Goal: Information Seeking & Learning: Learn about a topic

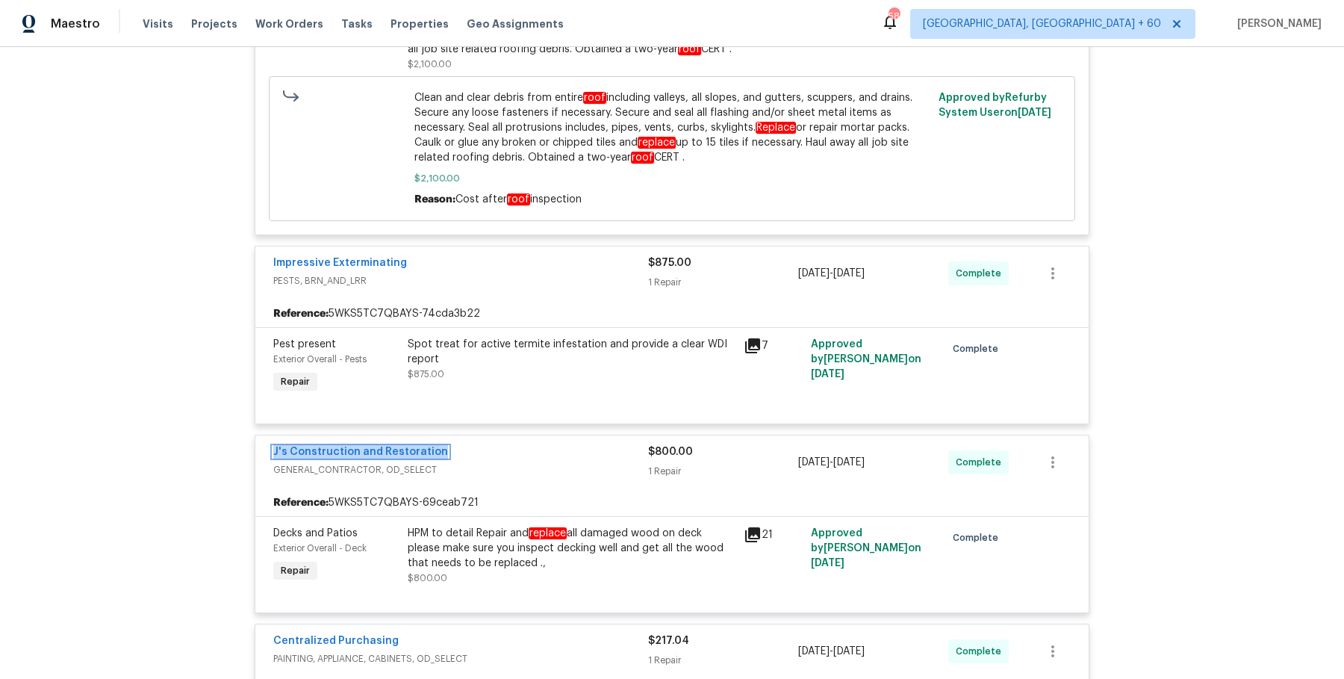
scroll to position [8233, 0]
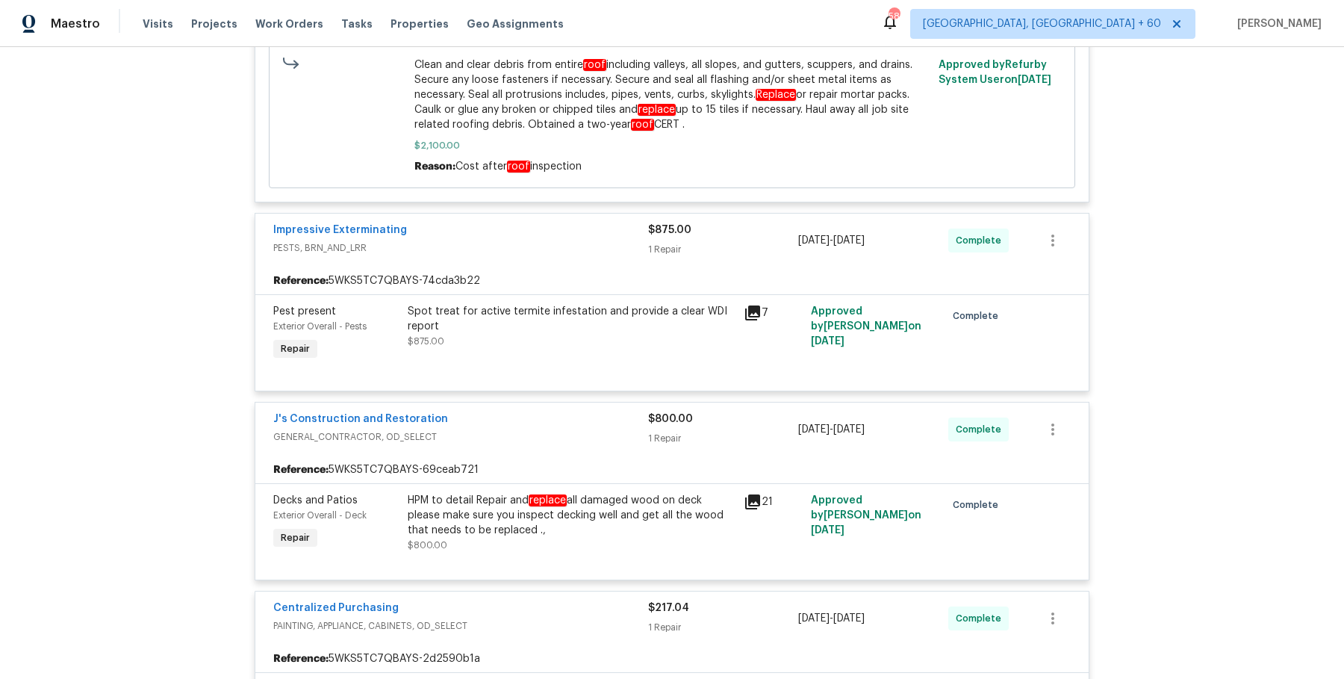
click at [517, 334] on div "Spot treat for active termite infestation and provide a clear WDI report" at bounding box center [571, 319] width 327 height 30
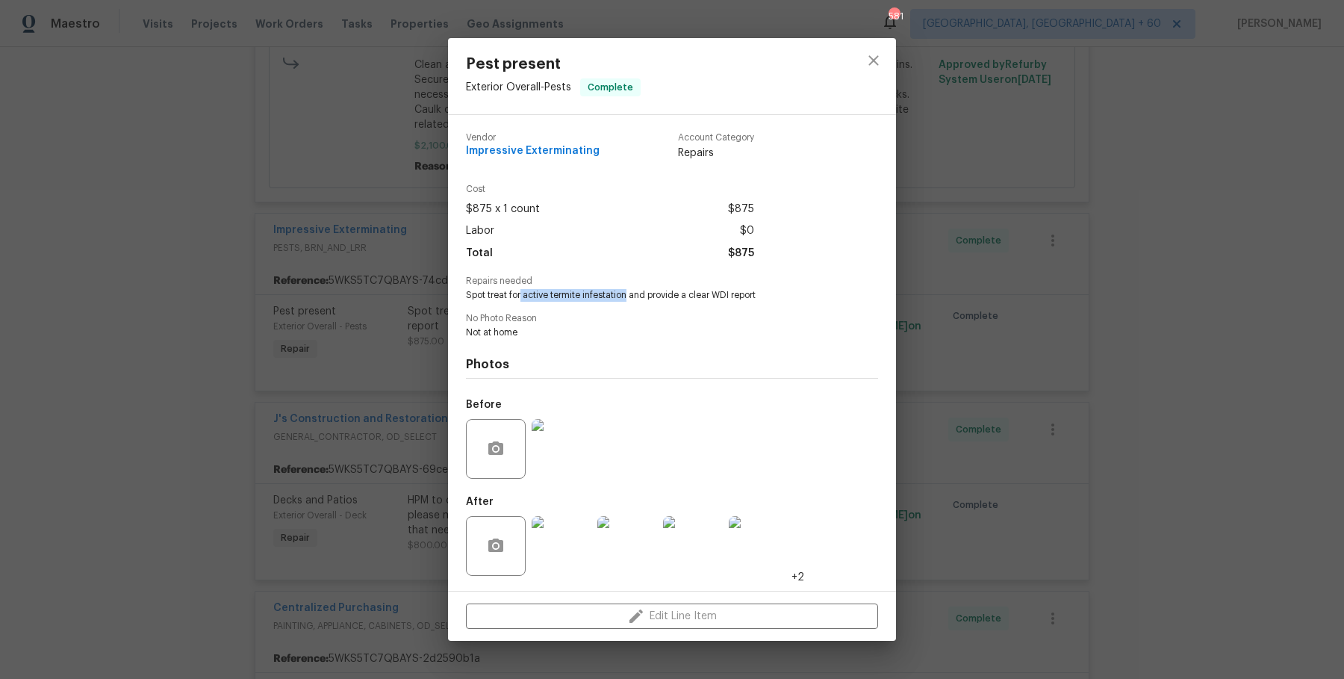
drag, startPoint x: 522, startPoint y: 296, endPoint x: 631, endPoint y: 293, distance: 109.1
click at [631, 293] on span "Spot treat for active termite infestation and provide a clear WDI report" at bounding box center [651, 295] width 371 height 13
click at [571, 368] on h4 "Photos" at bounding box center [672, 364] width 412 height 15
drag, startPoint x: 526, startPoint y: 298, endPoint x: 627, endPoint y: 297, distance: 100.8
click at [627, 297] on span "Spot treat for active termite infestation and provide a clear WDI report" at bounding box center [651, 295] width 371 height 13
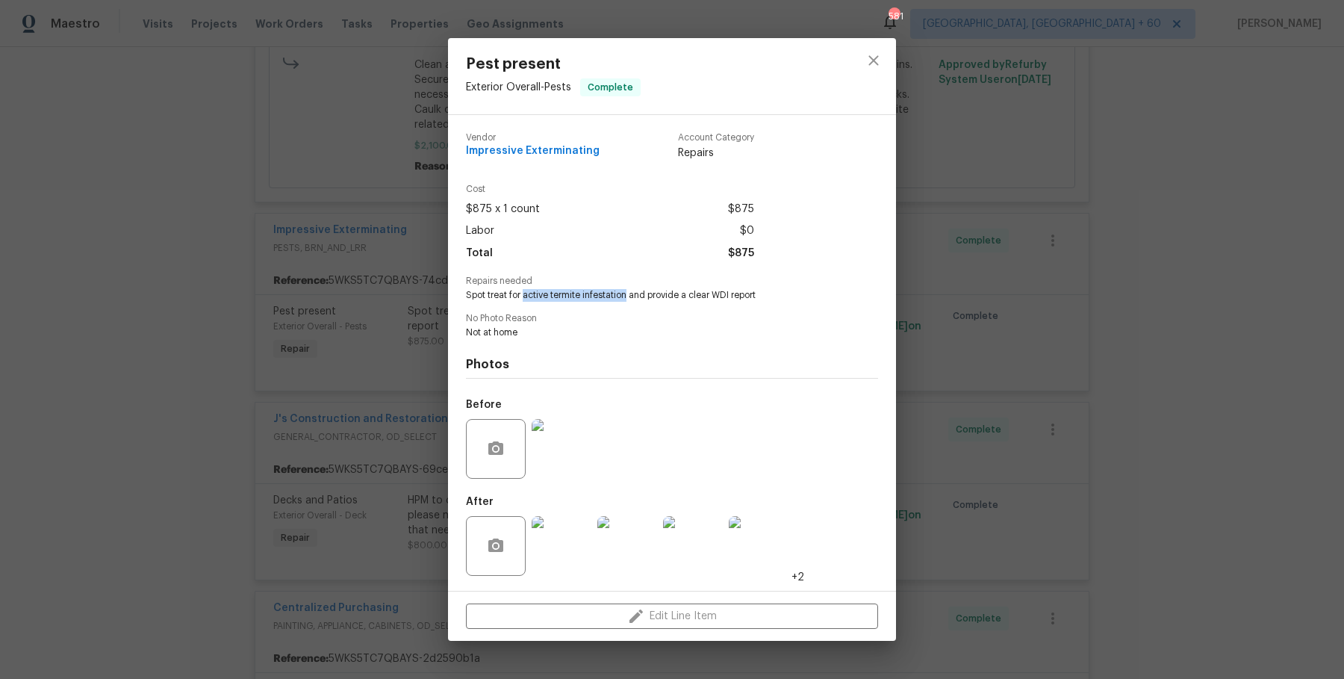
copy span "active termite infestation"
click at [539, 153] on span "Impressive Exterminating" at bounding box center [533, 151] width 134 height 11
copy span "Impressive Exterminating"
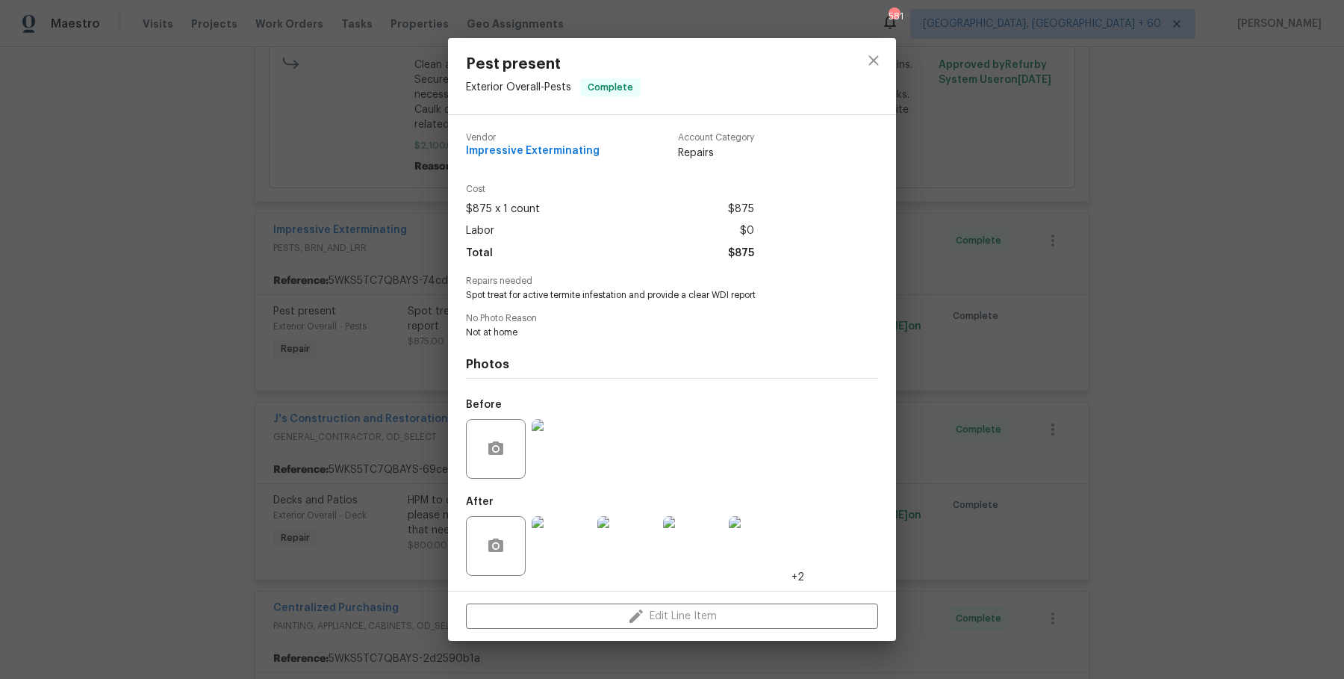
click at [1019, 383] on div "Pest present Exterior Overall - Pests Complete Vendor Impressive Exterminating …" at bounding box center [672, 339] width 1344 height 679
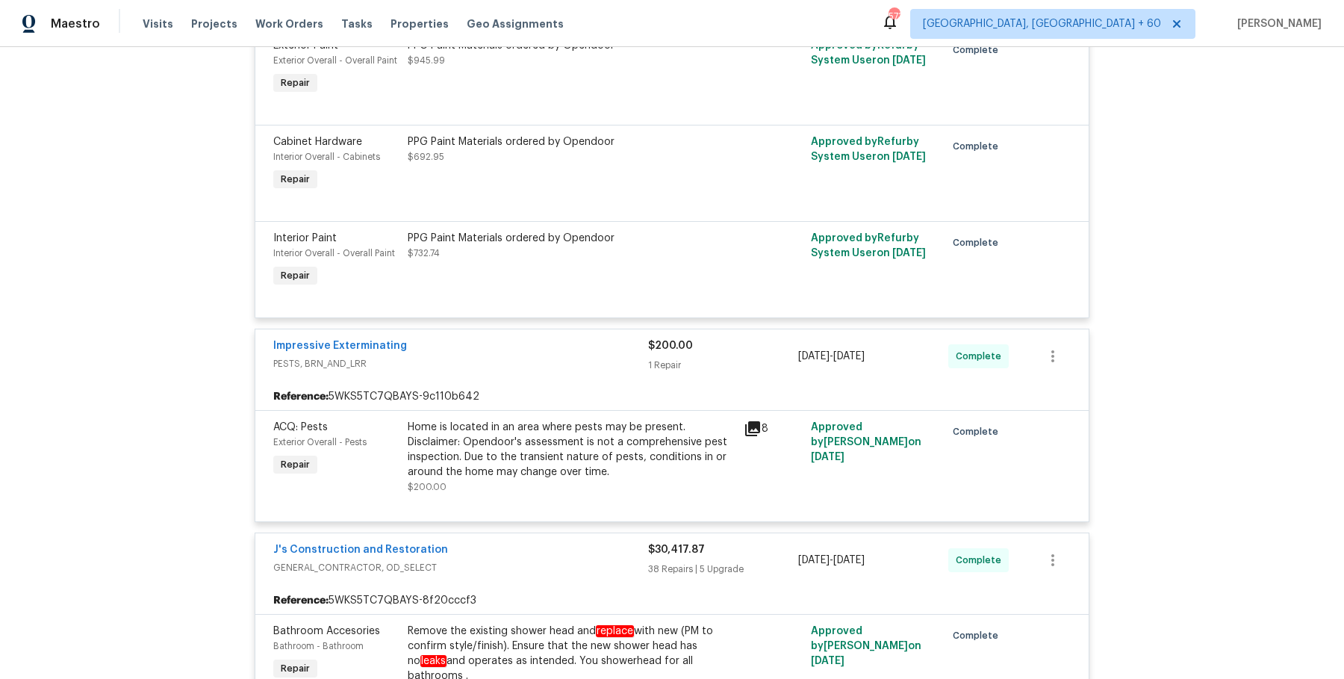
scroll to position [418, 0]
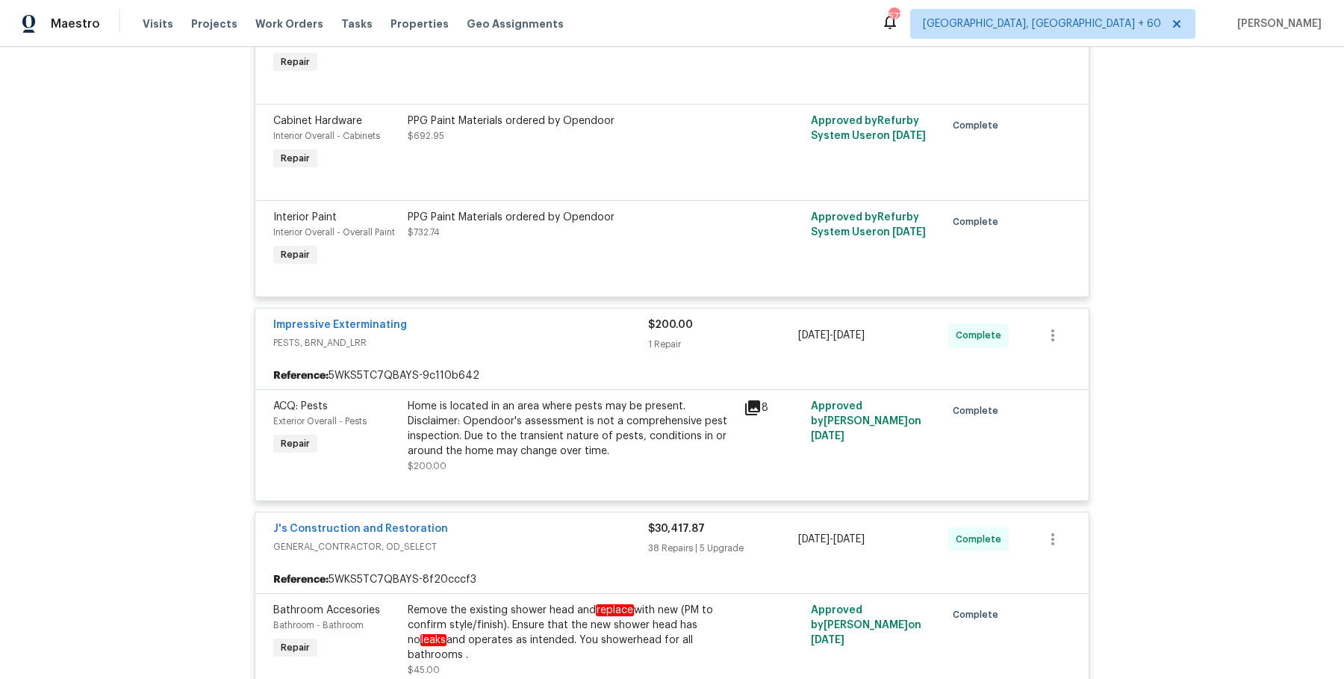
click at [515, 434] on div "Home is located in an area where pests may be present. Disclaimer: Opendoor's a…" at bounding box center [571, 429] width 327 height 60
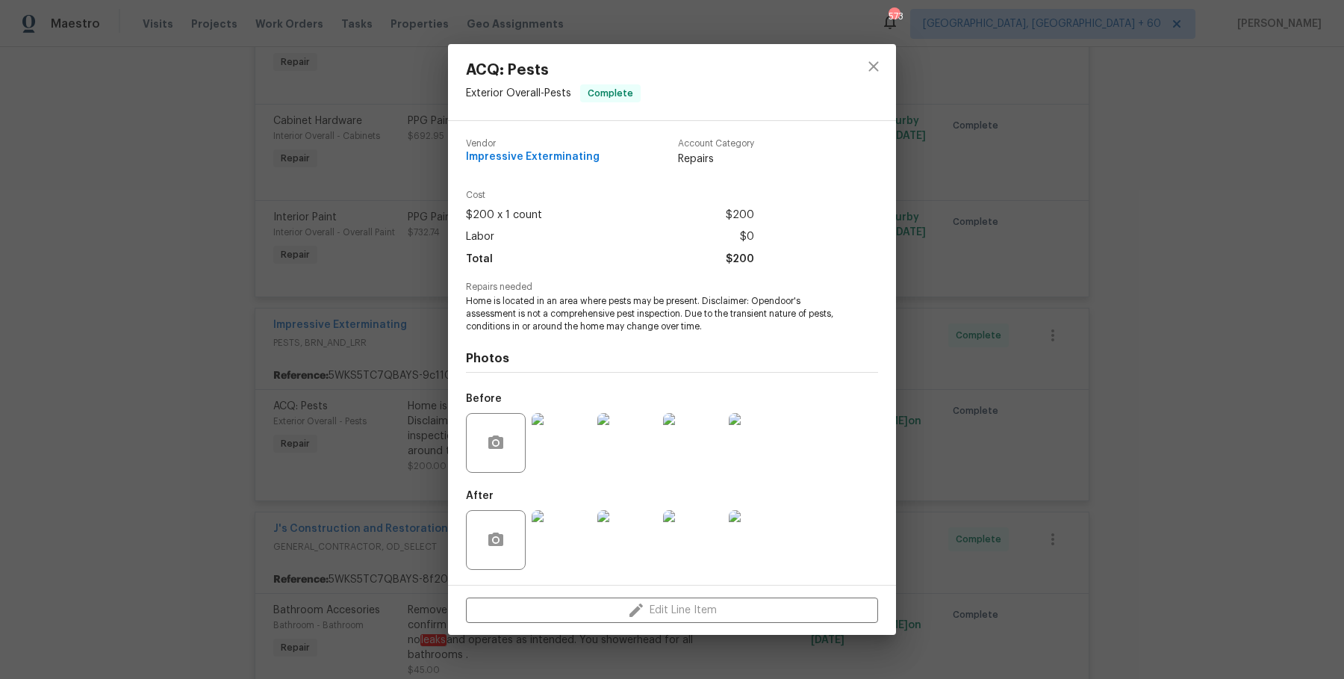
click at [556, 458] on img at bounding box center [562, 443] width 60 height 60
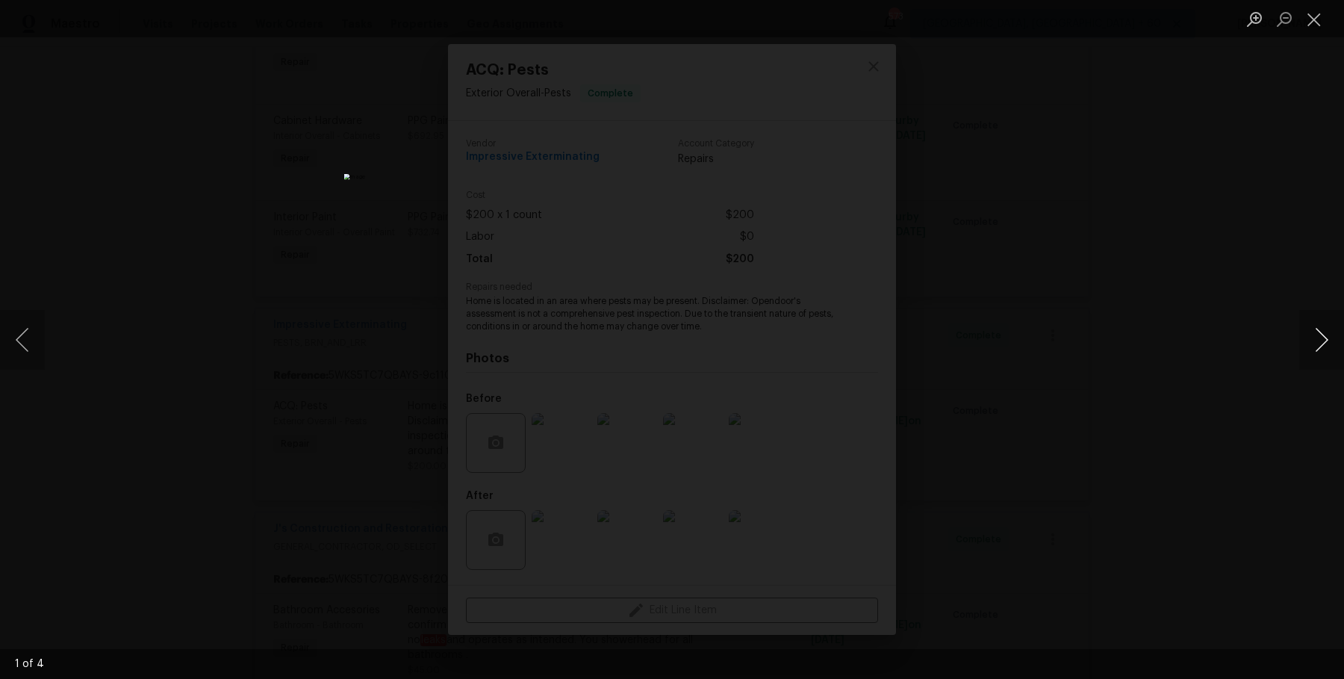
click at [1320, 350] on button "Next image" at bounding box center [1321, 340] width 45 height 60
click at [1246, 261] on div "Lightbox" at bounding box center [672, 339] width 1344 height 679
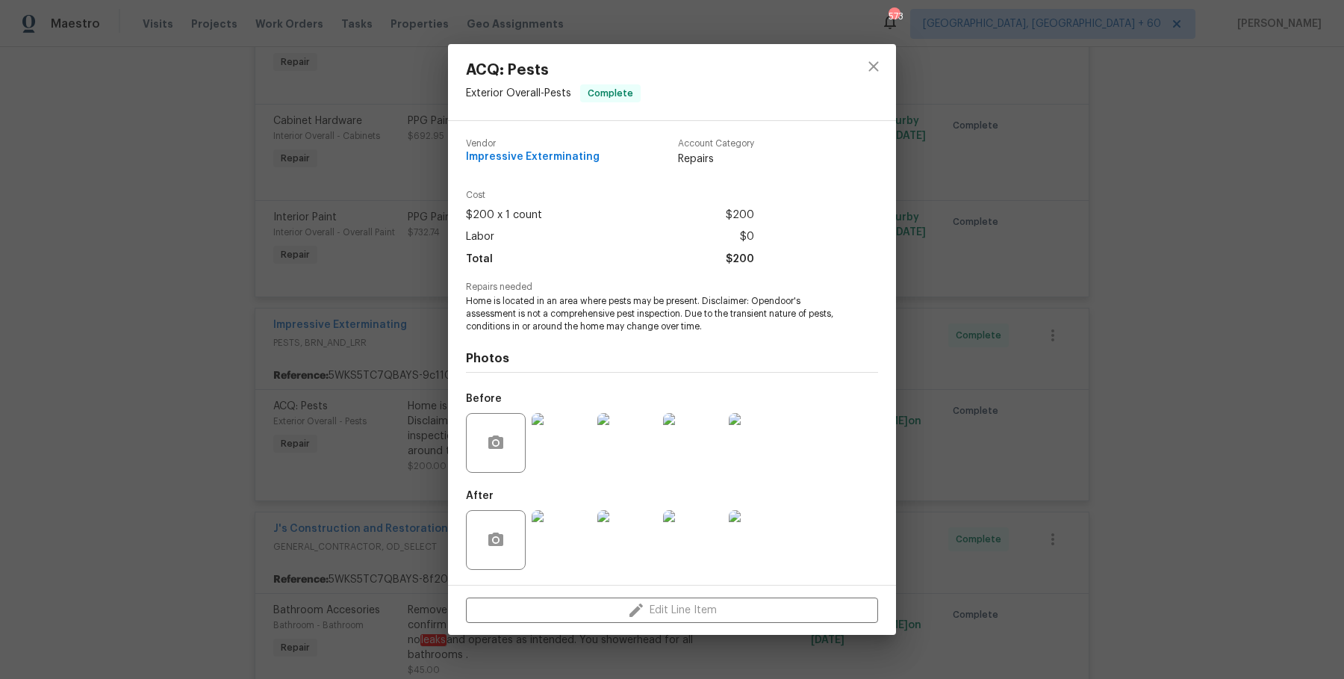
click at [1246, 261] on div "ACQ: Pests Exterior Overall - Pests Complete Vendor Impressive Exterminating Ac…" at bounding box center [672, 339] width 1344 height 679
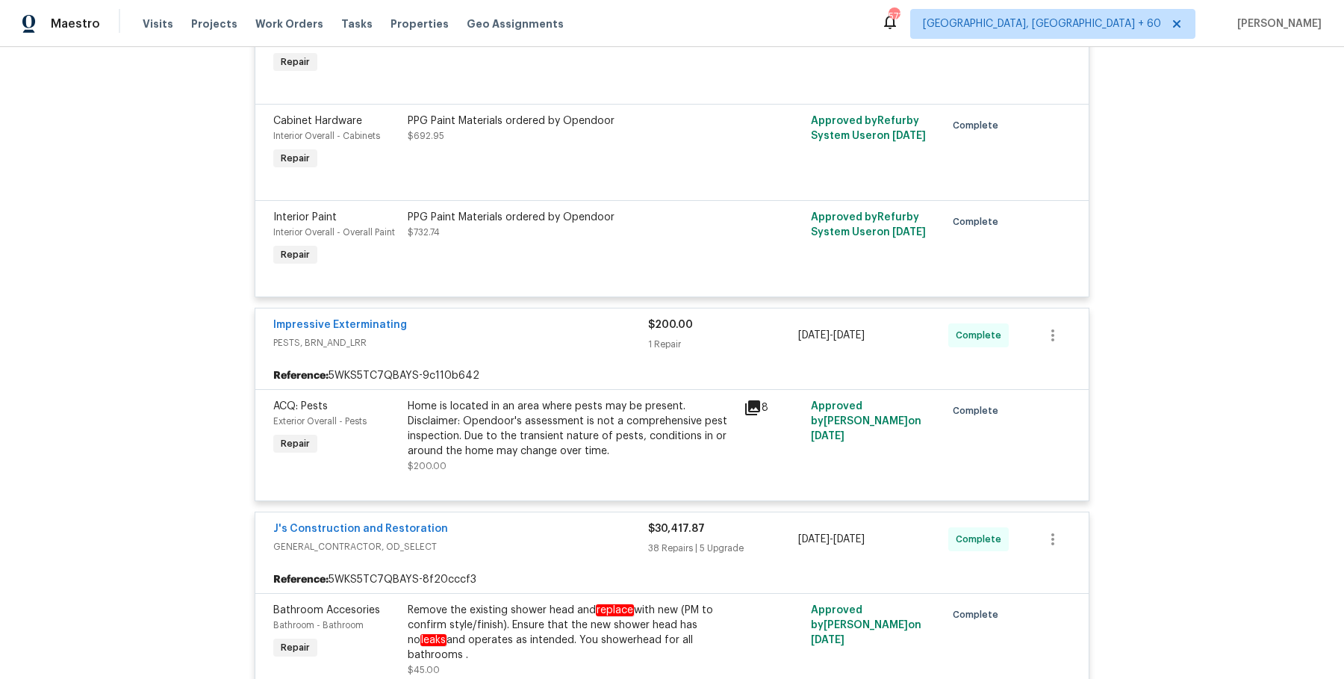
click at [1246, 261] on div "Back to all projects 1805 Derby Dr, Dixon, CA 95620 5 Beds | 3 Baths | Total: 2…" at bounding box center [672, 363] width 1344 height 632
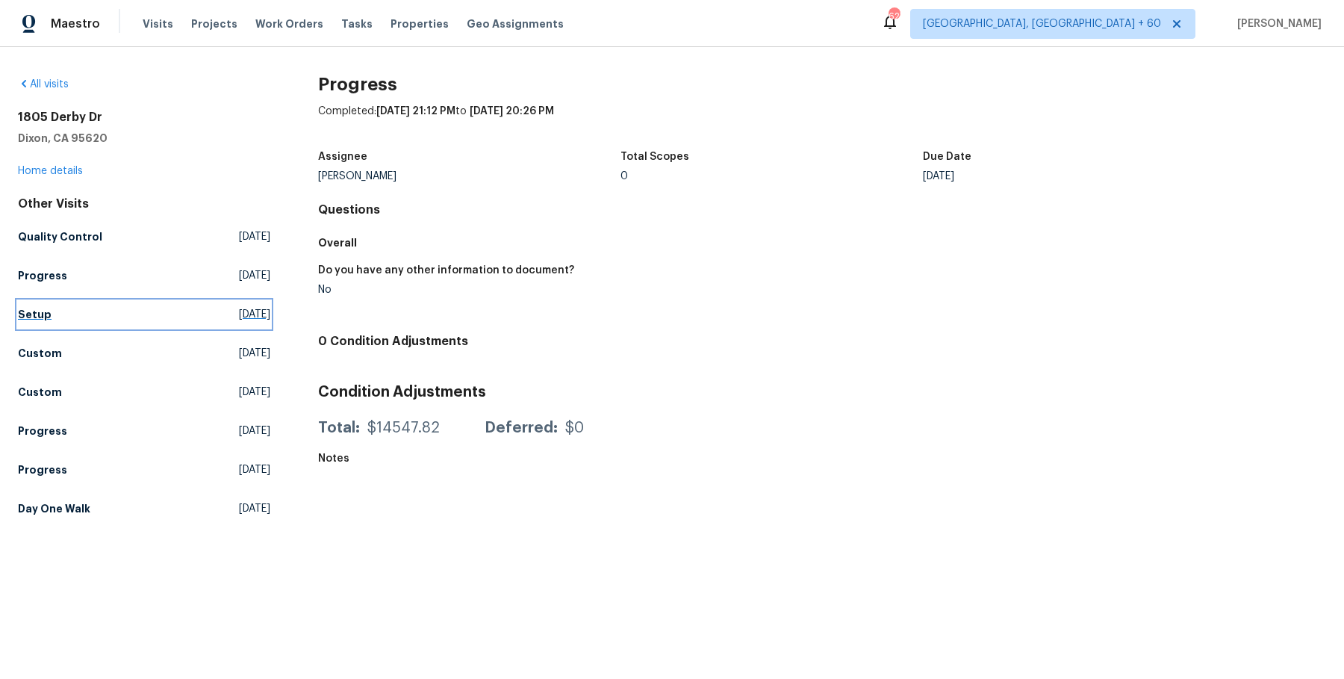
click at [26, 322] on link "Setup Wed, Sep 03 2025" at bounding box center [144, 314] width 252 height 27
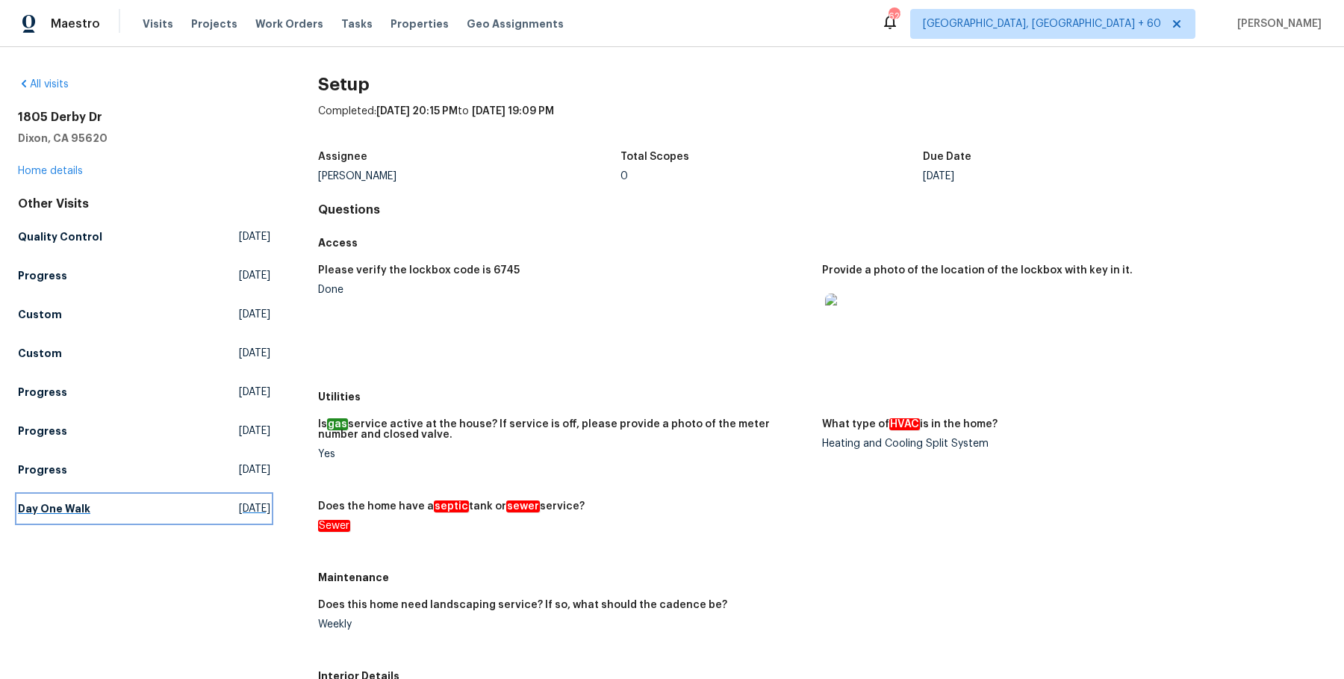
click at [66, 507] on h5 "Day One Walk" at bounding box center [54, 508] width 72 height 15
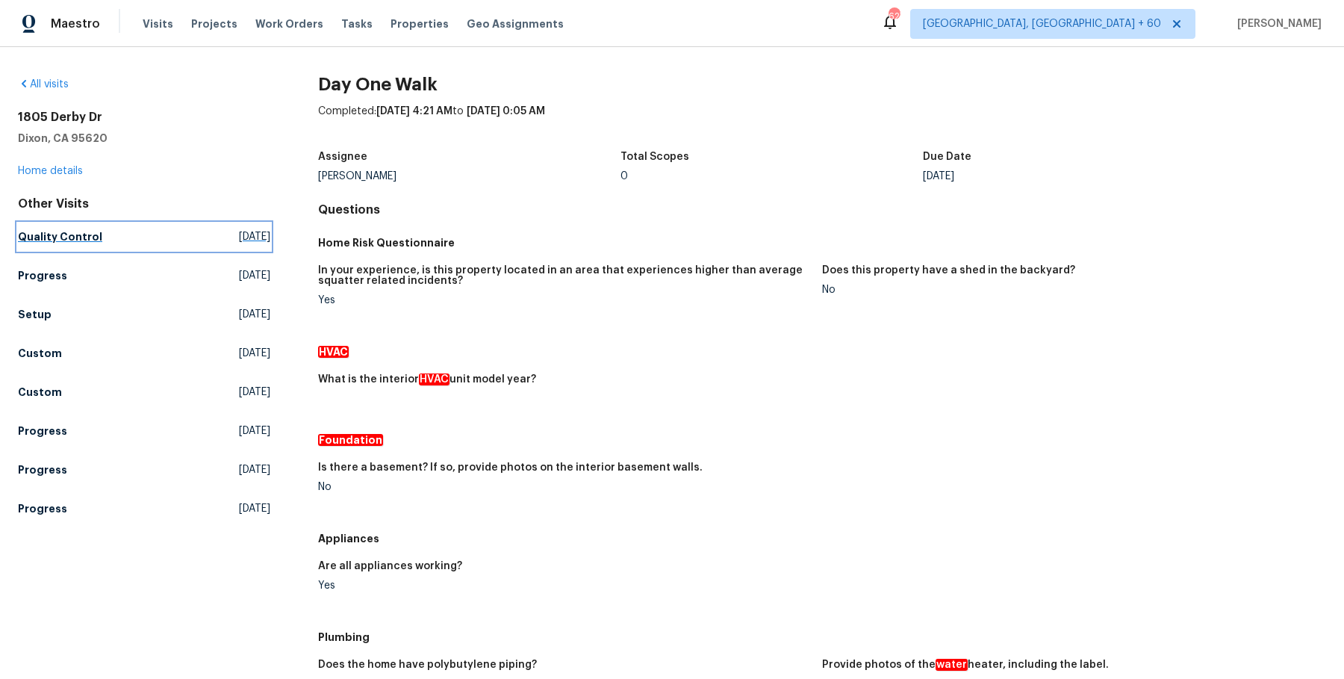
click at [83, 234] on h5 "Quality Control" at bounding box center [60, 236] width 84 height 15
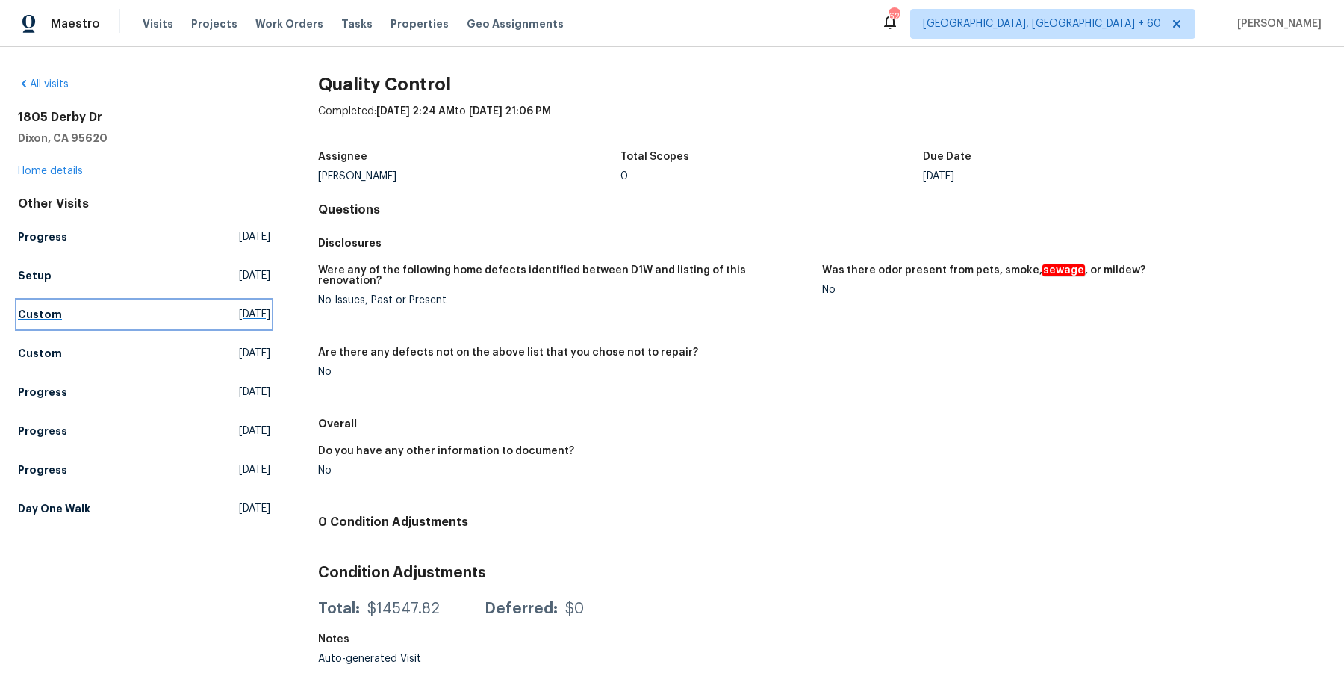
click at [37, 311] on h5 "Custom" at bounding box center [40, 314] width 44 height 15
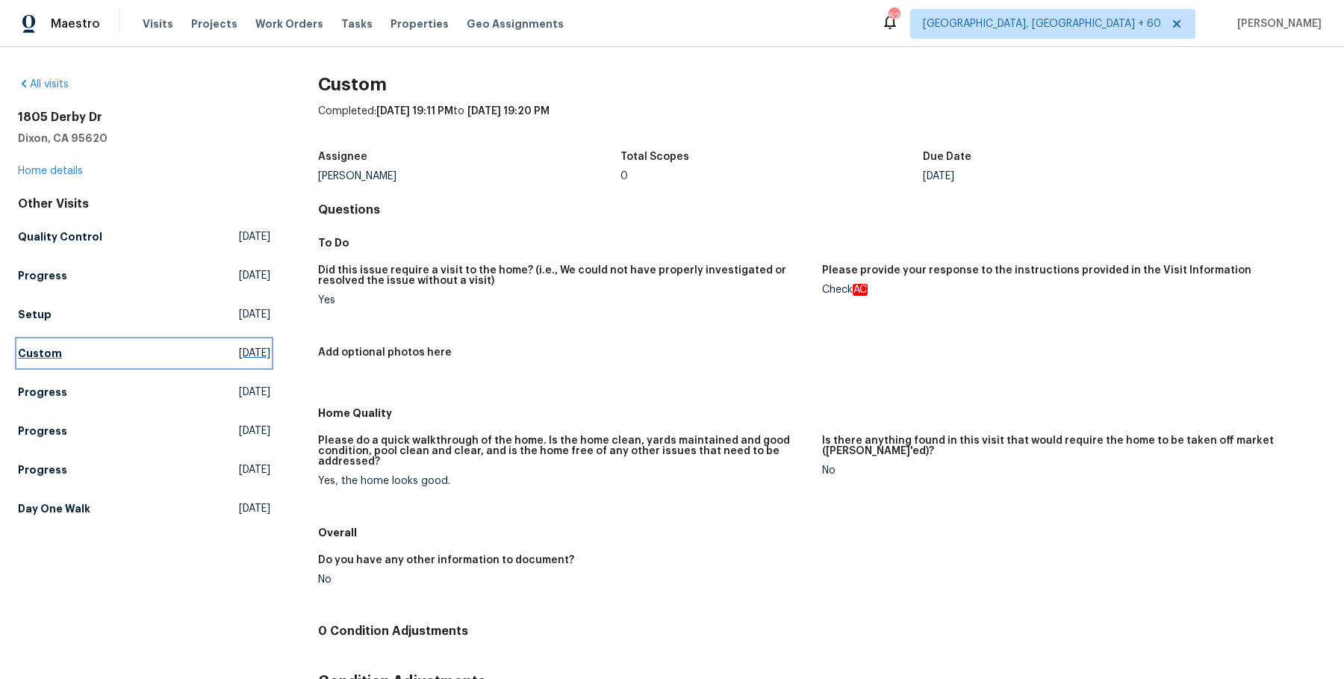
click at [47, 358] on h5 "Custom" at bounding box center [40, 353] width 44 height 15
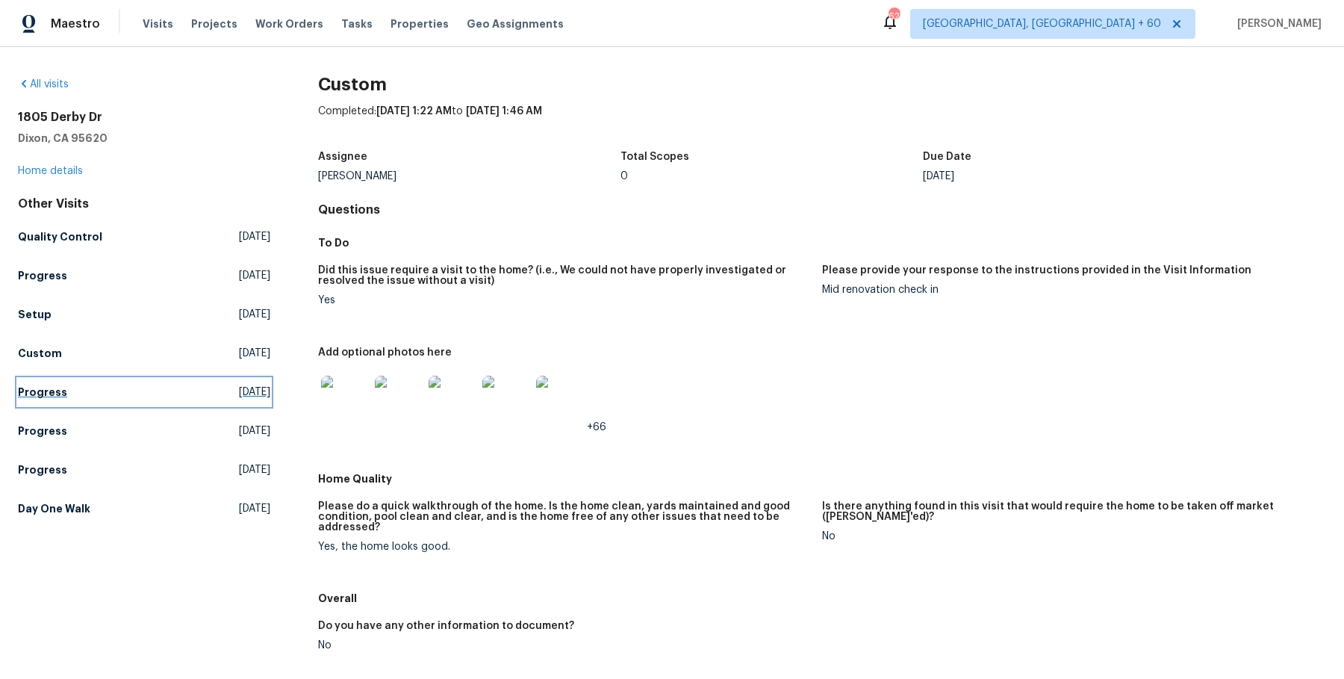
click at [43, 387] on h5 "Progress" at bounding box center [42, 392] width 49 height 15
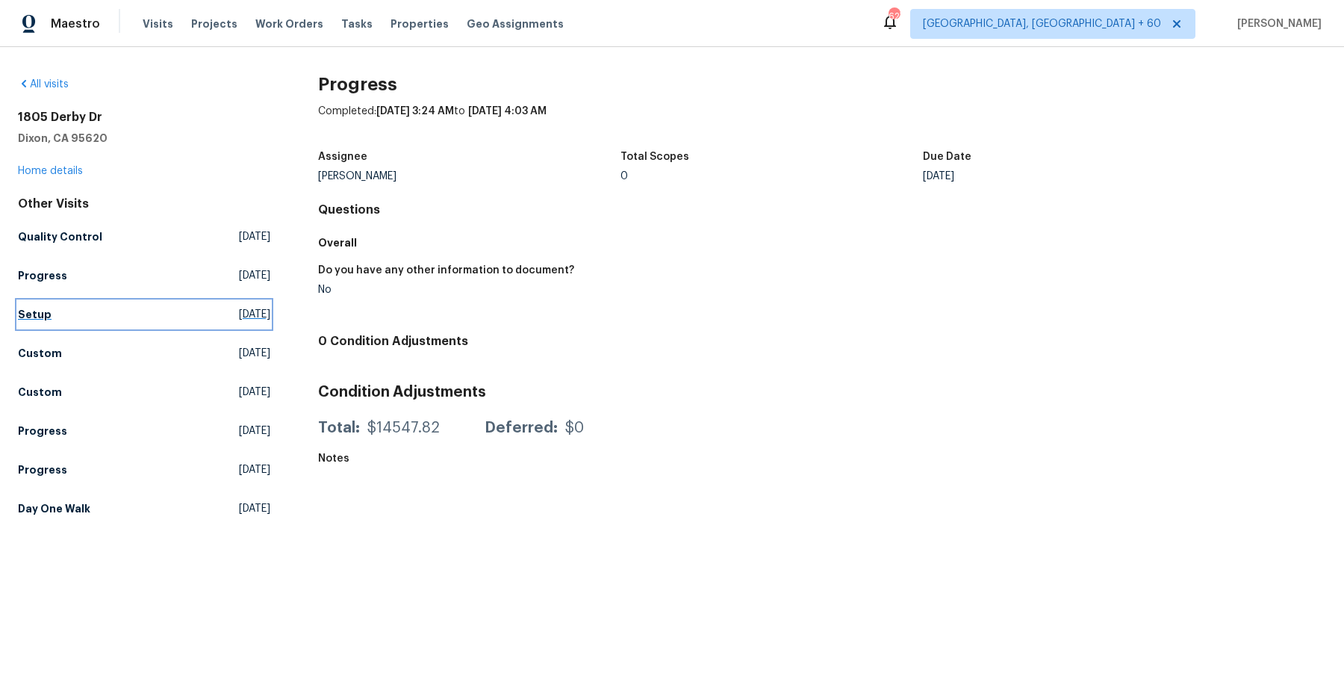
click at [44, 308] on h5 "Setup" at bounding box center [35, 314] width 34 height 15
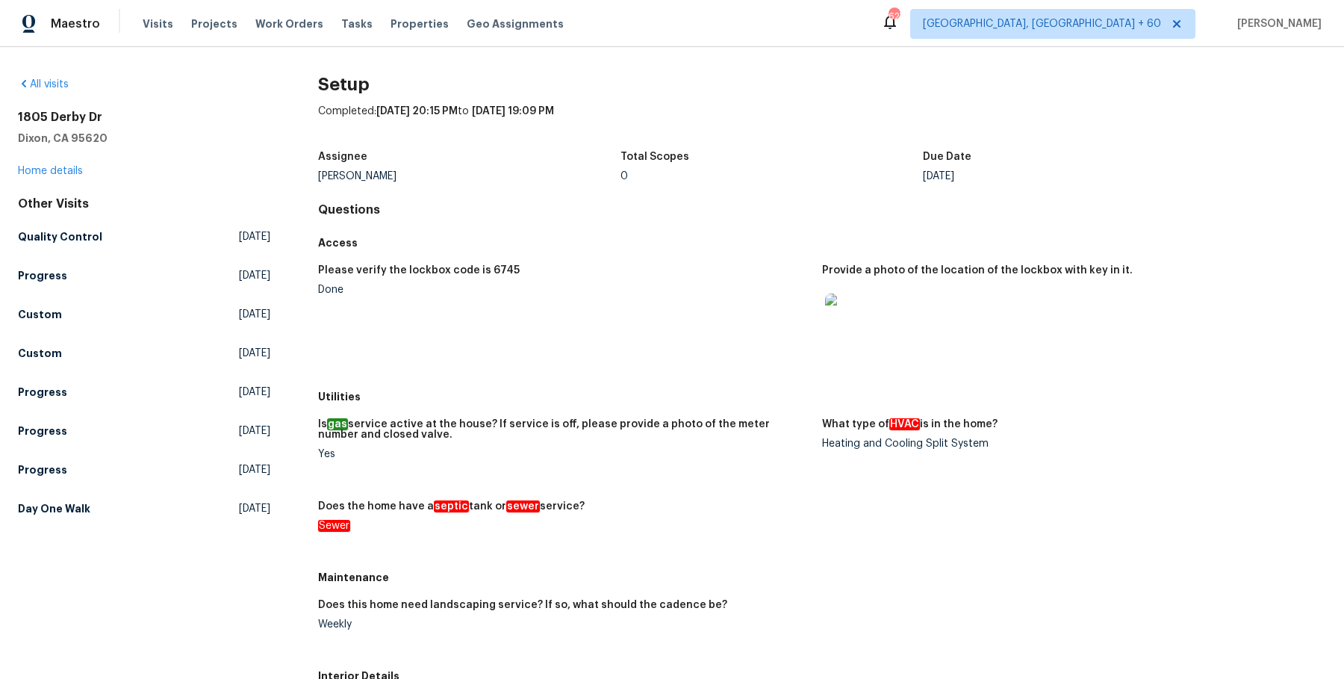
scroll to position [582, 0]
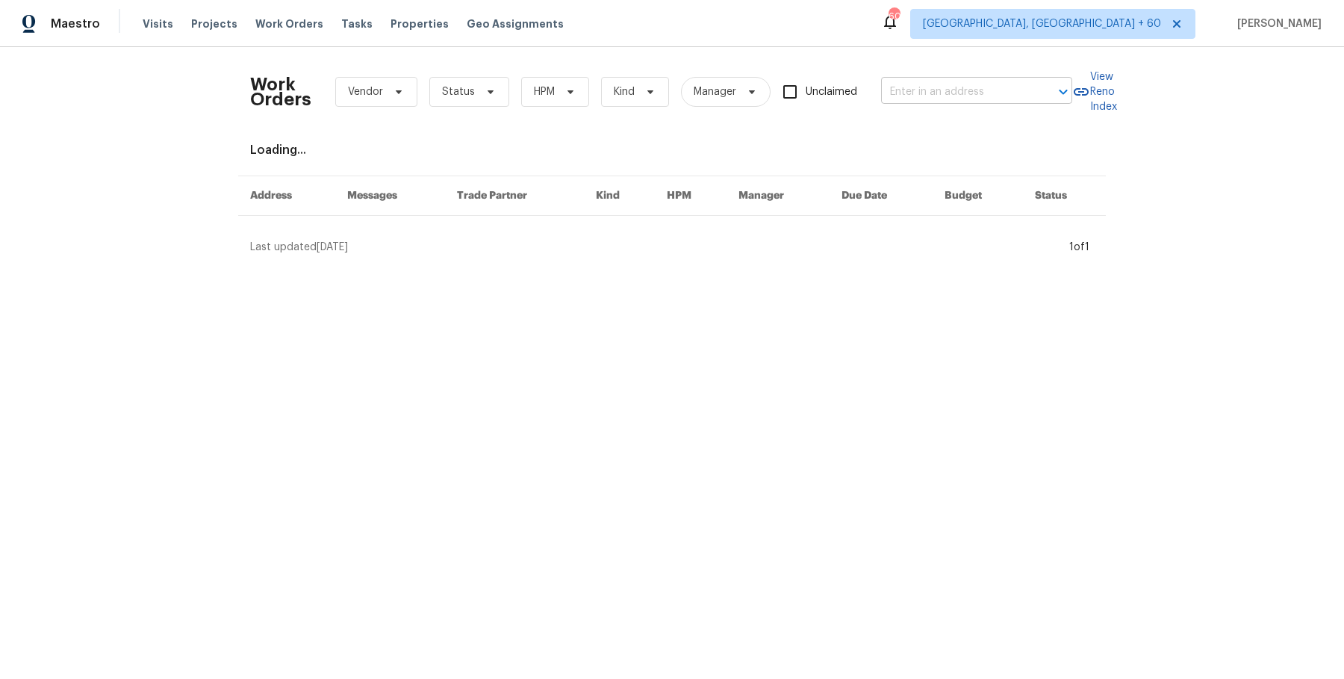
click at [930, 92] on input "text" at bounding box center [955, 92] width 149 height 23
paste input "[STREET_ADDRESS][PERSON_NAME]"
type input "[STREET_ADDRESS][PERSON_NAME]"
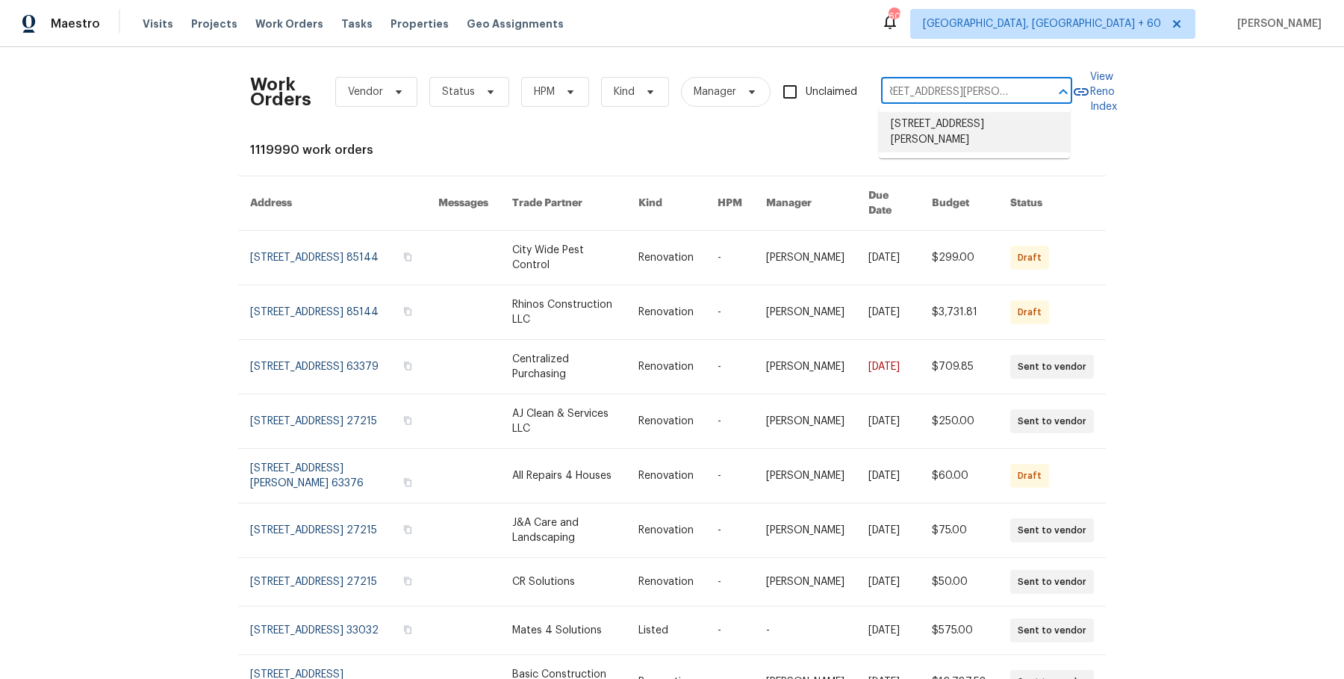
click at [950, 134] on li "[STREET_ADDRESS][PERSON_NAME]" at bounding box center [974, 132] width 191 height 40
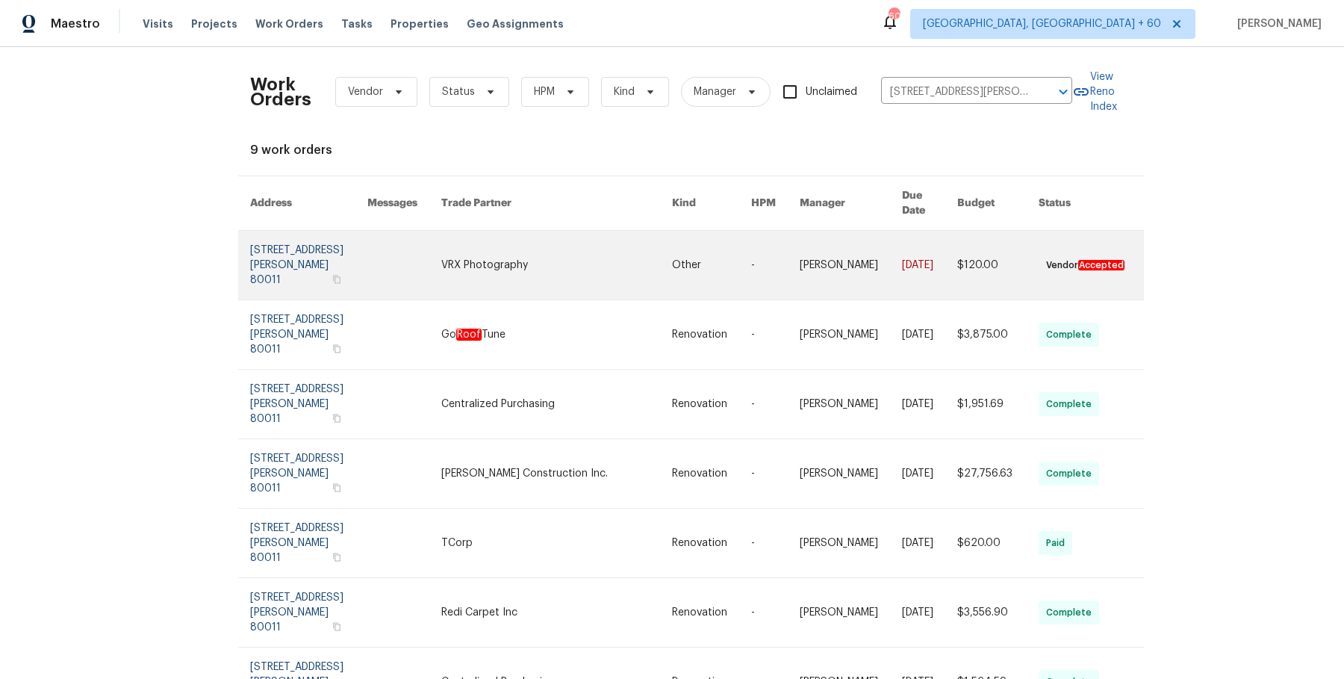
click at [700, 265] on tr "[STREET_ADDRESS][PERSON_NAME] VRX Photography Other - [PERSON_NAME] [DATE] $120…" at bounding box center [691, 265] width 906 height 69
click at [800, 231] on link at bounding box center [851, 265] width 102 height 69
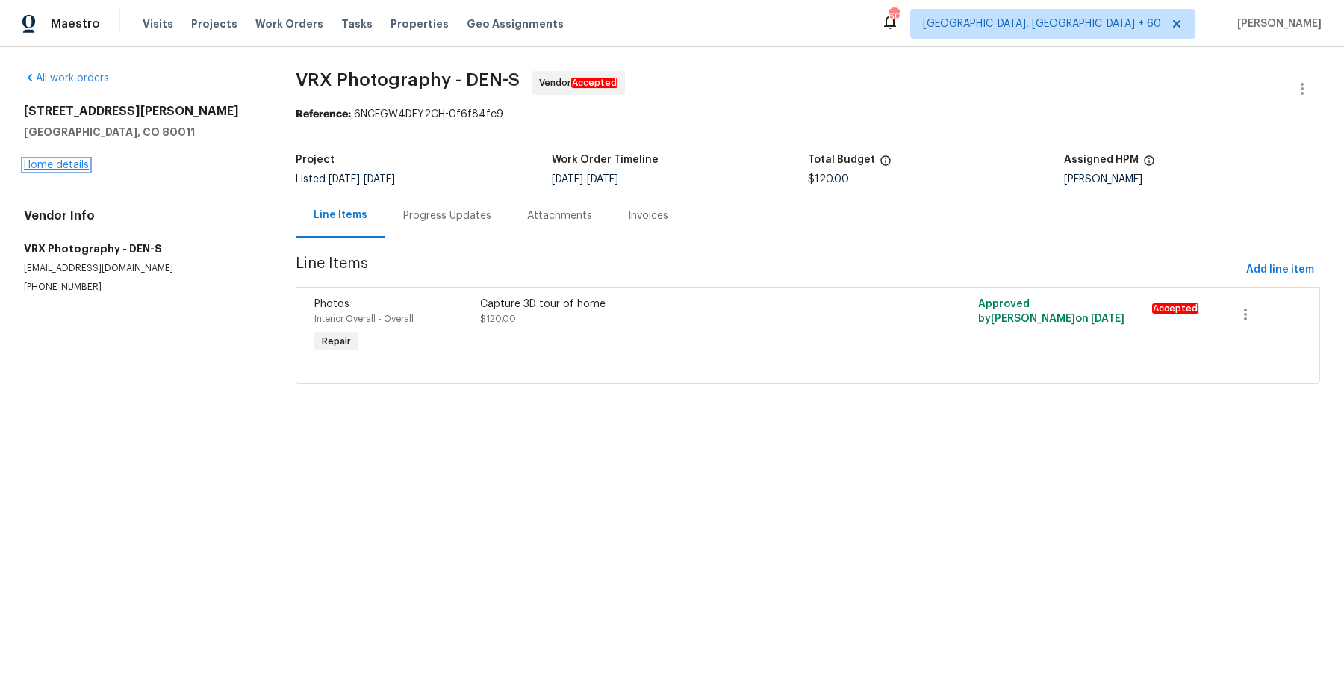
click at [77, 167] on link "Home details" at bounding box center [56, 165] width 65 height 10
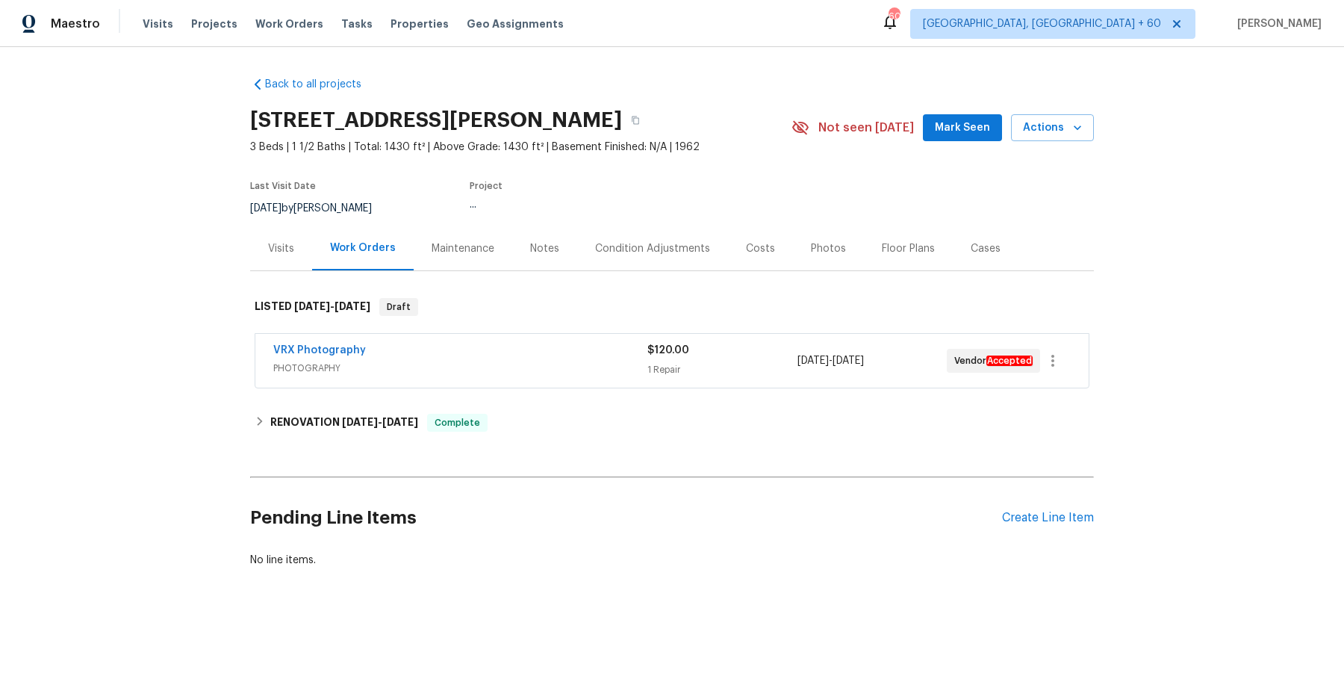
click at [580, 343] on div "VRX Photography" at bounding box center [460, 352] width 374 height 18
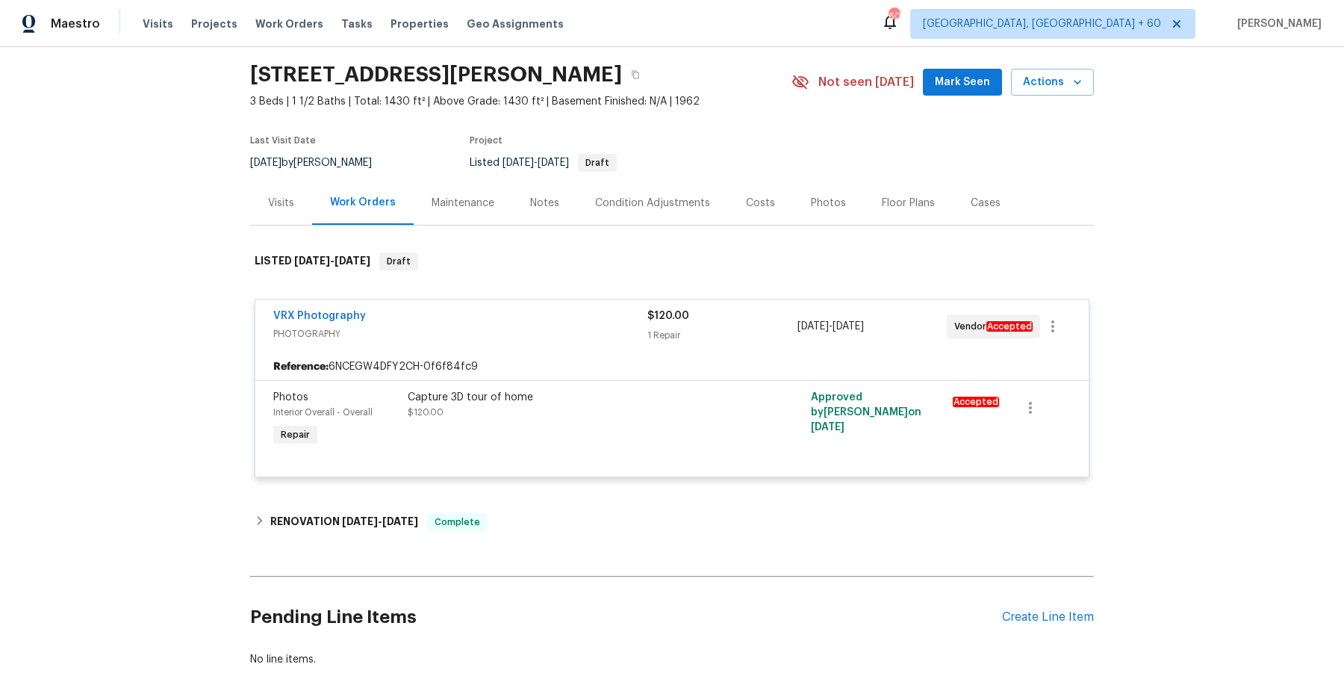
scroll to position [134, 0]
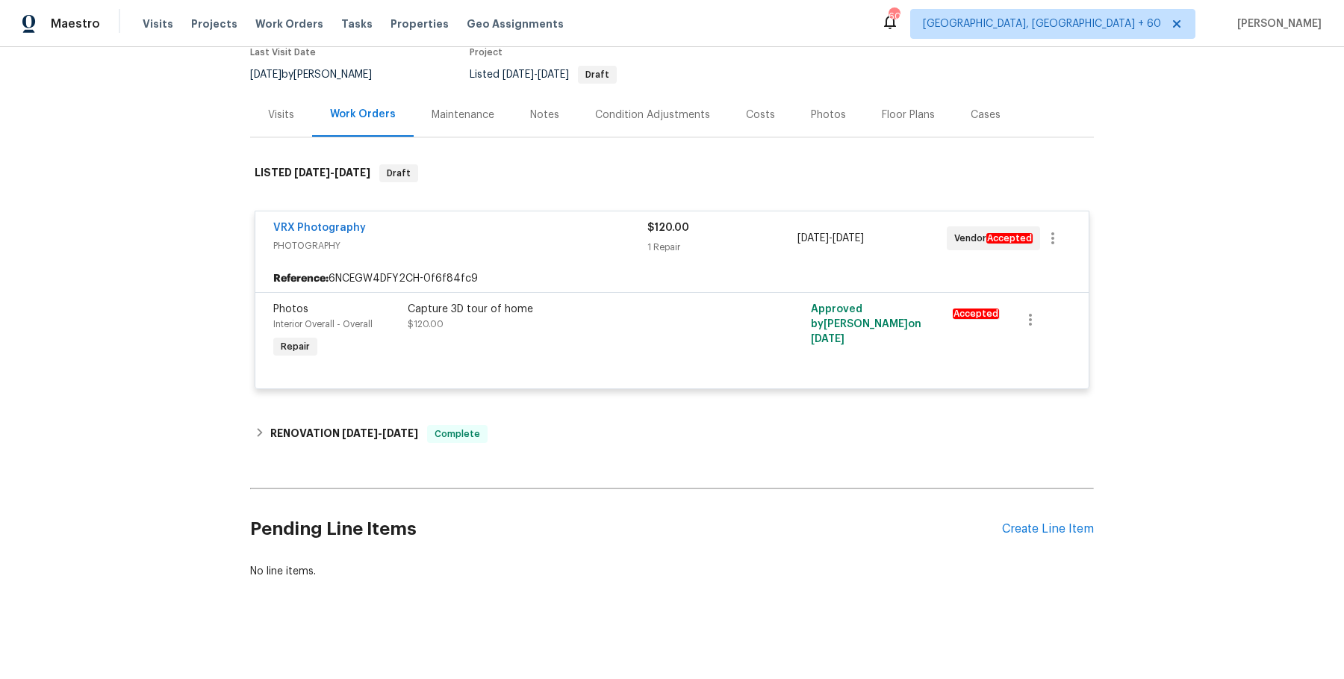
click at [499, 407] on div "Back to all projects [STREET_ADDRESS][PERSON_NAME] 3 Beds | 1 1/2 Baths | Total…" at bounding box center [672, 260] width 844 height 659
click at [498, 414] on div "Back to all projects [STREET_ADDRESS][PERSON_NAME] 3 Beds | 1 1/2 Baths | Total…" at bounding box center [672, 260] width 844 height 659
click at [498, 423] on div "RENOVATION [DATE] - [DATE] Complete" at bounding box center [672, 434] width 844 height 36
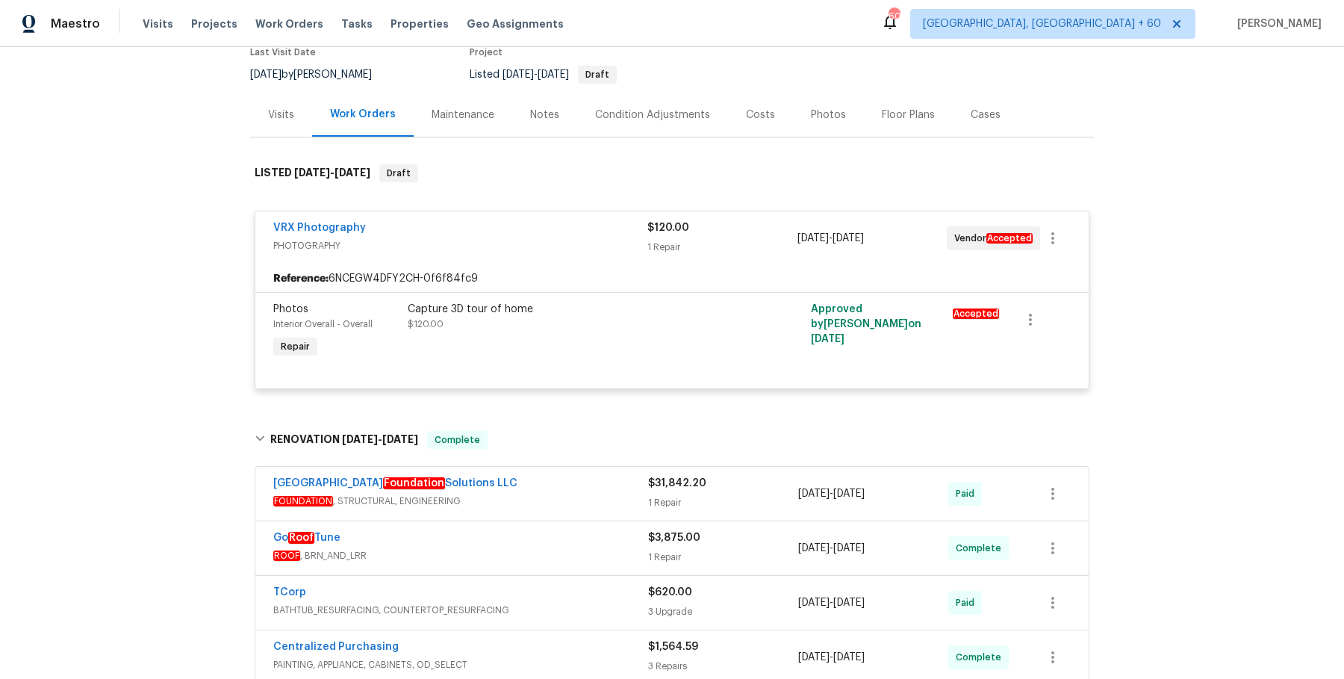
click at [547, 500] on span "FOUNDATION , STRUCTURAL, ENGINEERING" at bounding box center [460, 501] width 375 height 15
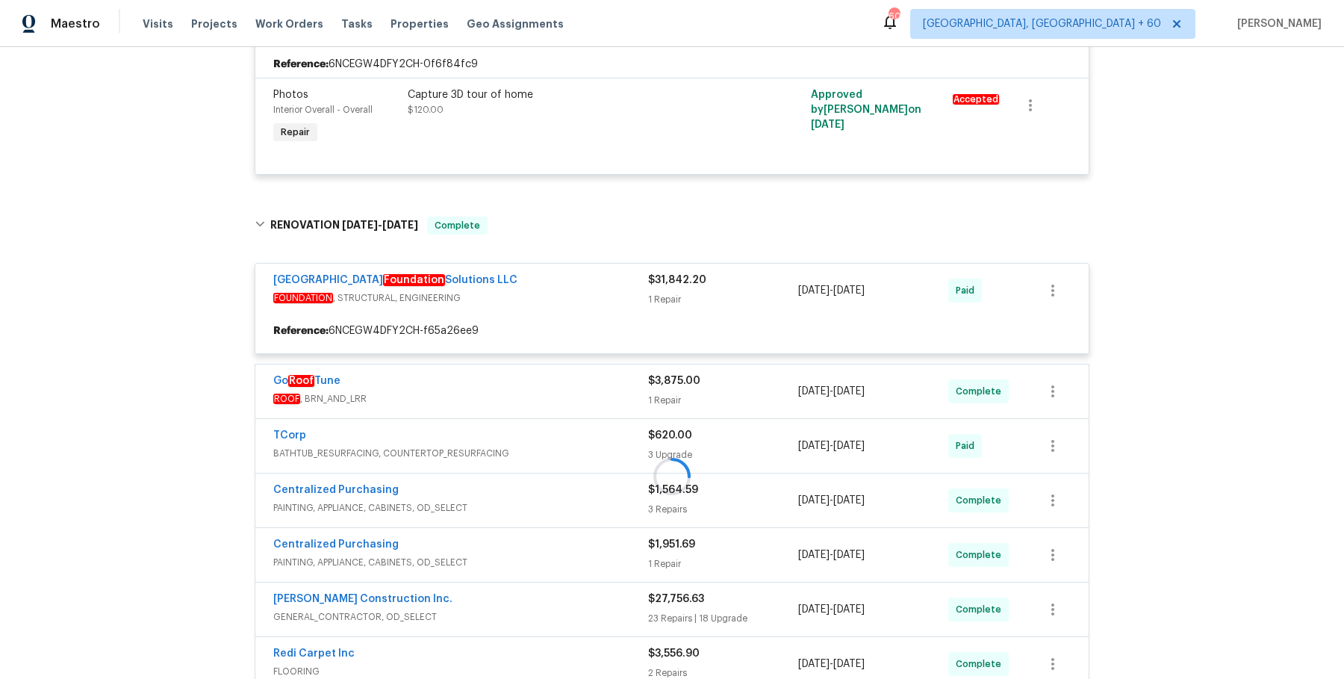
scroll to position [354, 0]
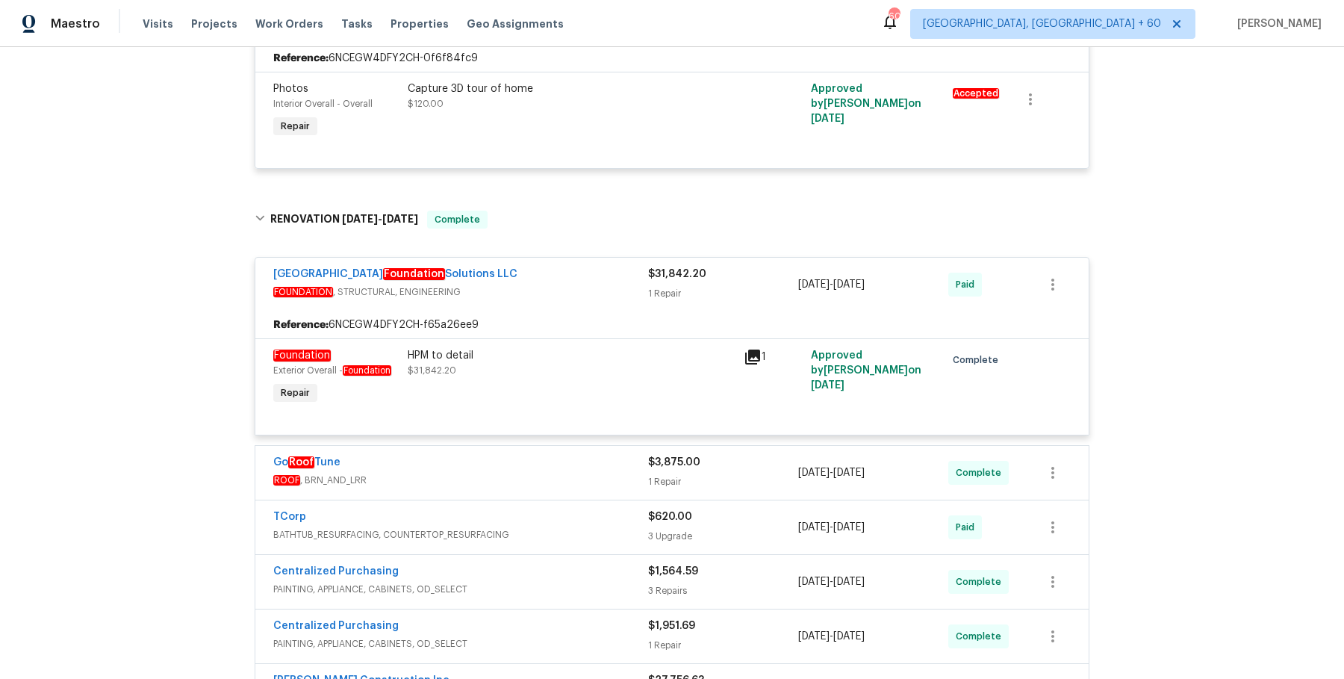
click at [607, 491] on div "Go Roof Tune ROOF , BRN_AND_LRR $3,875.00 1 Repair [DATE] - [DATE] Complete" at bounding box center [671, 473] width 833 height 54
click at [606, 479] on span "ROOF , BRN_AND_LRR" at bounding box center [460, 480] width 375 height 15
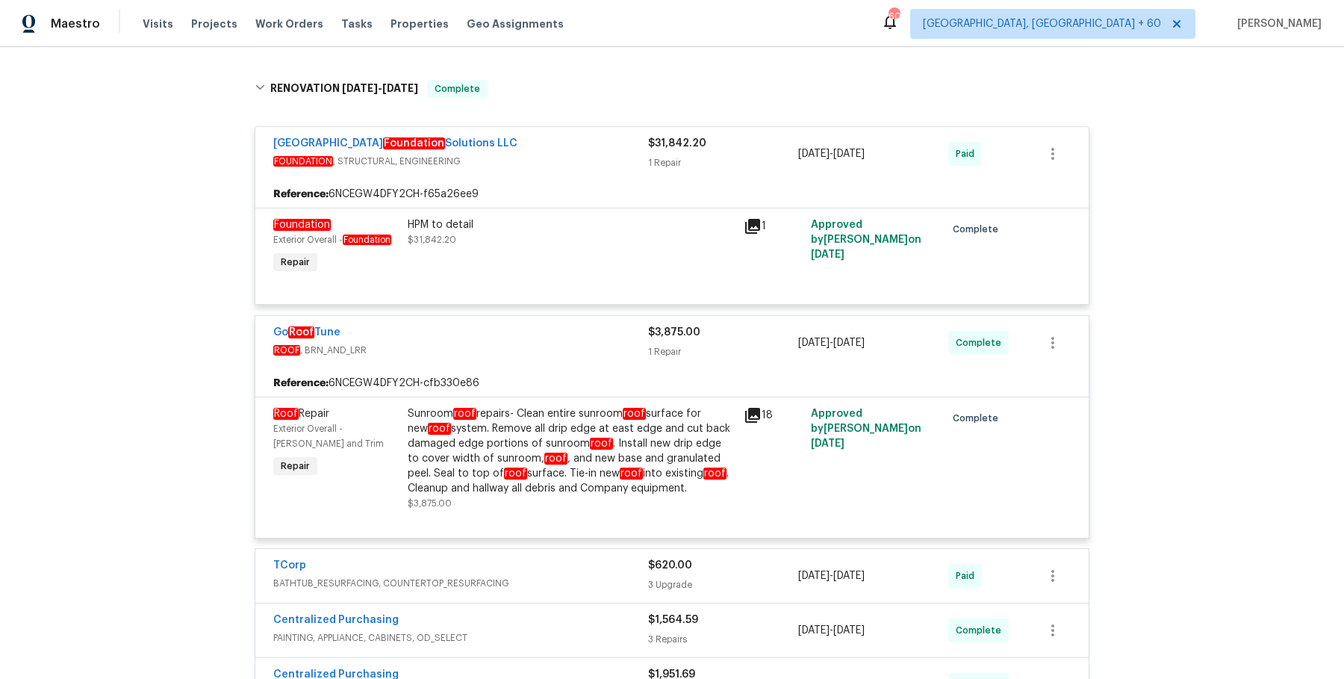
scroll to position [762, 0]
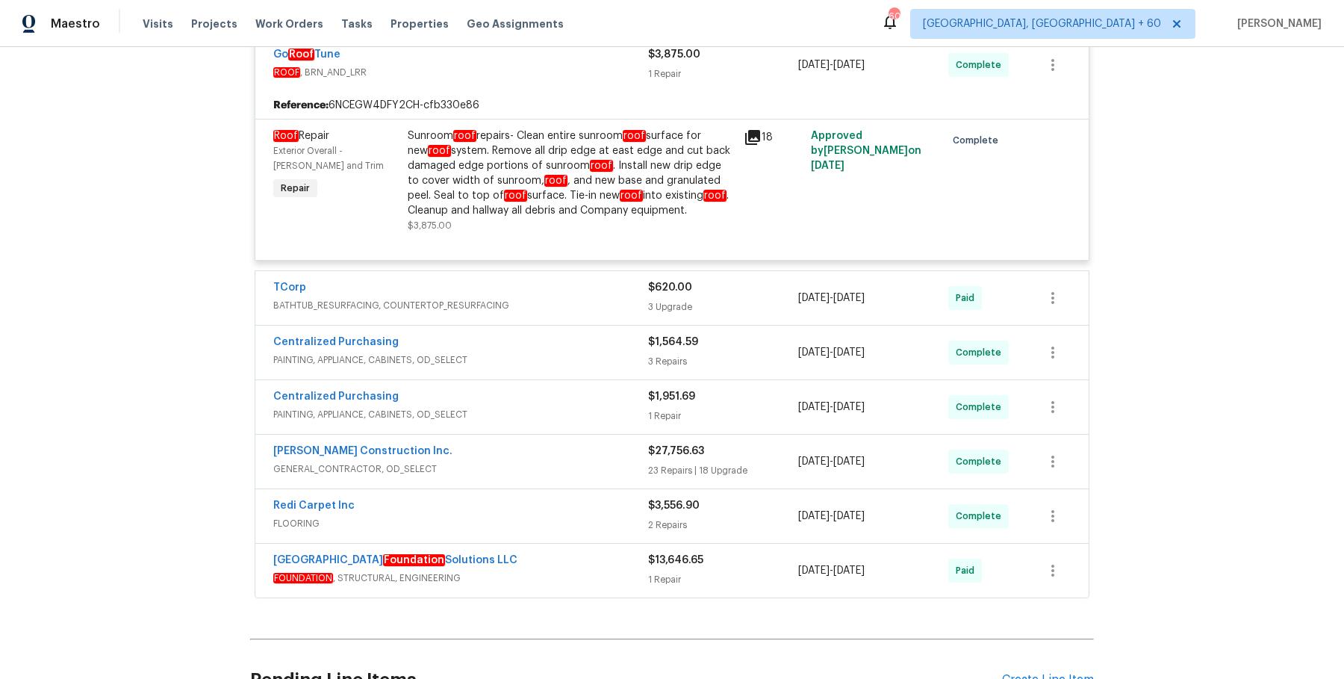
click at [591, 302] on span "BATHTUB_RESURFACING, COUNTERTOP_RESURFACING" at bounding box center [460, 305] width 375 height 15
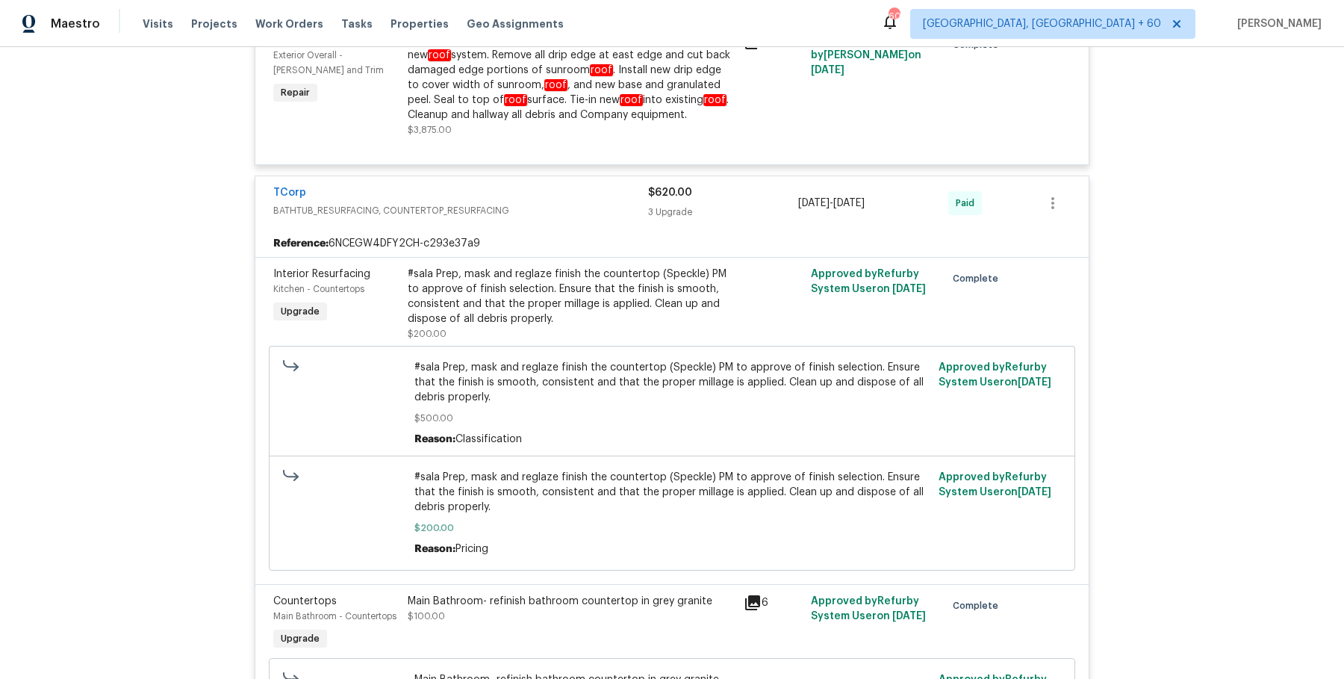
scroll to position [1634, 0]
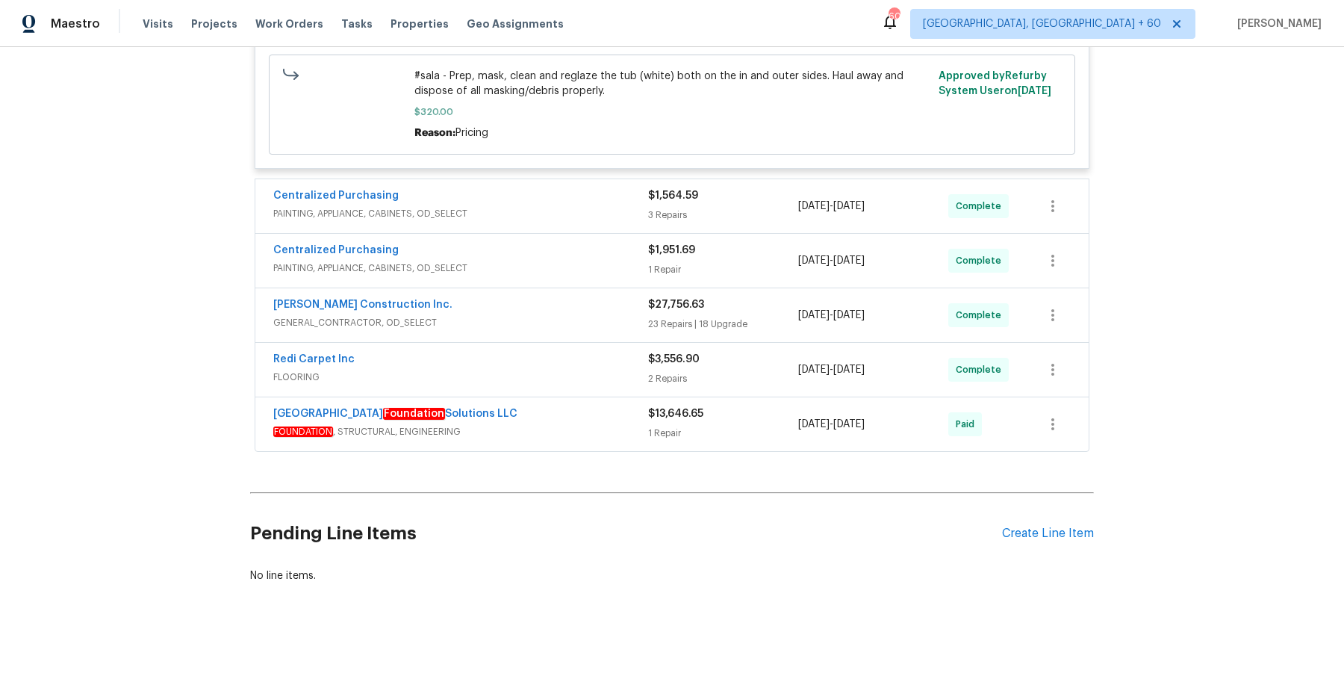
click at [616, 217] on span "PAINTING, APPLIANCE, CABINETS, OD_SELECT" at bounding box center [460, 213] width 375 height 15
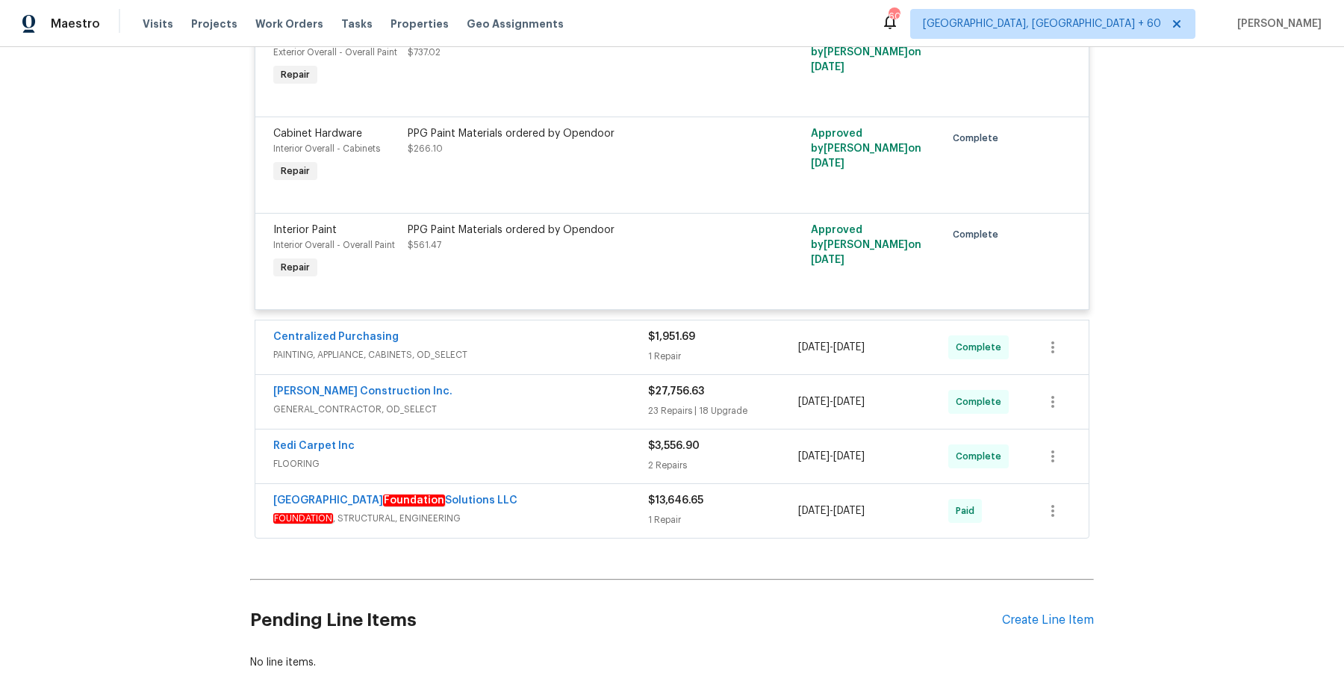
scroll to position [1962, 0]
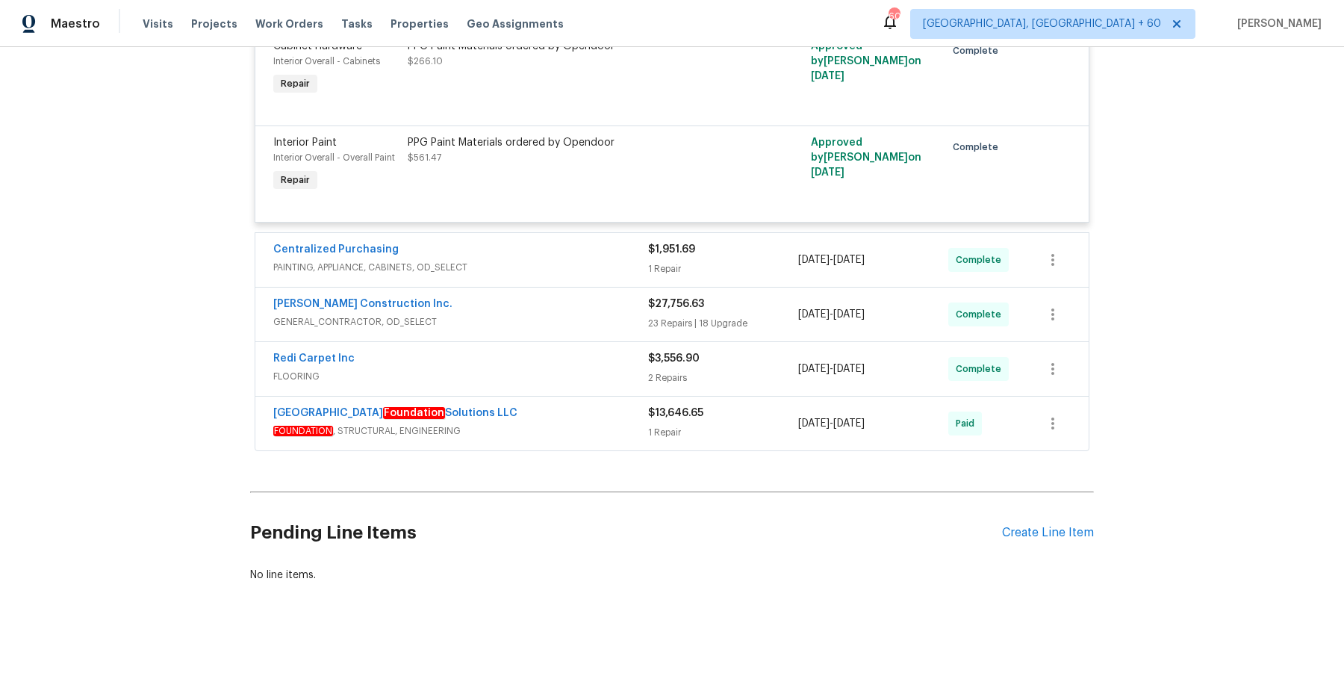
click at [612, 256] on div "Centralized Purchasing" at bounding box center [460, 251] width 375 height 18
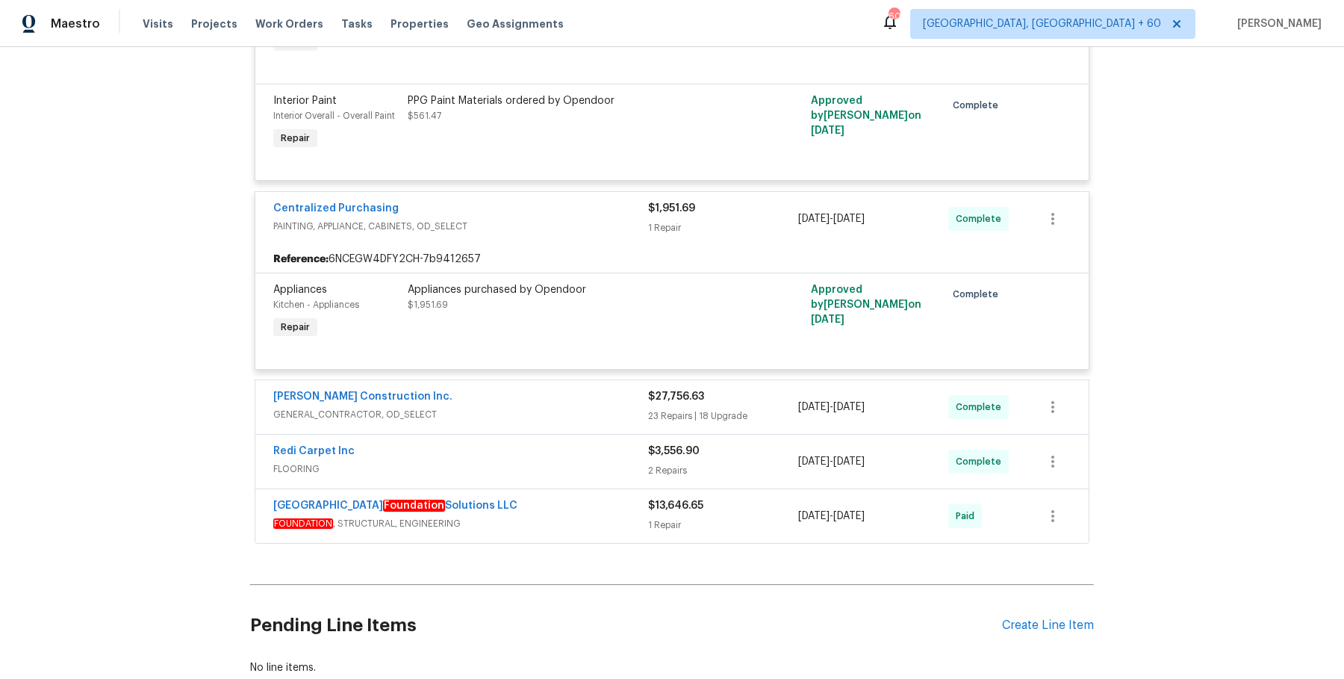
scroll to position [2096, 0]
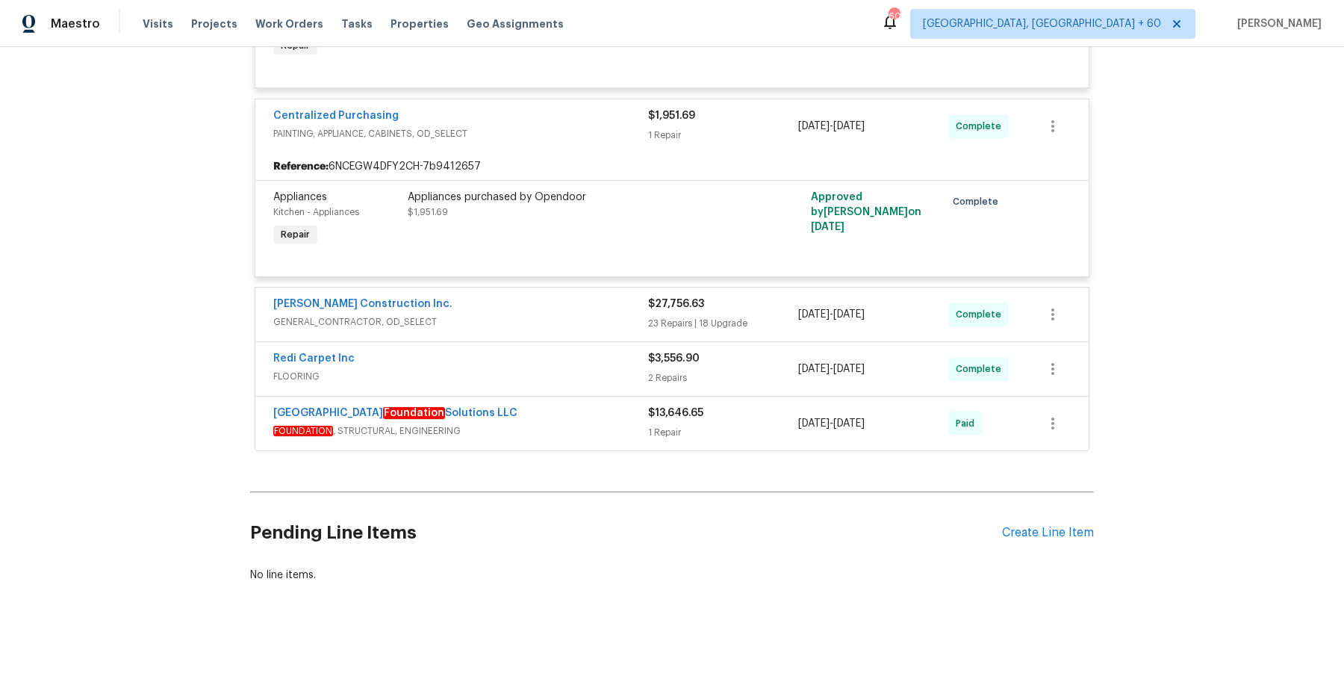
click at [608, 333] on div "[PERSON_NAME] Construction Inc. GENERAL_CONTRACTOR, OD_SELECT $27,756.63 23 Rep…" at bounding box center [671, 315] width 833 height 54
click at [607, 324] on span "GENERAL_CONTRACTOR, OD_SELECT" at bounding box center [460, 321] width 375 height 15
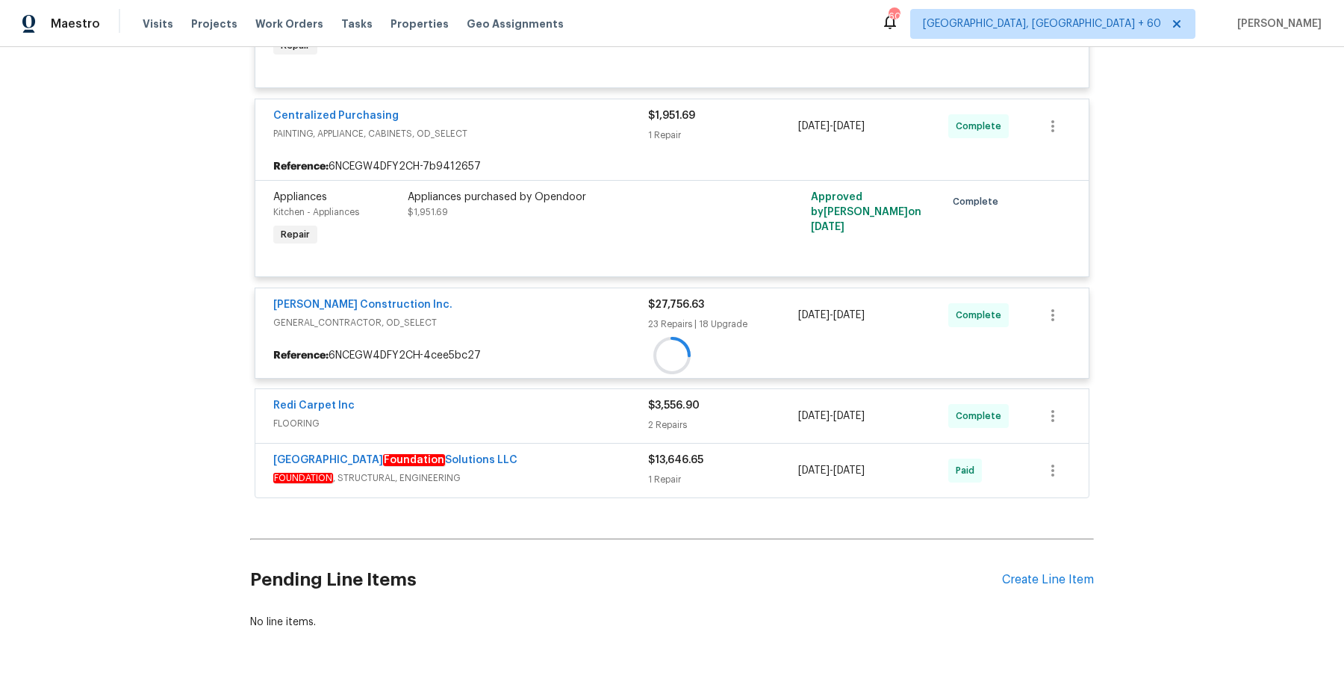
scroll to position [2143, 0]
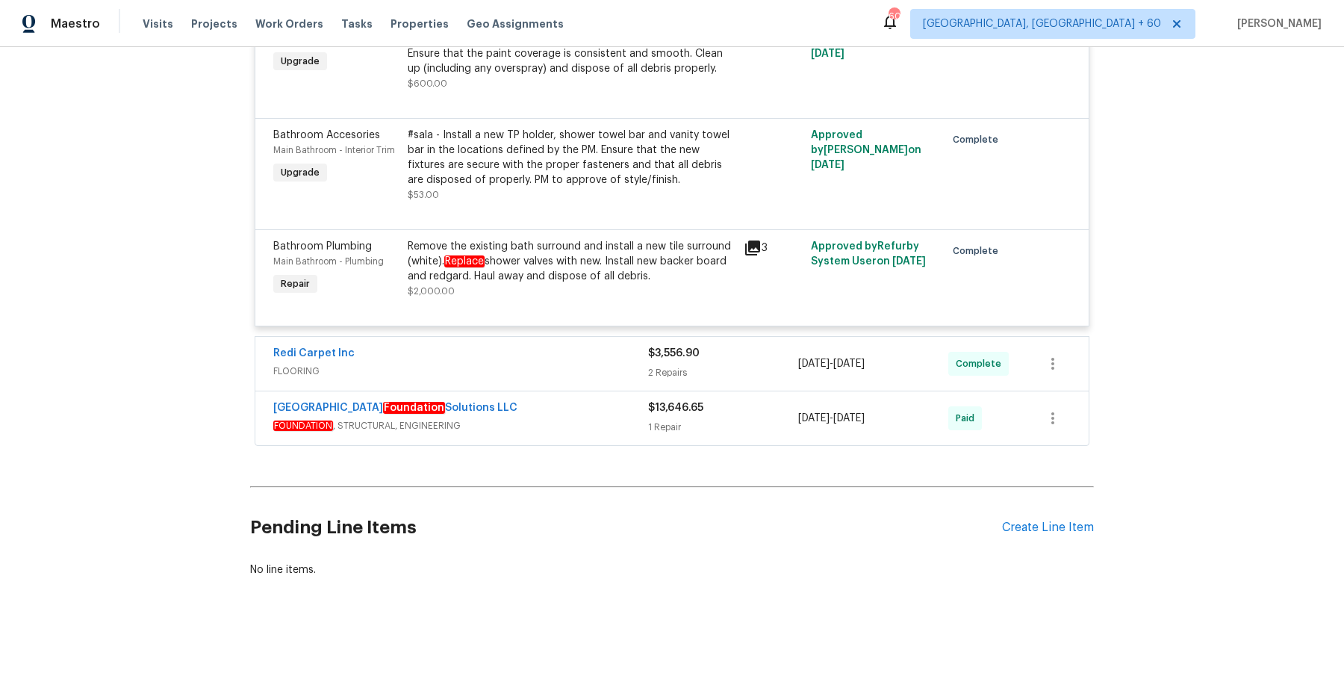
click at [604, 359] on div "Redi Carpet Inc" at bounding box center [460, 355] width 375 height 18
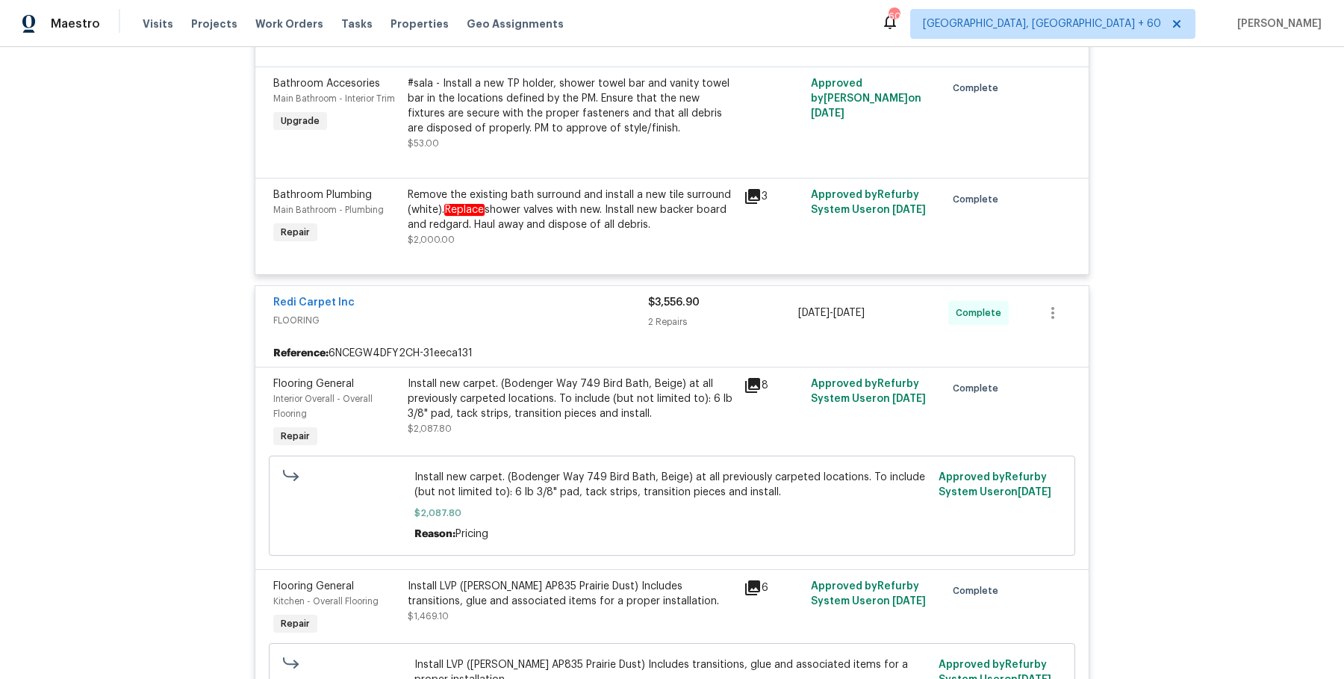
scroll to position [8068, 0]
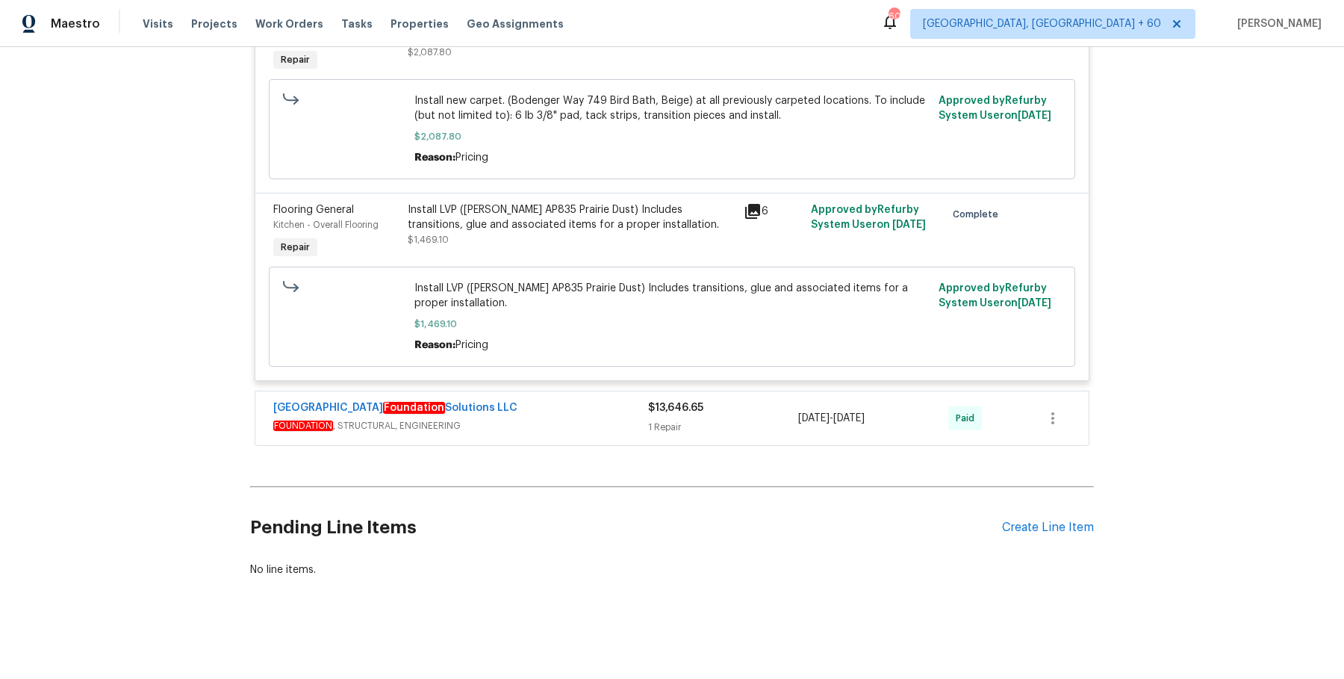
click at [599, 444] on div "Denver Foundation Solutions LLC FOUNDATION , STRUCTURAL, ENGINEERING $13,646.65…" at bounding box center [671, 418] width 833 height 54
click at [603, 429] on span "FOUNDATION , STRUCTURAL, ENGINEERING" at bounding box center [460, 425] width 375 height 15
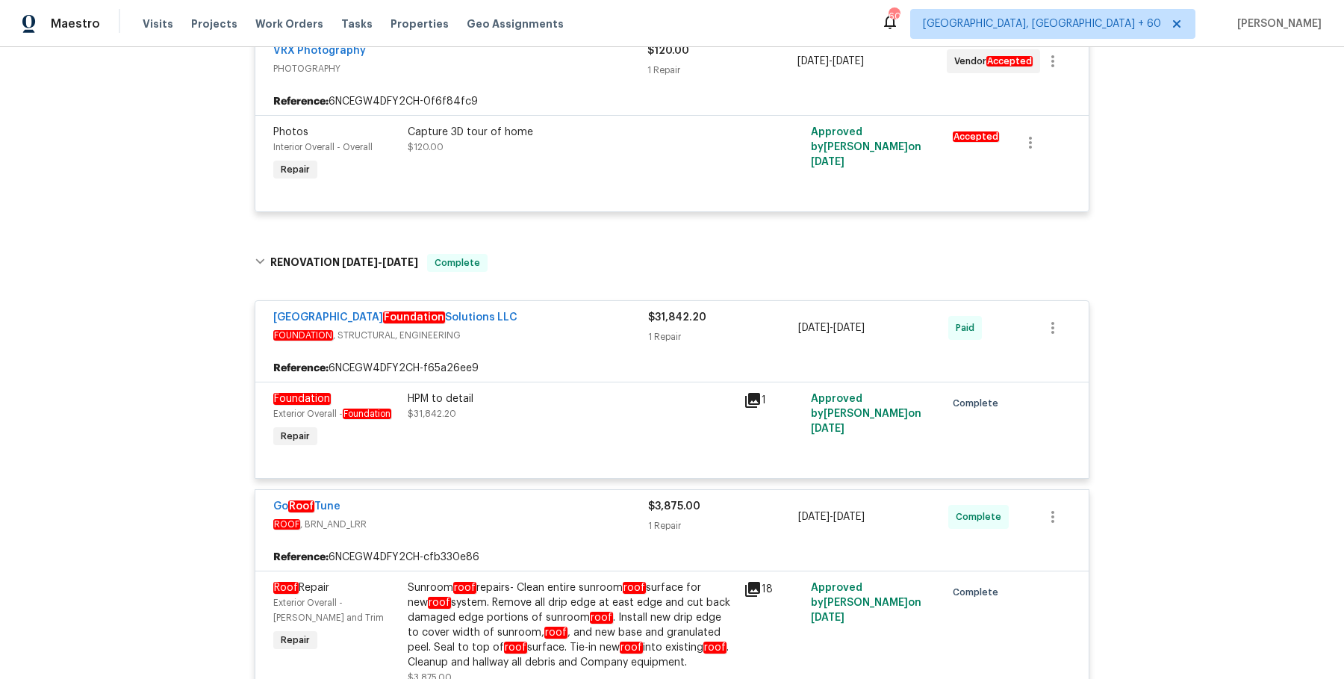
scroll to position [0, 0]
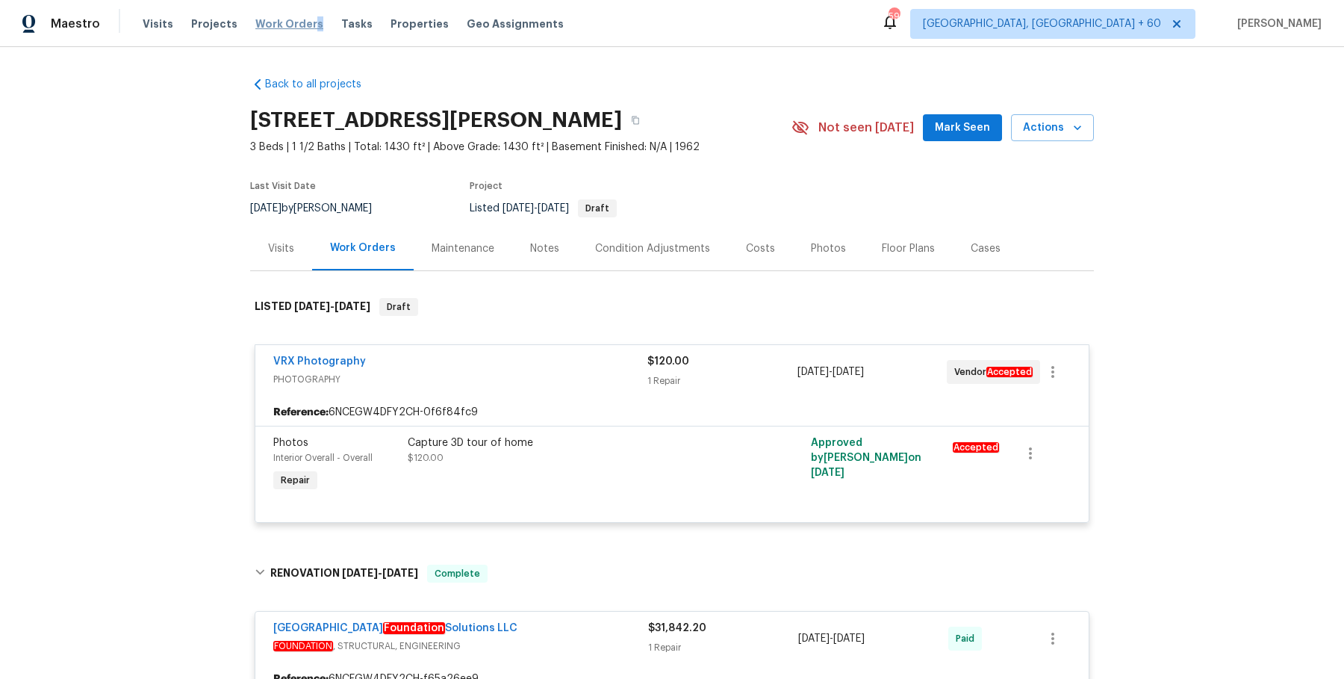
click at [305, 29] on span "Work Orders" at bounding box center [289, 23] width 68 height 15
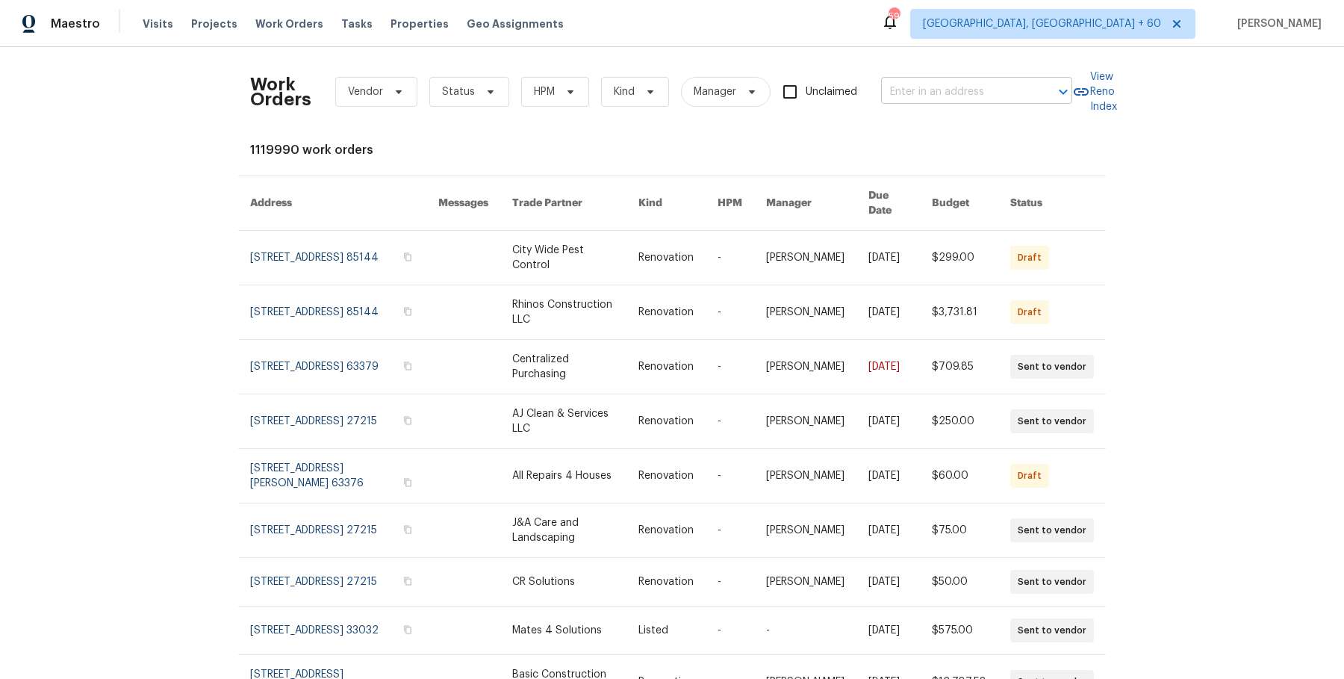
click at [936, 92] on input "text" at bounding box center [955, 92] width 149 height 23
paste input "[STREET_ADDRESS]"
type input "[STREET_ADDRESS]"
click at [938, 120] on li "[STREET_ADDRESS]" at bounding box center [974, 124] width 191 height 25
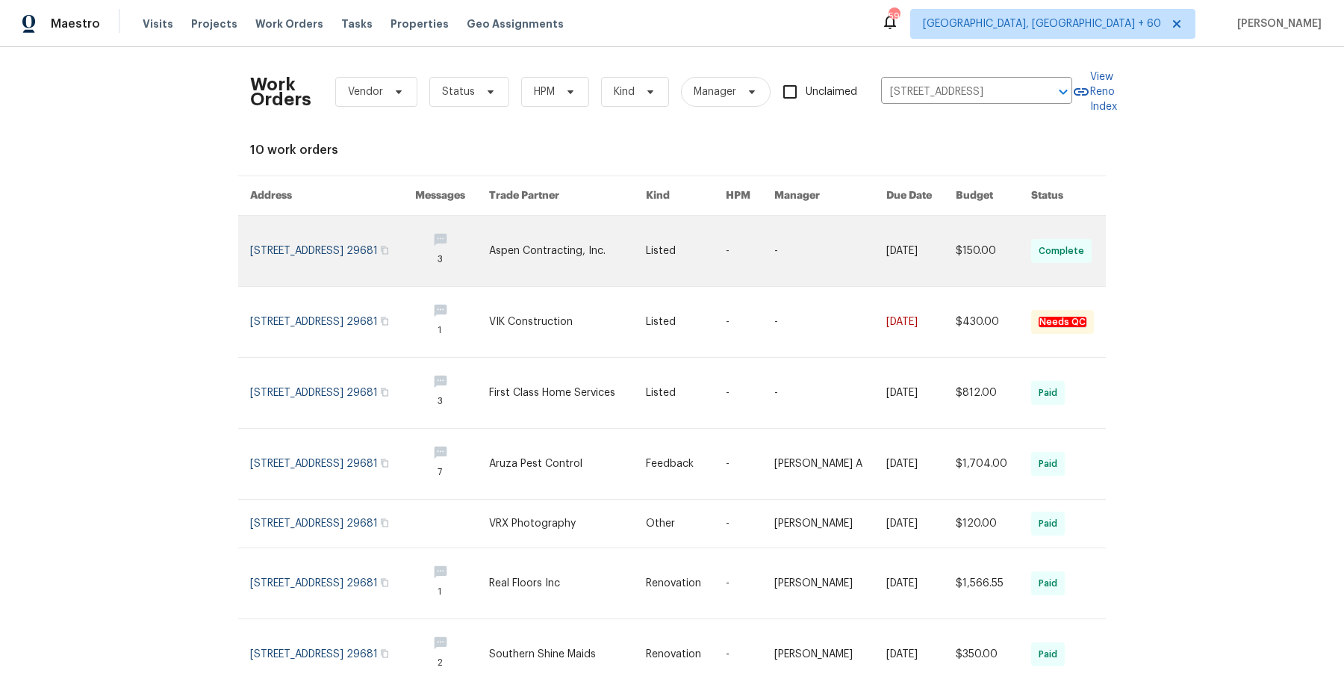
click at [825, 258] on link at bounding box center [830, 251] width 112 height 70
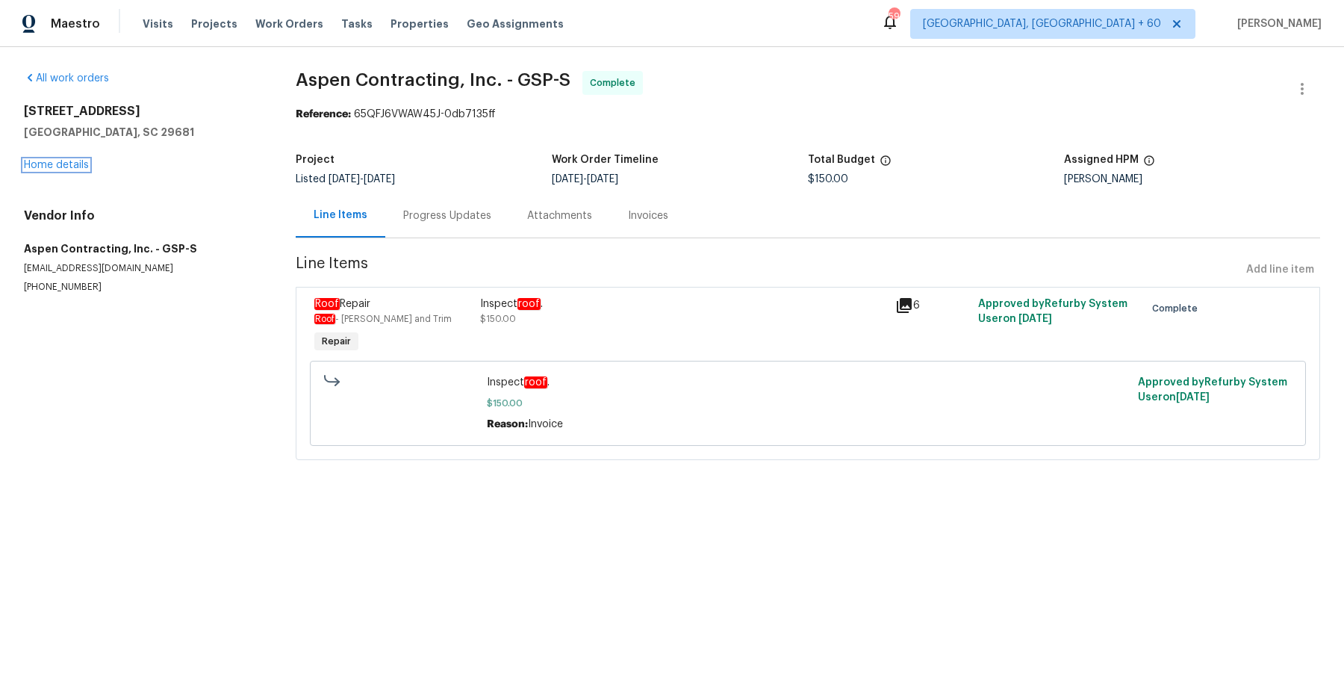
click at [69, 166] on link "Home details" at bounding box center [56, 165] width 65 height 10
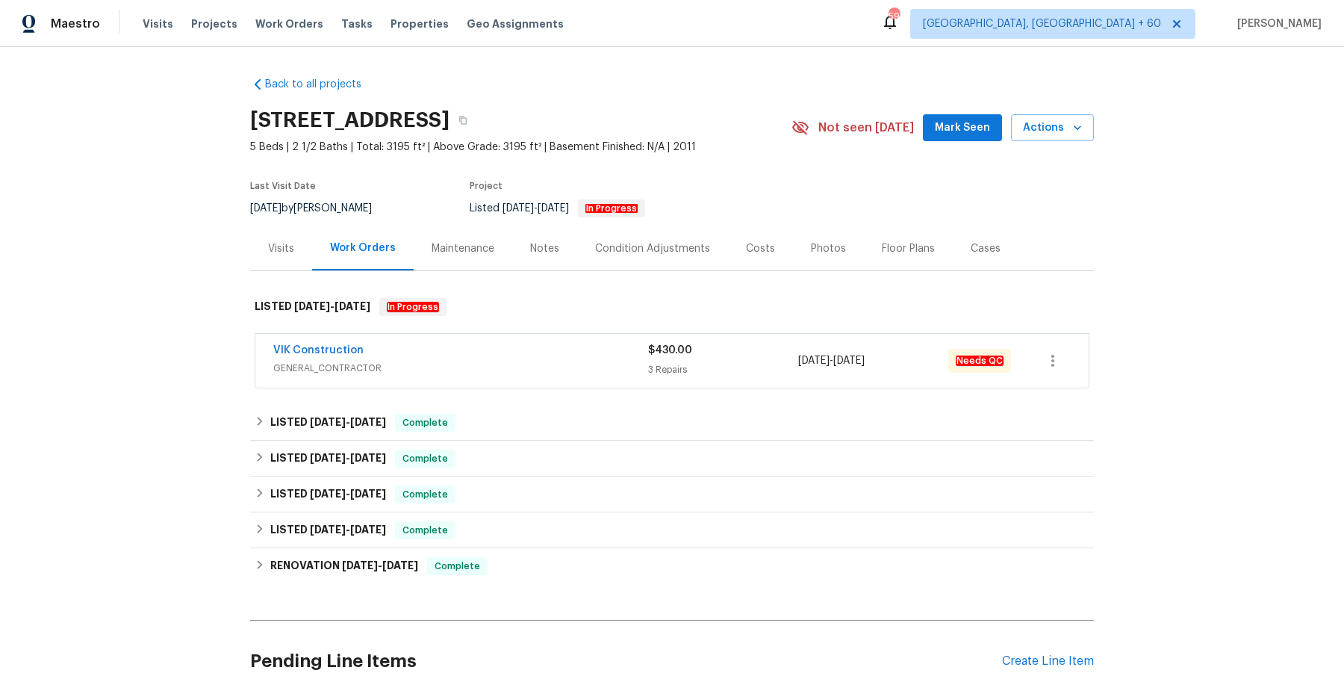
click at [597, 366] on span "GENERAL_CONTRACTOR" at bounding box center [460, 368] width 375 height 15
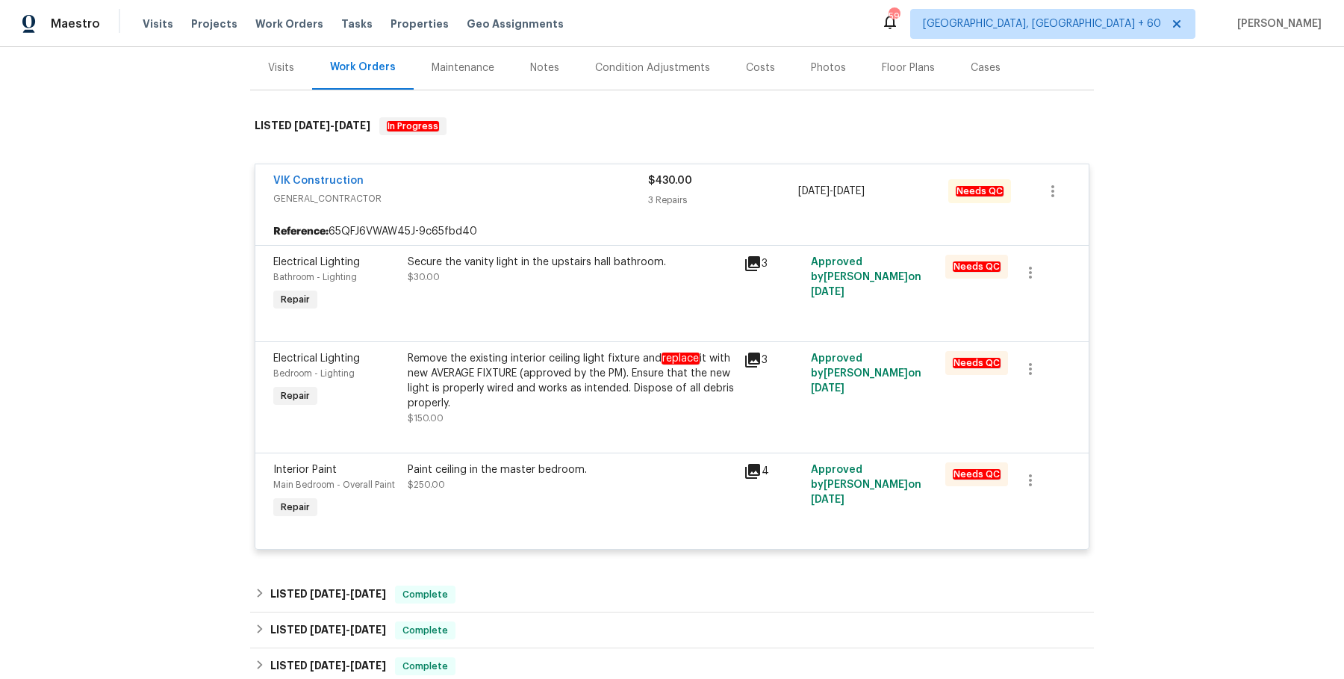
scroll to position [191, 0]
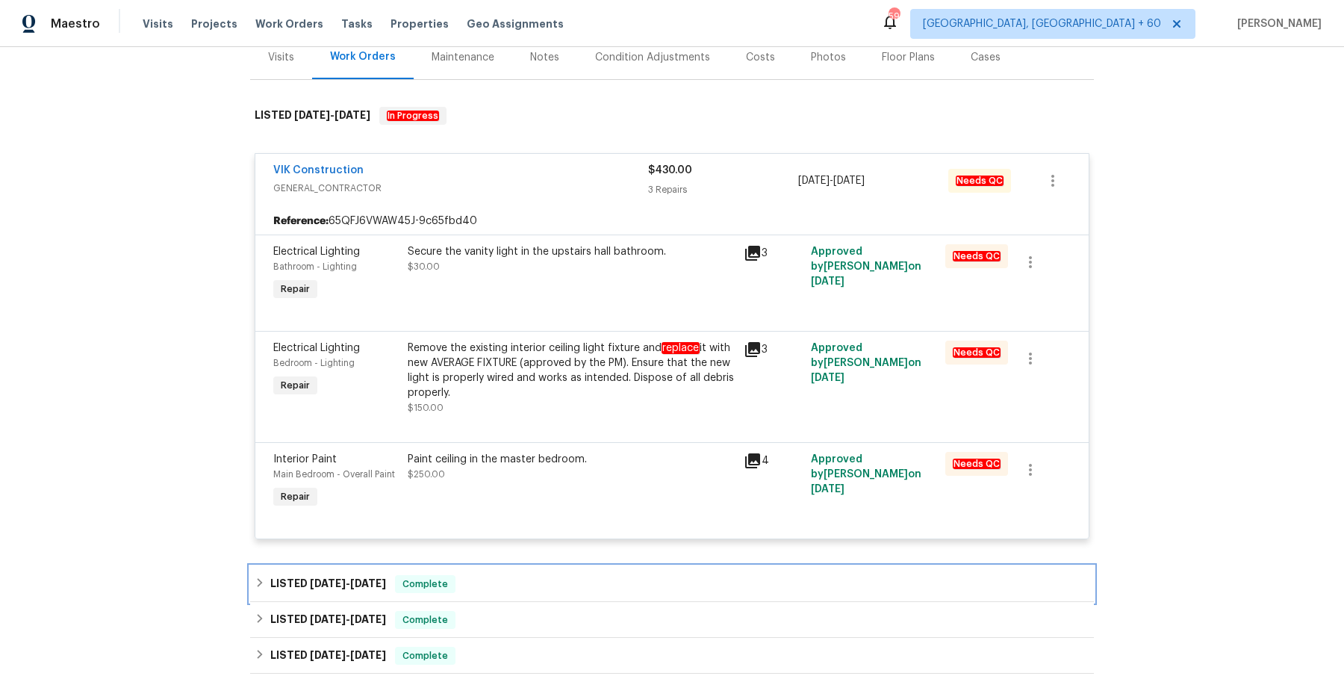
click at [500, 571] on div "LISTED [DATE] - [DATE] Complete" at bounding box center [672, 584] width 844 height 36
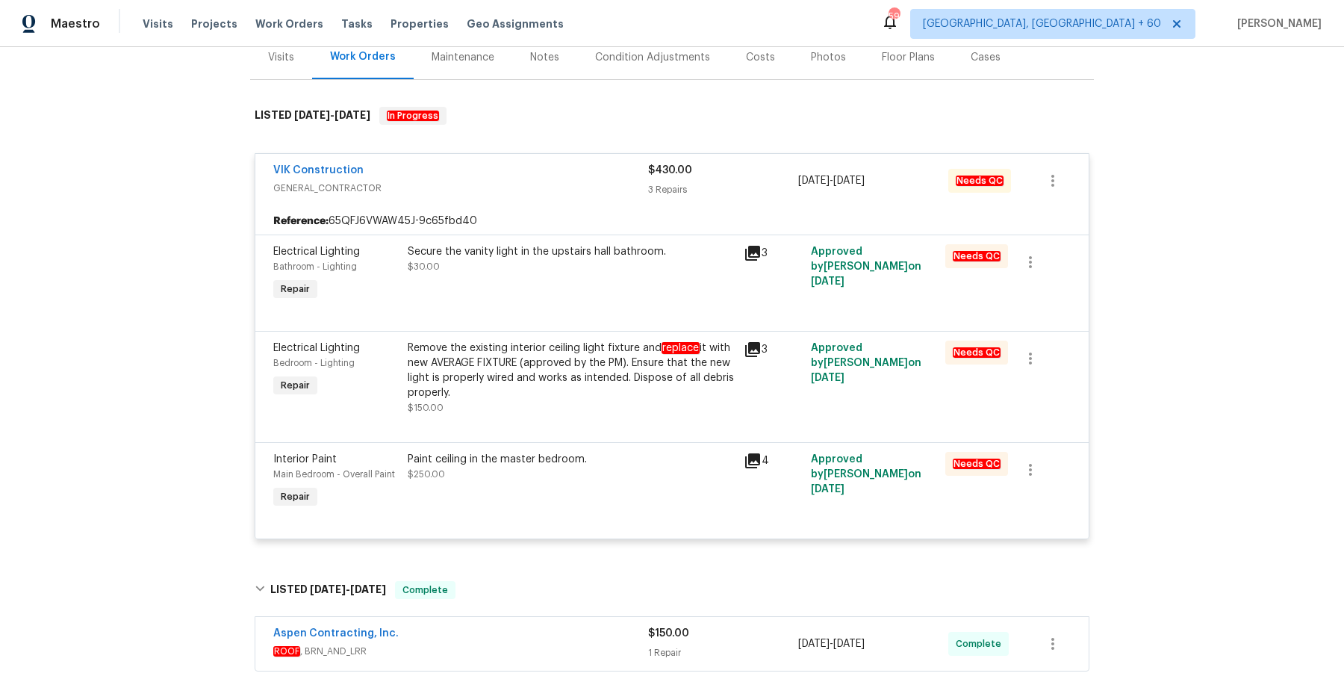
click at [493, 652] on span "ROOF , BRN_AND_LRR" at bounding box center [460, 651] width 375 height 15
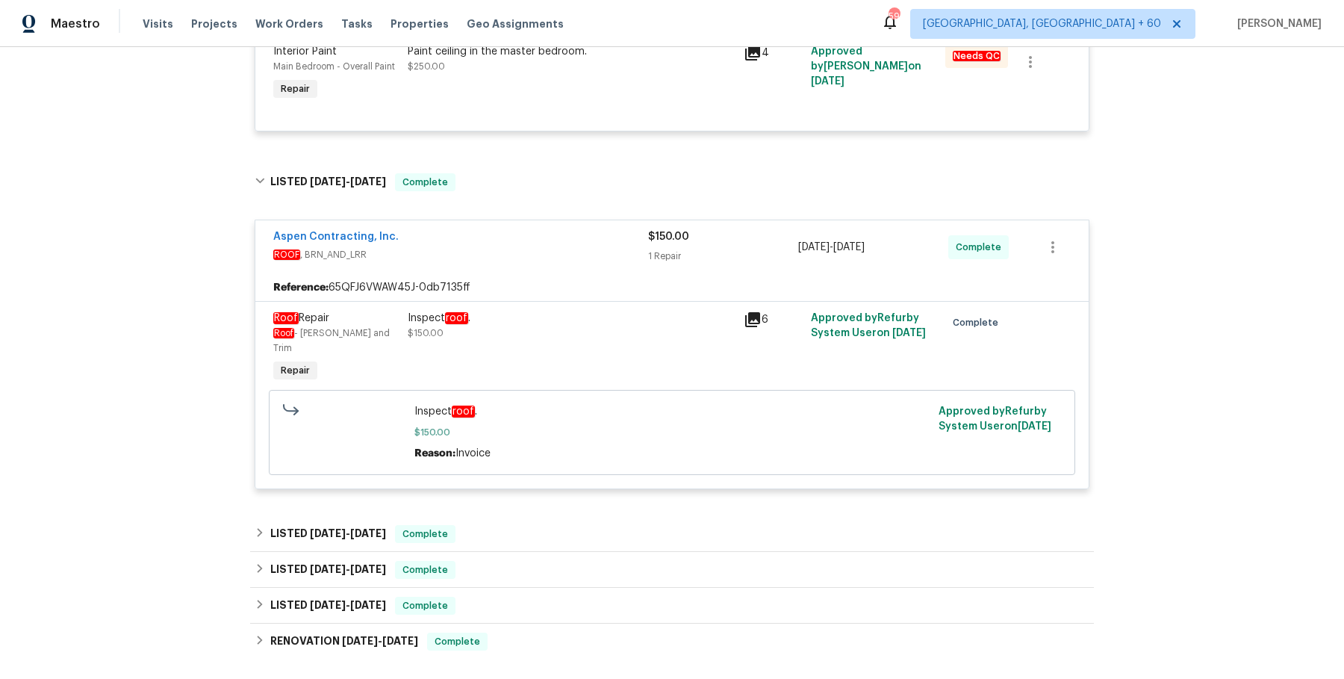
scroll to position [603, 0]
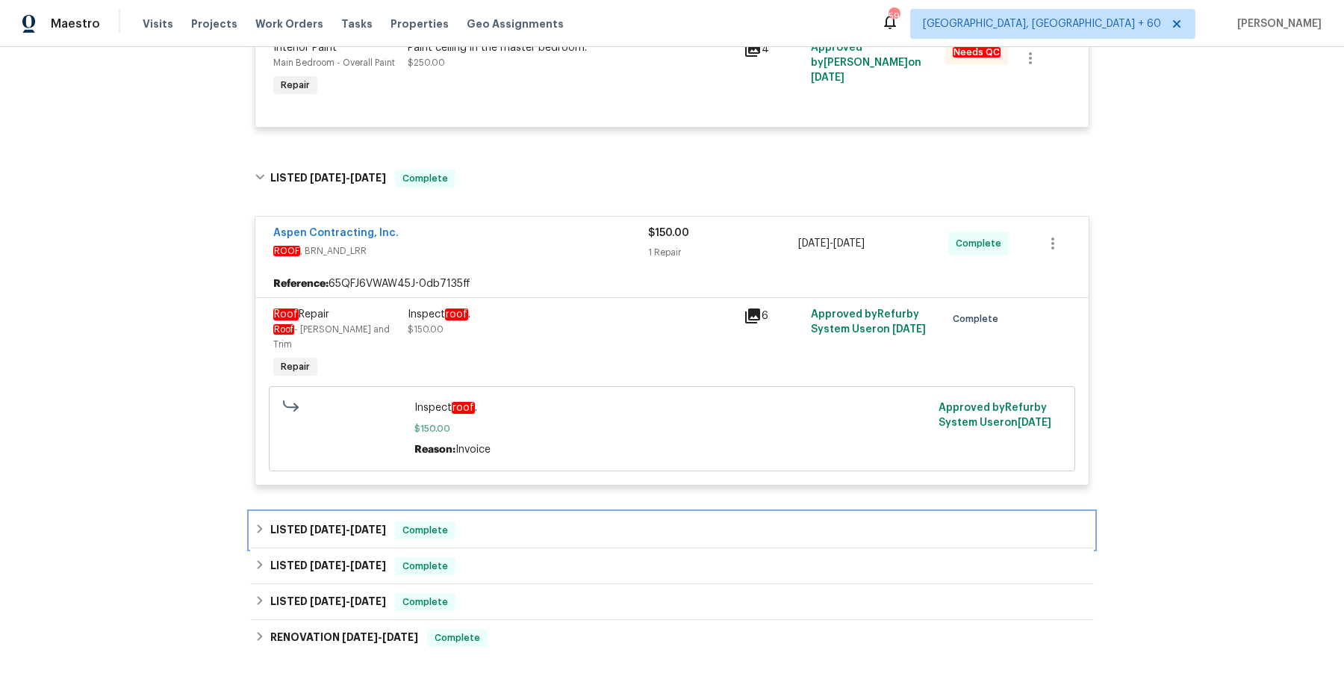
click at [510, 521] on div "LISTED [DATE] - [DATE] Complete" at bounding box center [672, 530] width 835 height 18
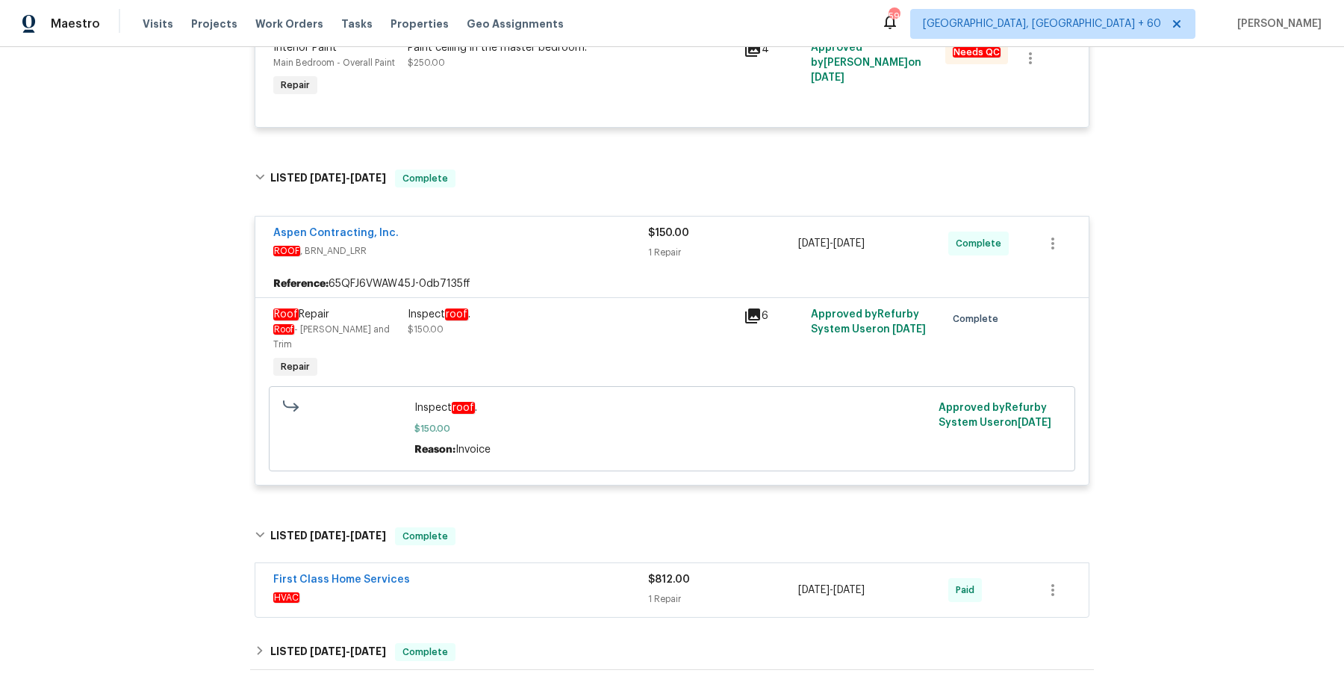
click at [501, 563] on div "First Class Home Services HVAC $812.00 1 Repair [DATE] - [DATE] Paid" at bounding box center [671, 590] width 833 height 54
click at [495, 590] on span "HVAC" at bounding box center [460, 597] width 375 height 15
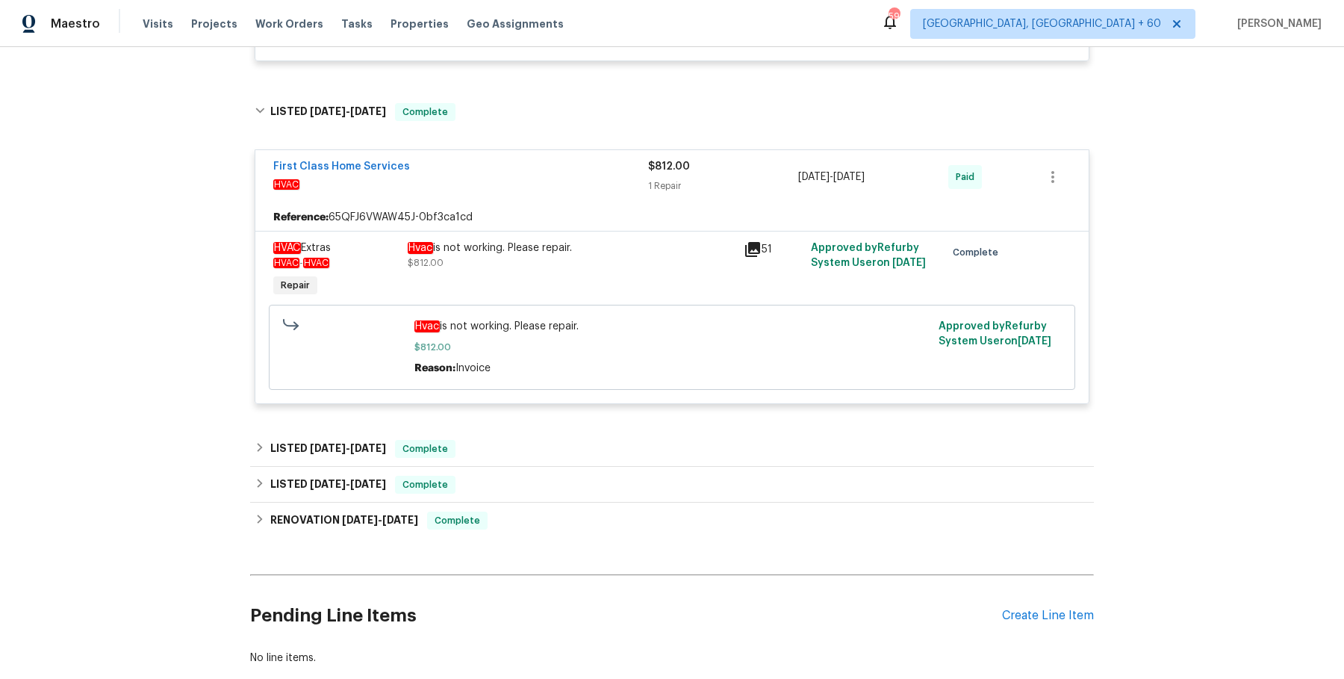
scroll to position [1033, 0]
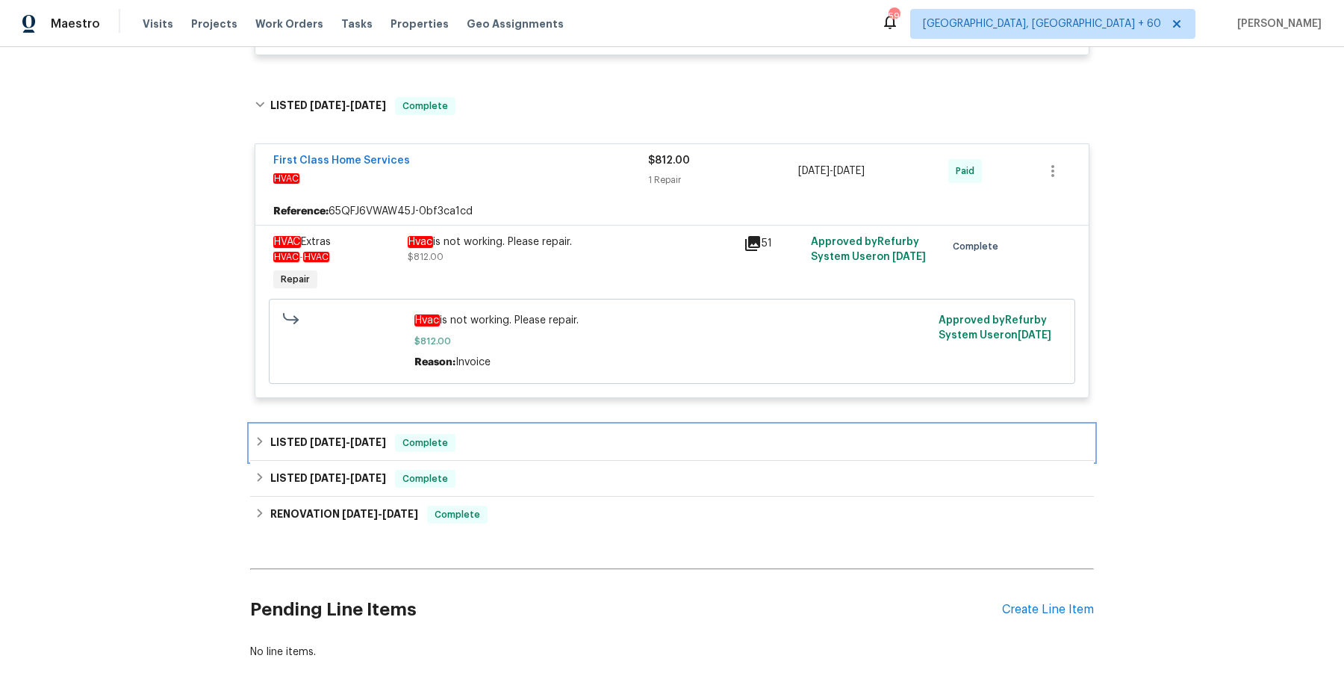
click at [523, 437] on div "LISTED [DATE] - [DATE] Complete" at bounding box center [672, 443] width 844 height 36
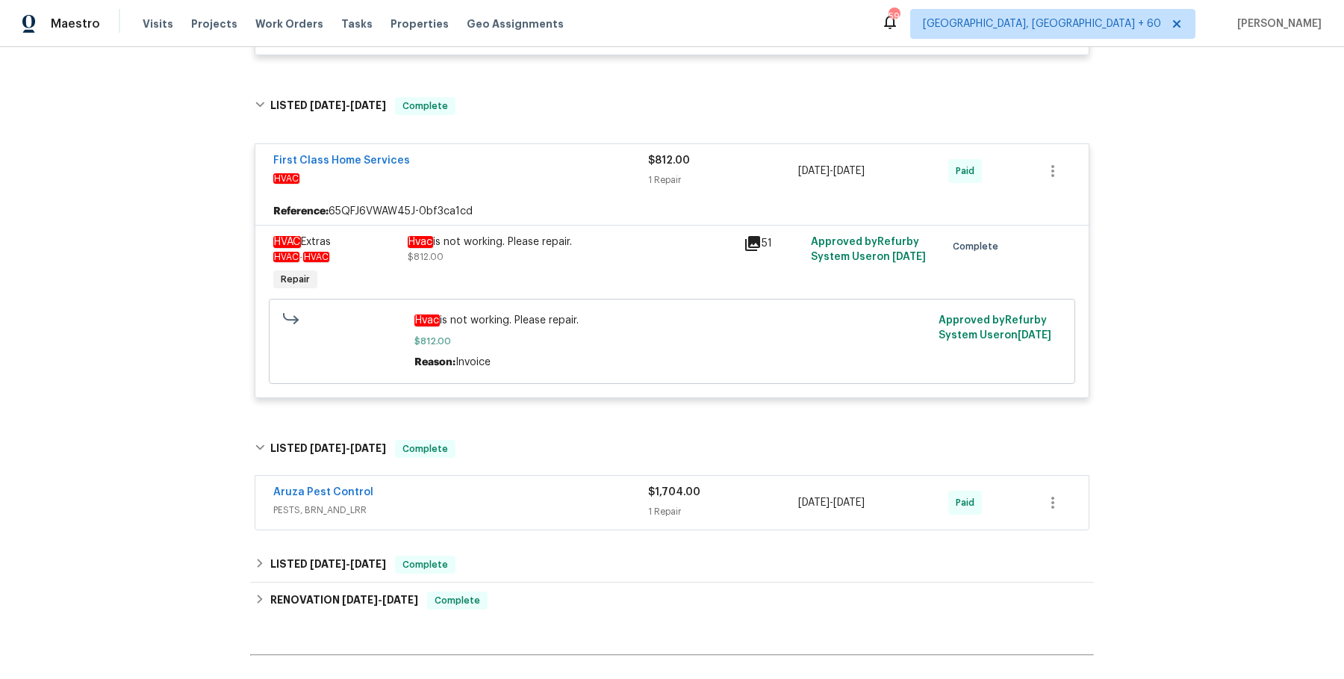
click at [528, 503] on span "PESTS, BRN_AND_LRR" at bounding box center [460, 510] width 375 height 15
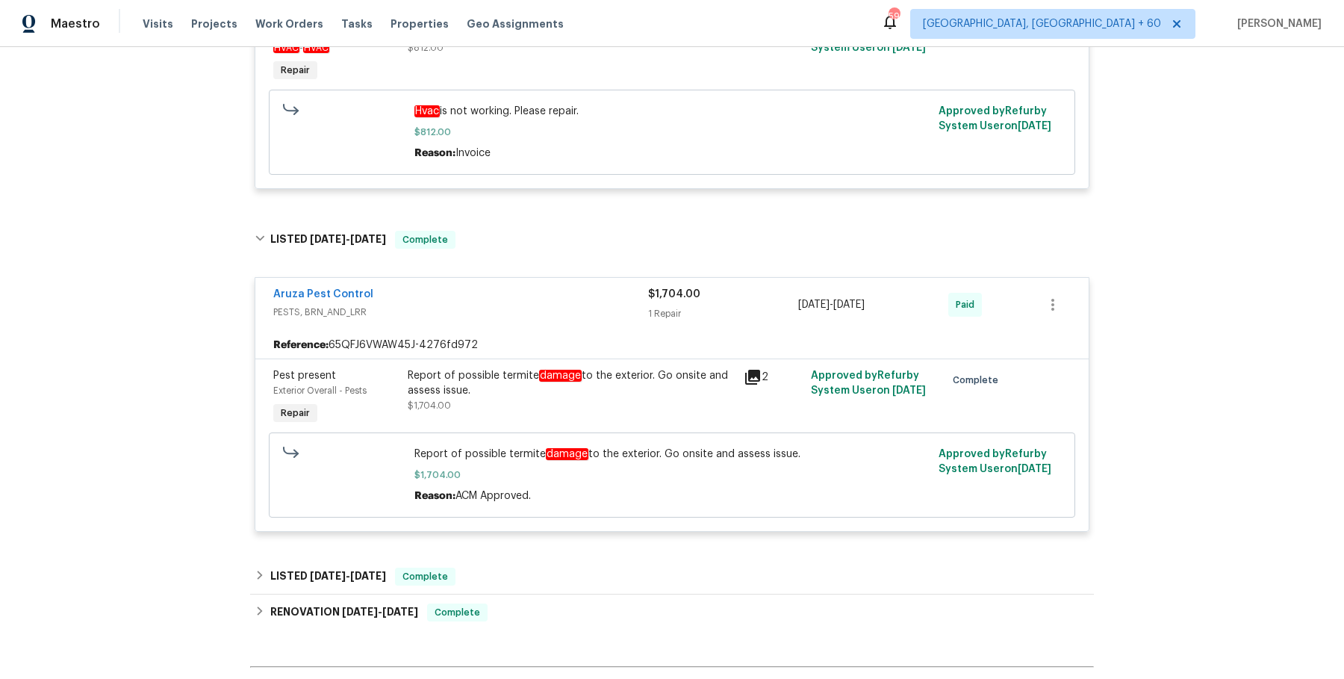
scroll to position [1246, 0]
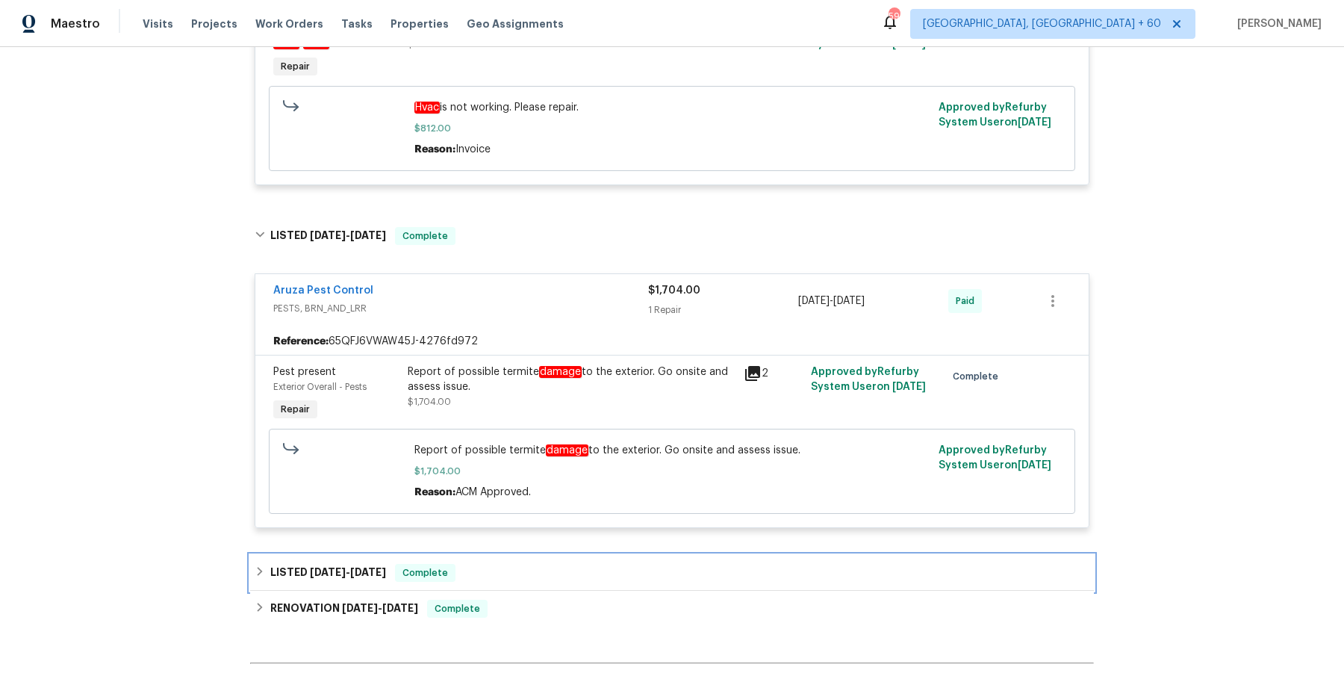
click at [531, 564] on div "LISTED [DATE] - [DATE] Complete" at bounding box center [672, 573] width 835 height 18
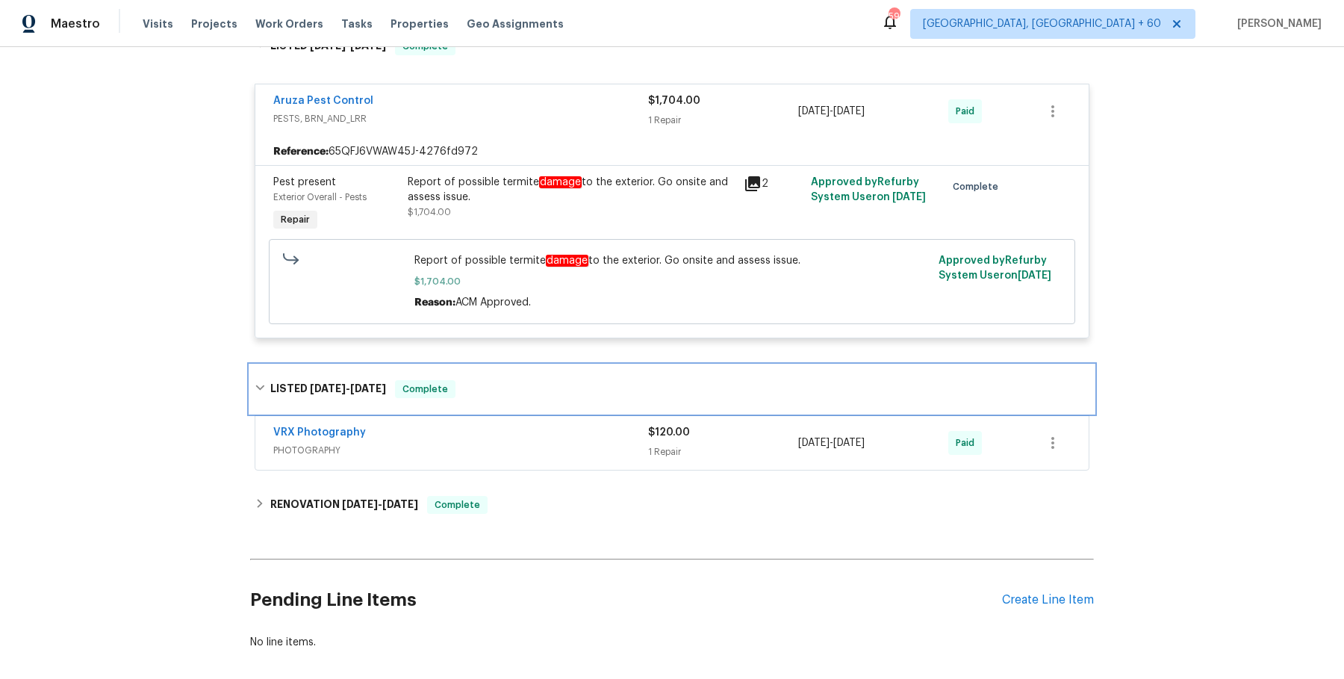
scroll to position [1488, 0]
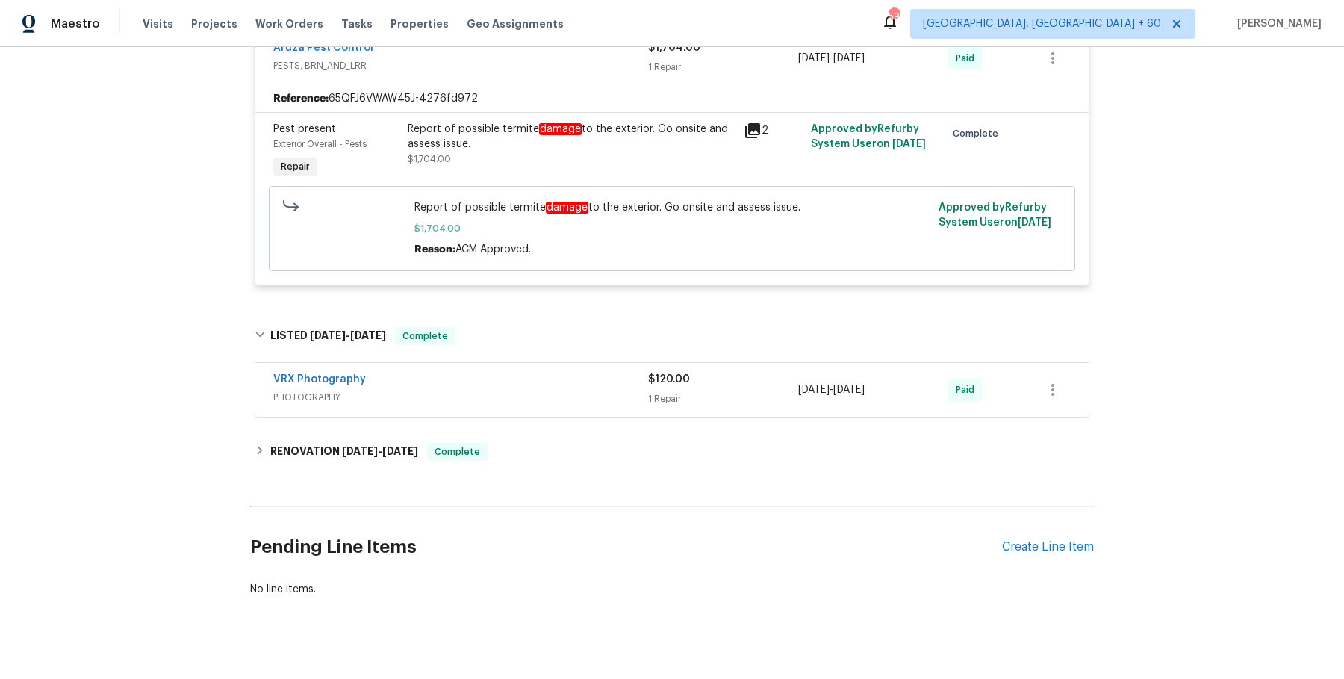
click at [562, 394] on div "VRX Photography PHOTOGRAPHY $120.00 1 Repair [DATE] - [DATE] Paid" at bounding box center [671, 390] width 833 height 54
click at [568, 390] on span "PHOTOGRAPHY" at bounding box center [460, 397] width 375 height 15
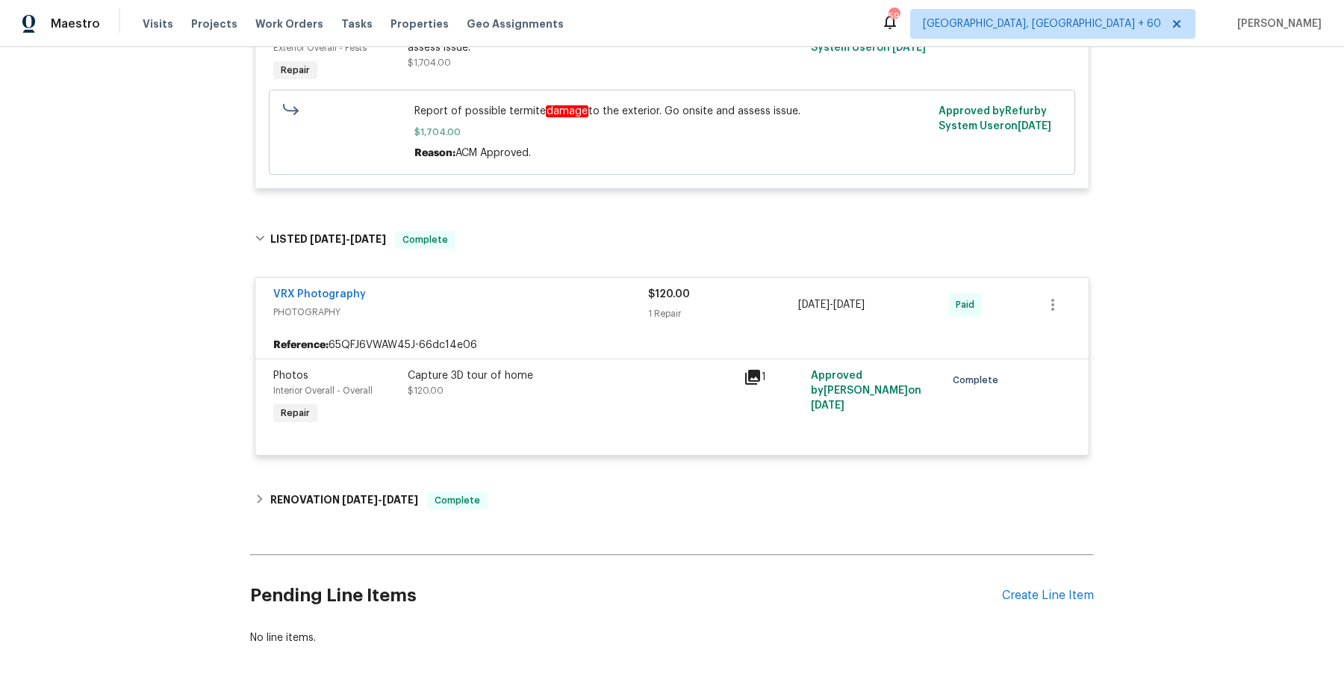
scroll to position [1634, 0]
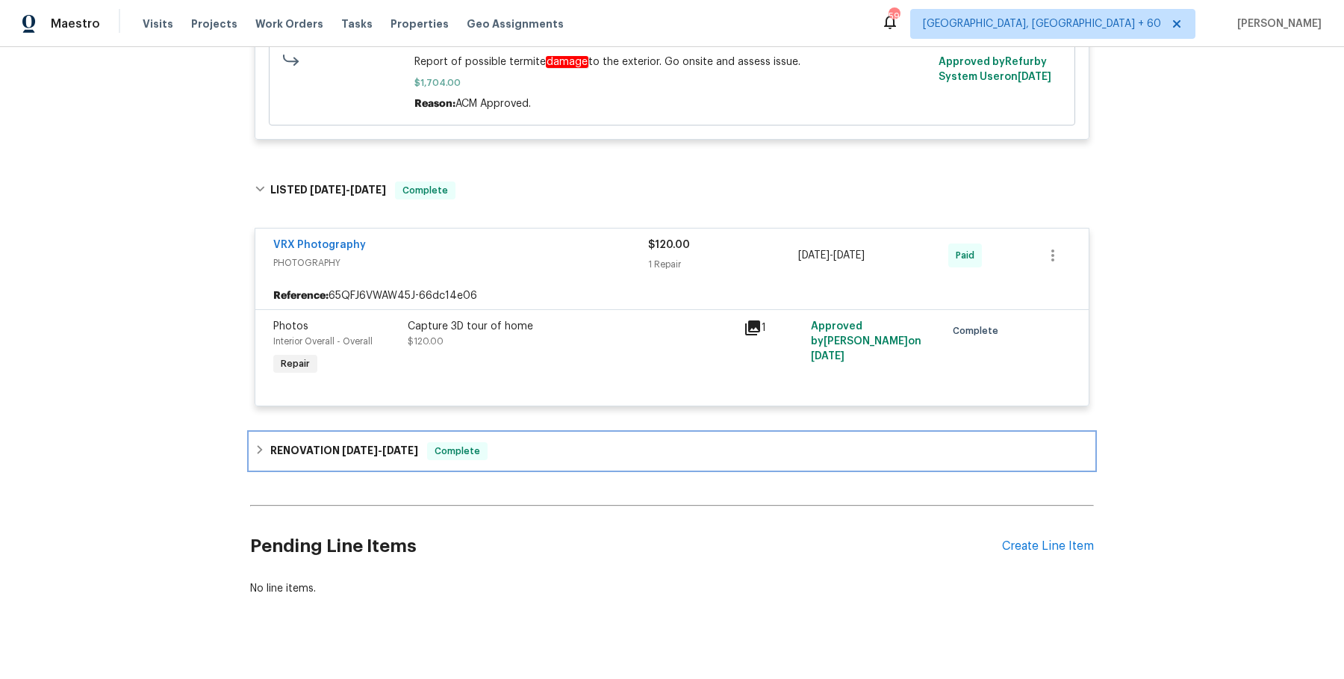
click at [522, 442] on div "RENOVATION [DATE] - [DATE] Complete" at bounding box center [672, 451] width 835 height 18
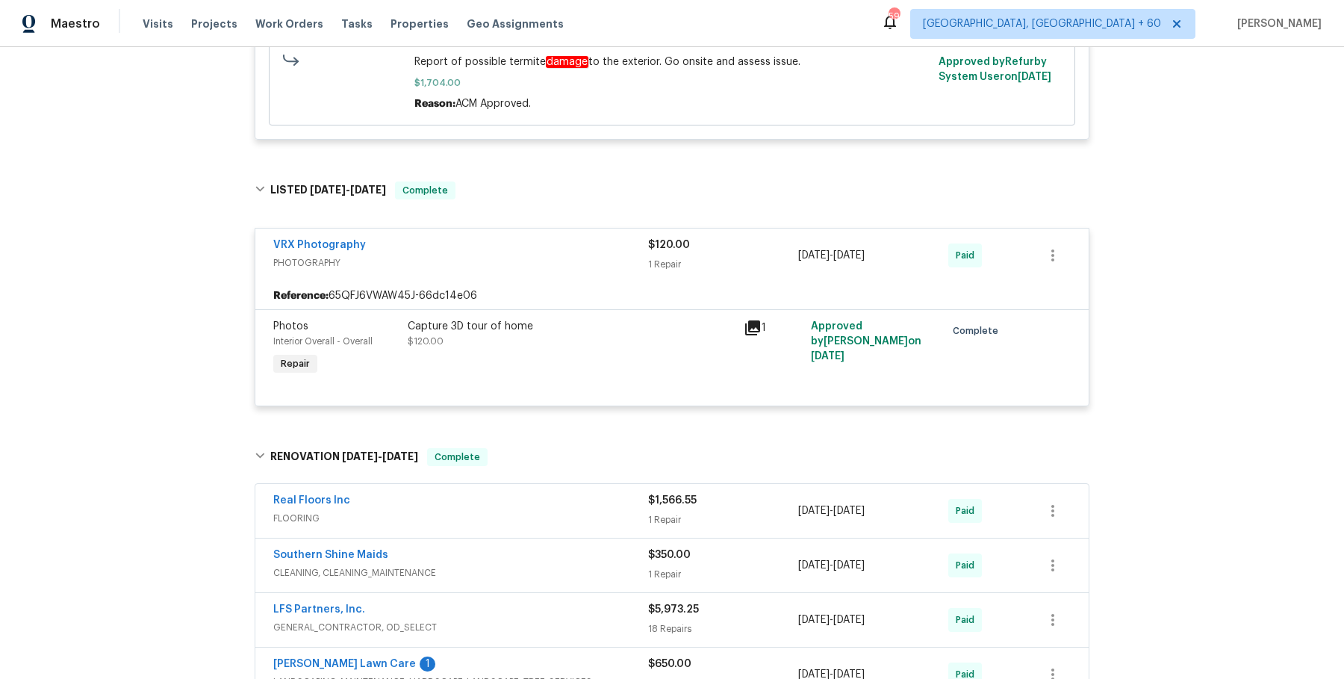
click at [562, 511] on span "FLOORING" at bounding box center [460, 518] width 375 height 15
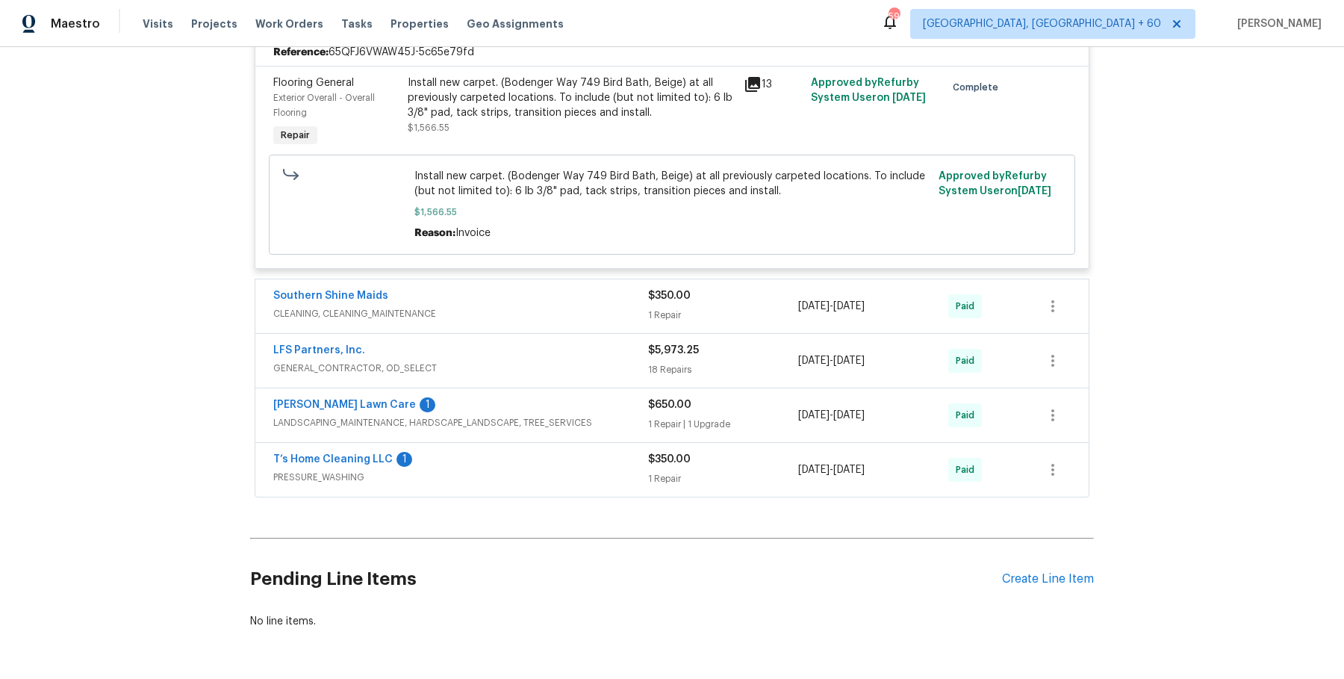
scroll to position [2145, 0]
click at [596, 288] on div "Southern Shine Maids" at bounding box center [460, 297] width 375 height 18
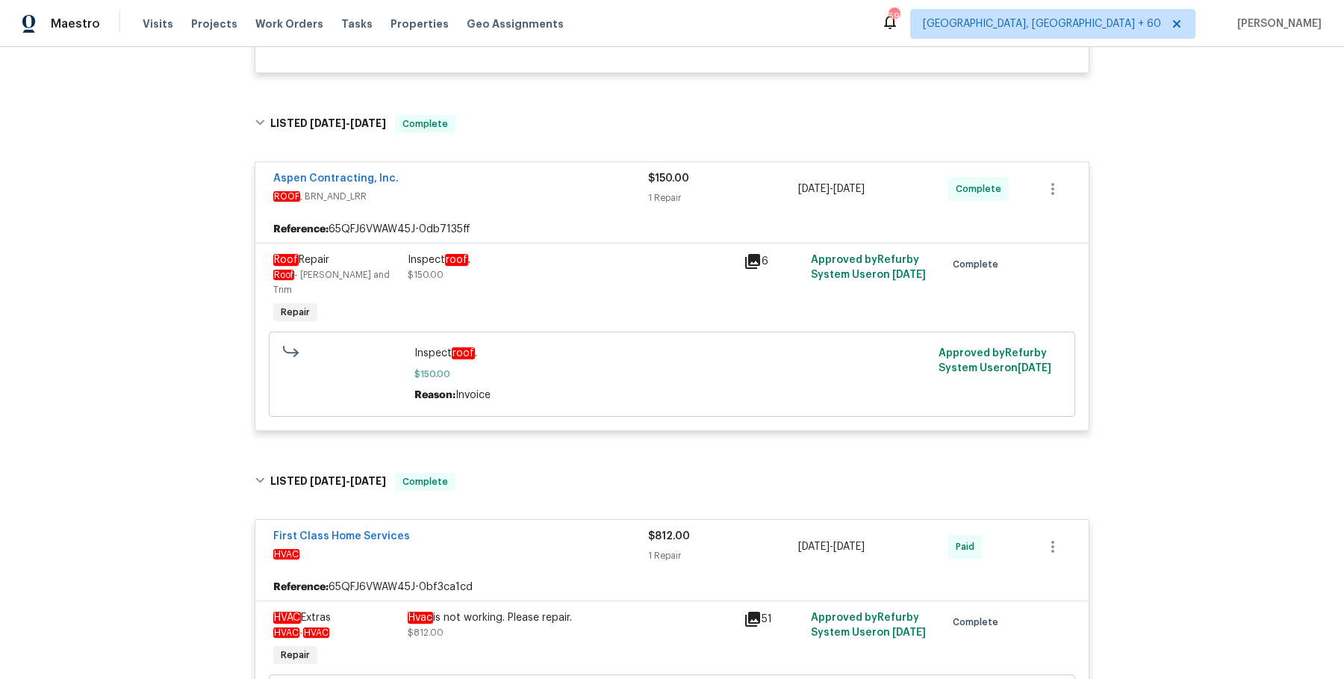
scroll to position [0, 0]
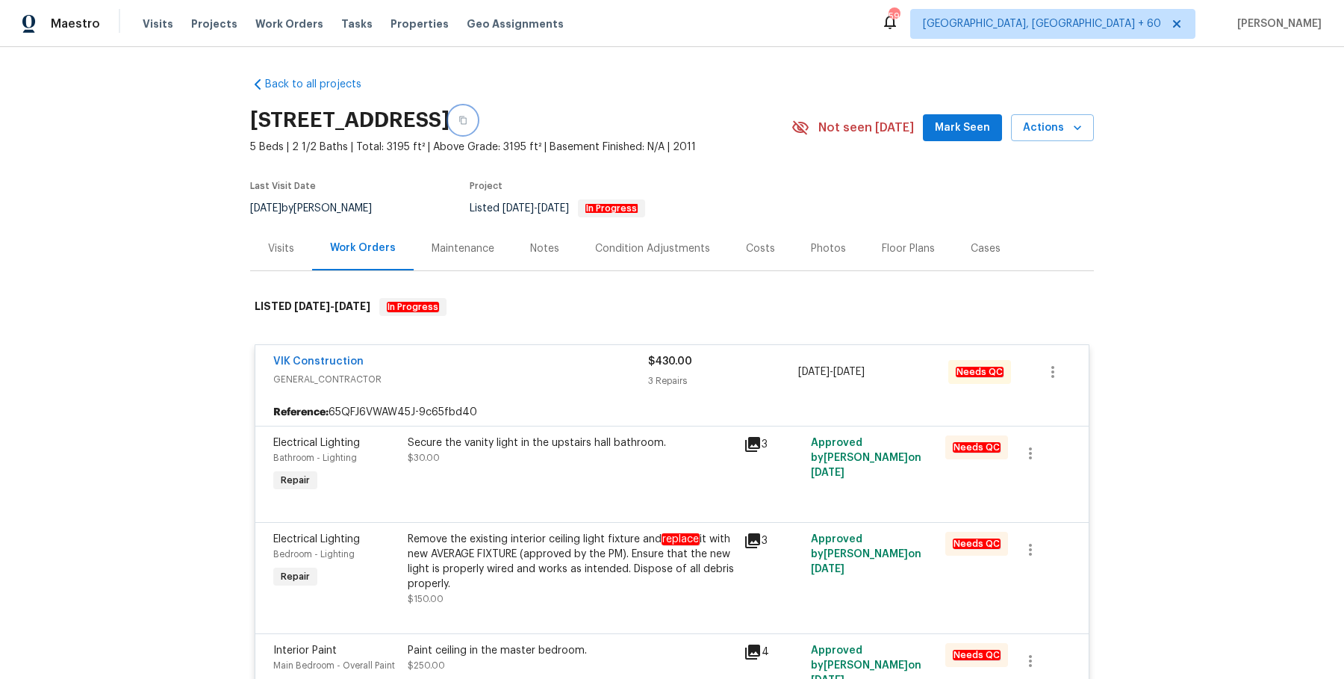
click at [467, 122] on icon "button" at bounding box center [463, 120] width 9 height 9
click at [467, 120] on icon "button" at bounding box center [463, 120] width 9 height 9
click at [467, 120] on icon "button" at bounding box center [462, 120] width 7 height 8
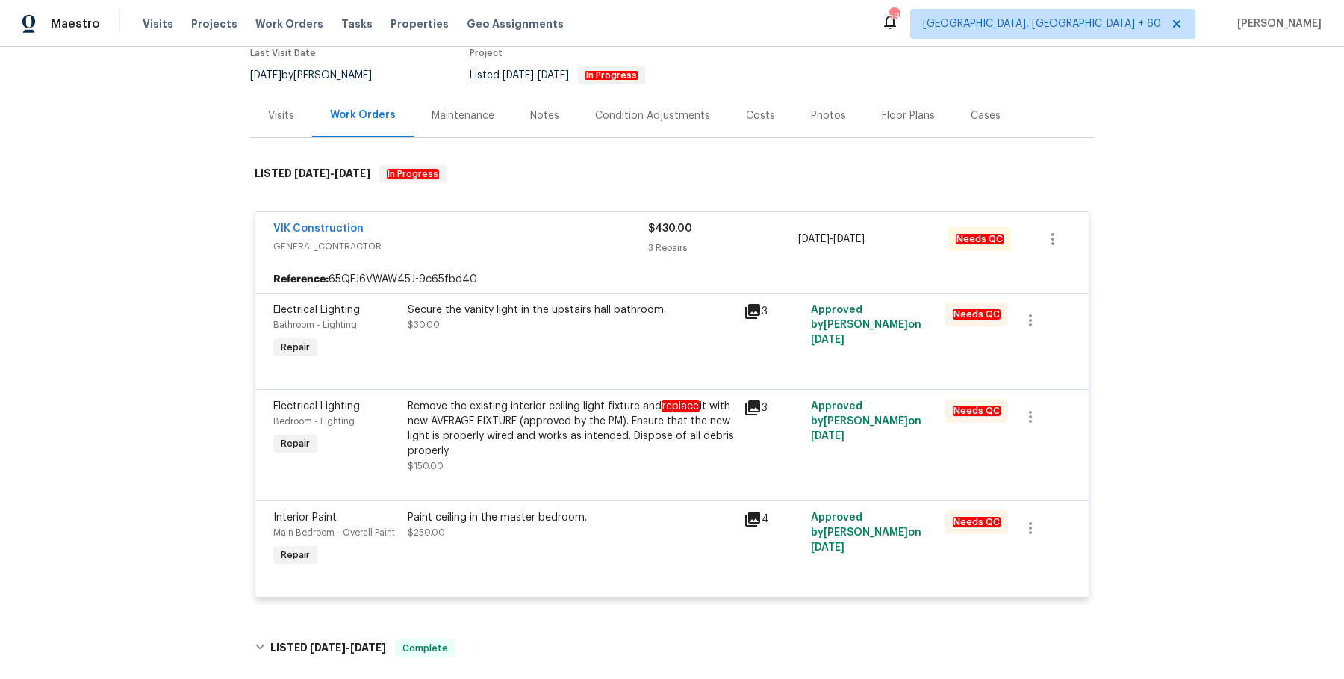
scroll to position [135, 0]
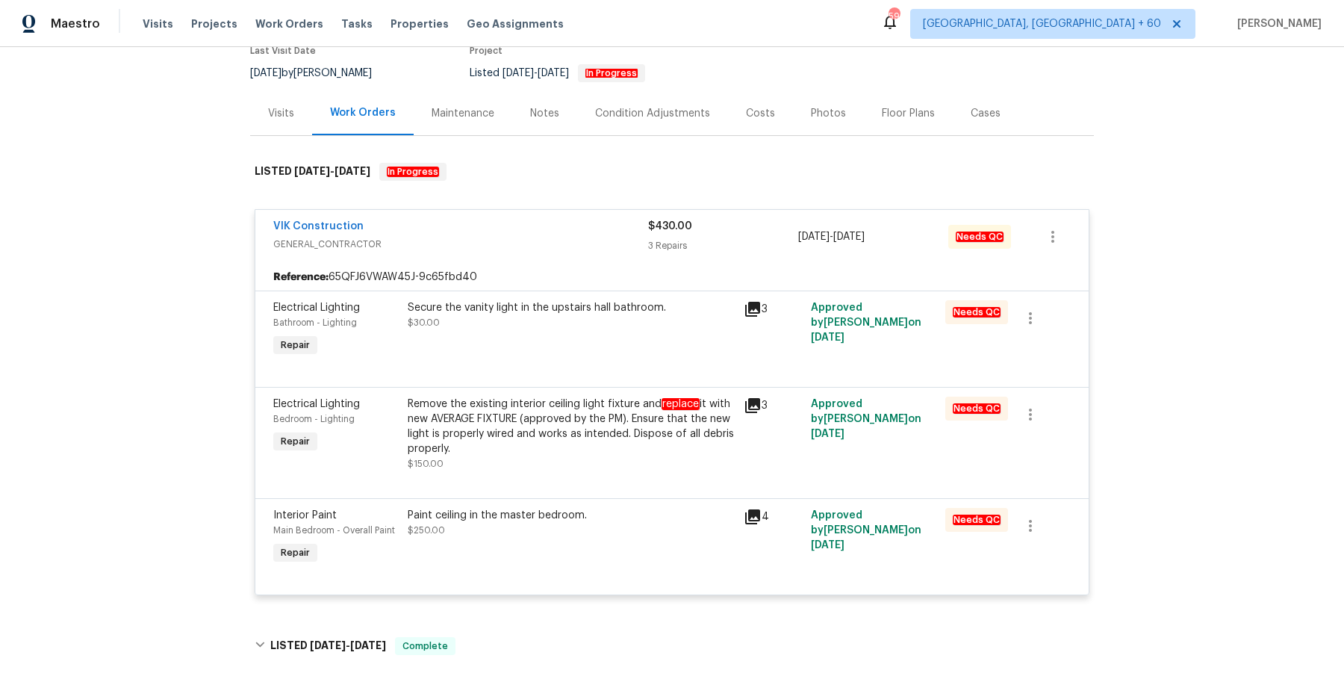
click at [276, 33] on div "Visits Projects Work Orders Tasks Properties Geo Assignments" at bounding box center [362, 24] width 439 height 30
click at [276, 27] on span "Work Orders" at bounding box center [289, 23] width 68 height 15
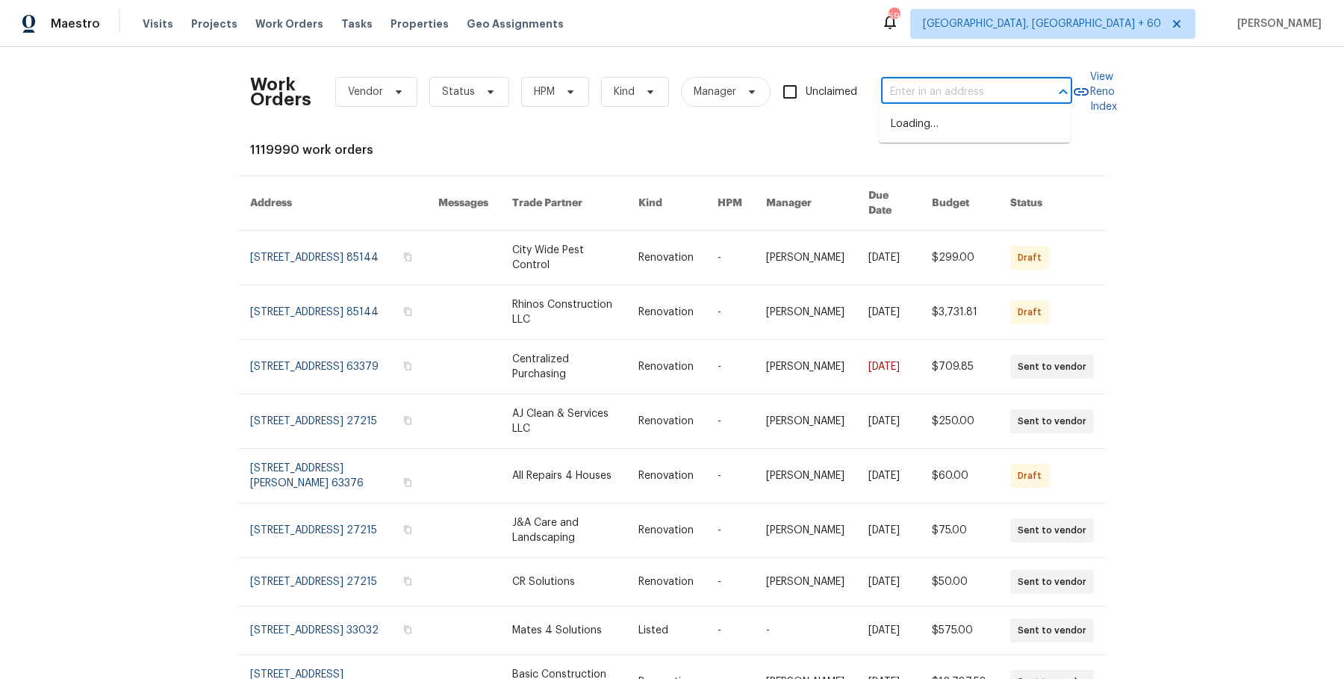
click at [897, 82] on input "text" at bounding box center [955, 92] width 149 height 23
paste input "[STREET_ADDRESS][PERSON_NAME]"
type input "[STREET_ADDRESS][PERSON_NAME]"
click at [922, 118] on li "[STREET_ADDRESS][PERSON_NAME]" at bounding box center [974, 132] width 191 height 40
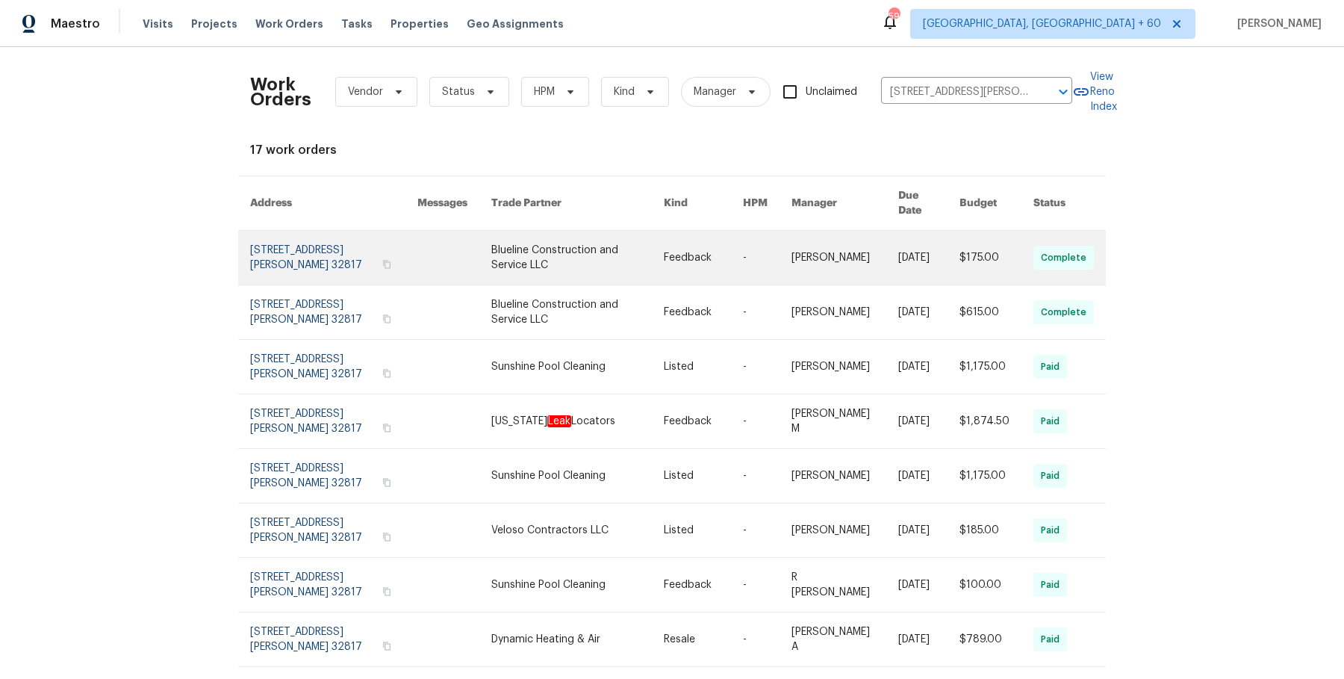
click at [843, 233] on link at bounding box center [845, 258] width 107 height 54
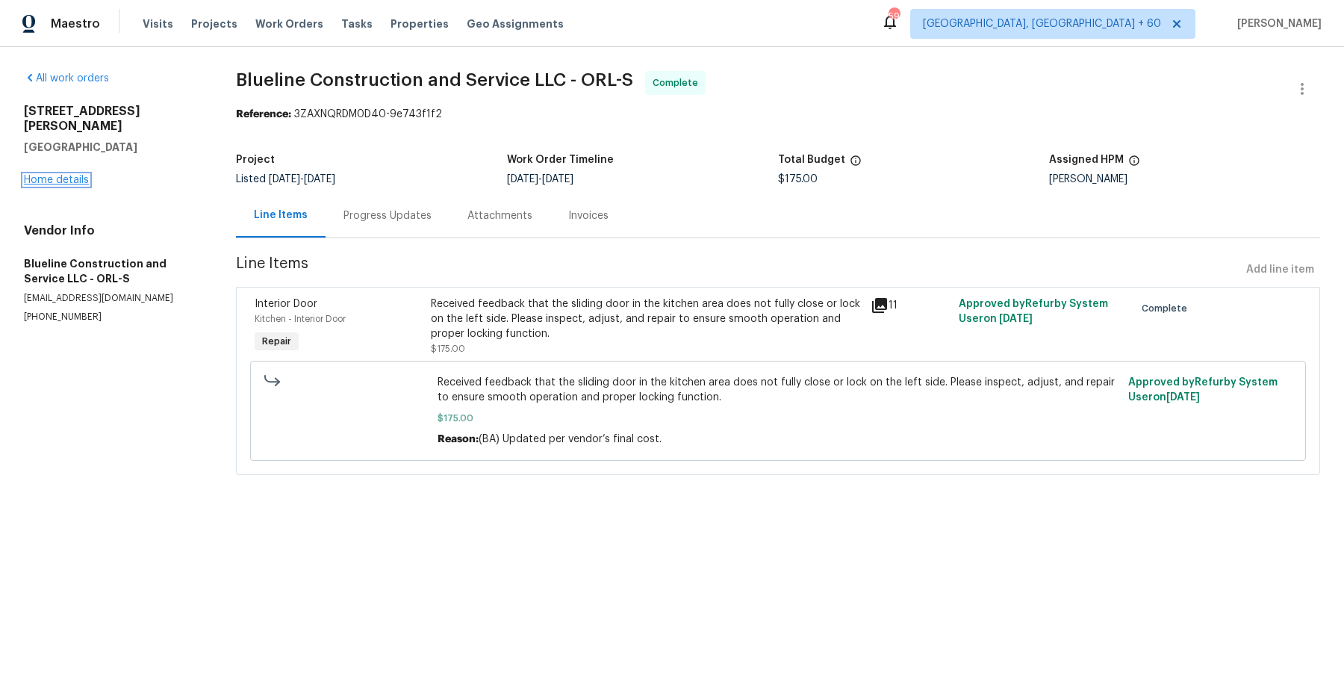
click at [43, 175] on link "Home details" at bounding box center [56, 180] width 65 height 10
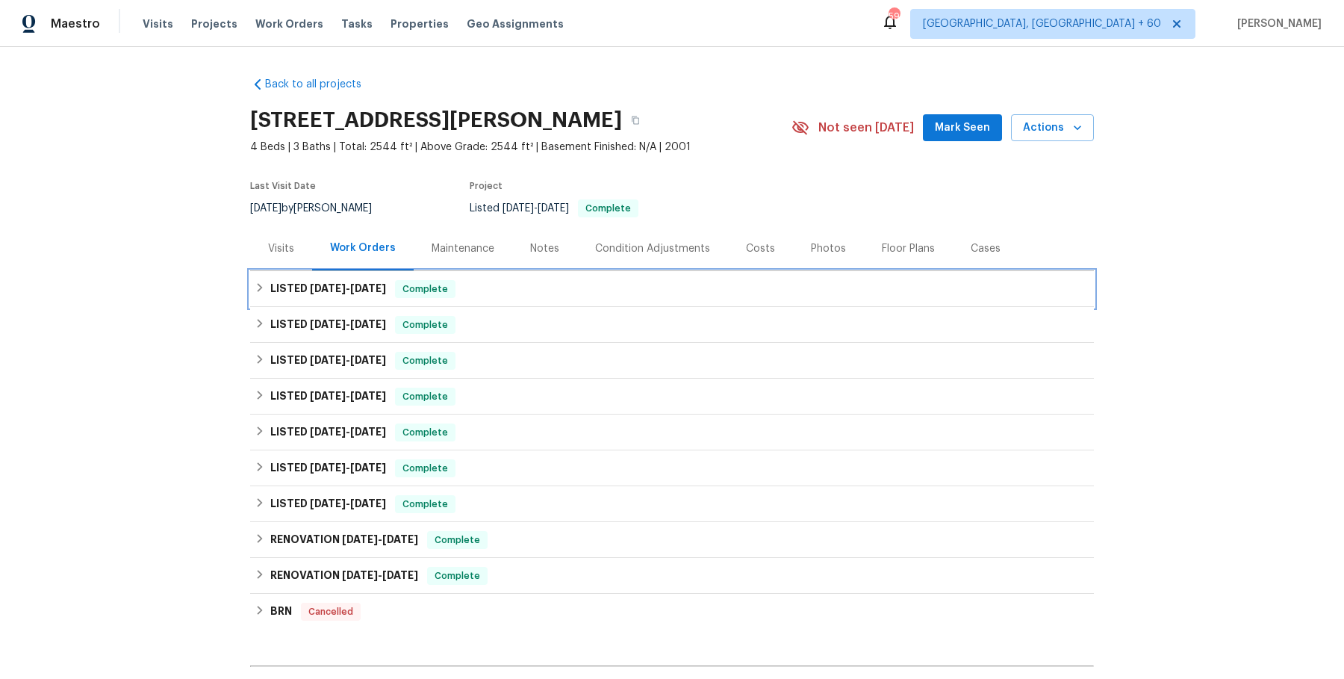
click at [454, 282] on span "Complete" at bounding box center [426, 289] width 58 height 15
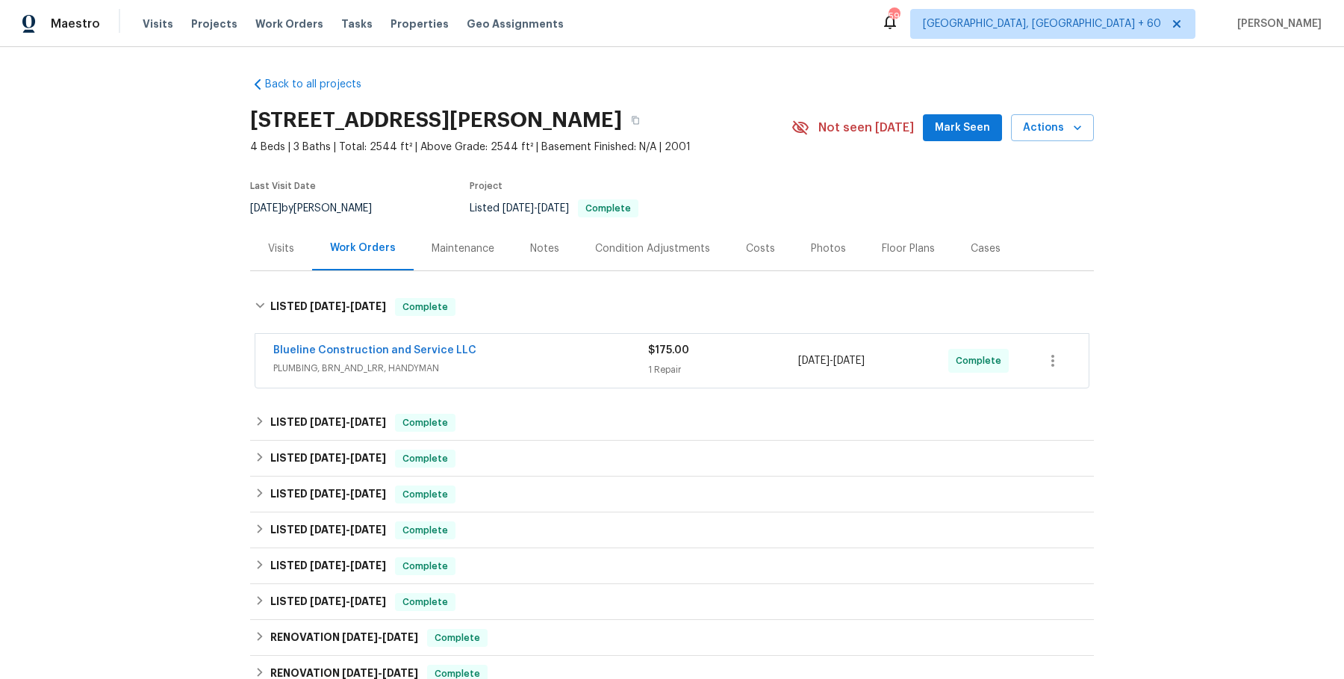
click at [497, 356] on div "Blueline Construction and Service LLC" at bounding box center [460, 352] width 375 height 18
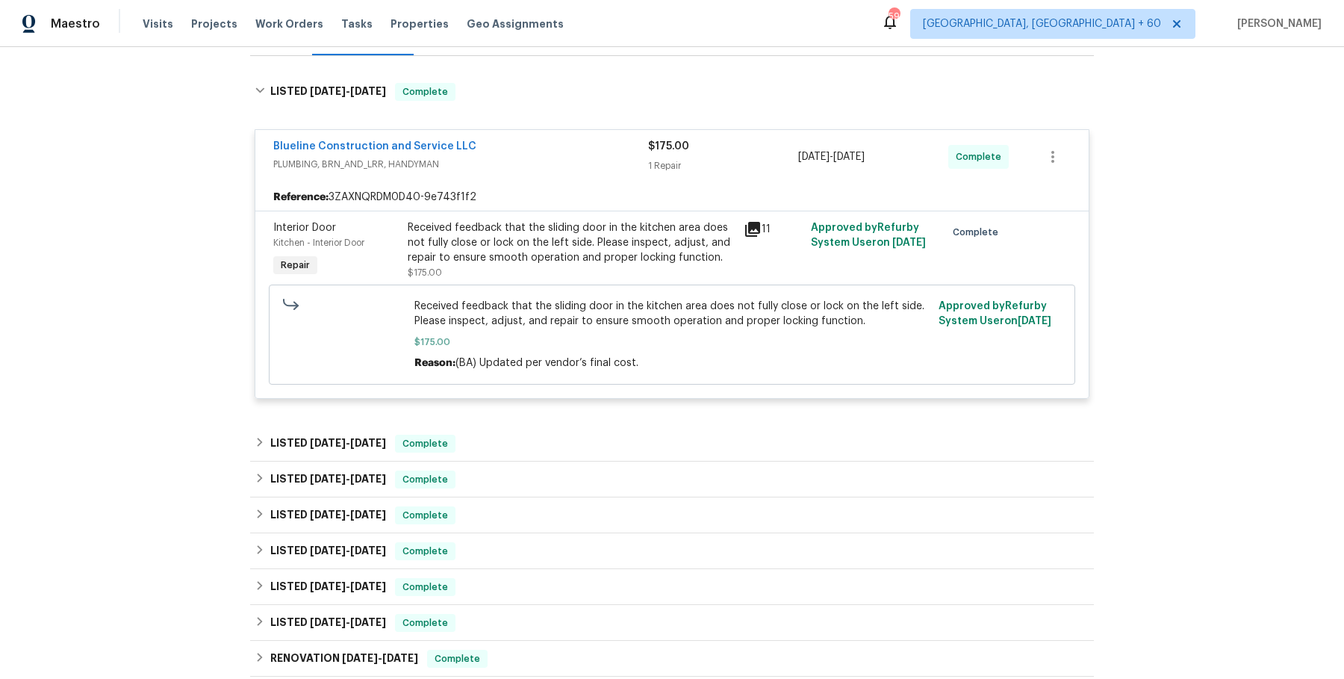
scroll to position [219, 0]
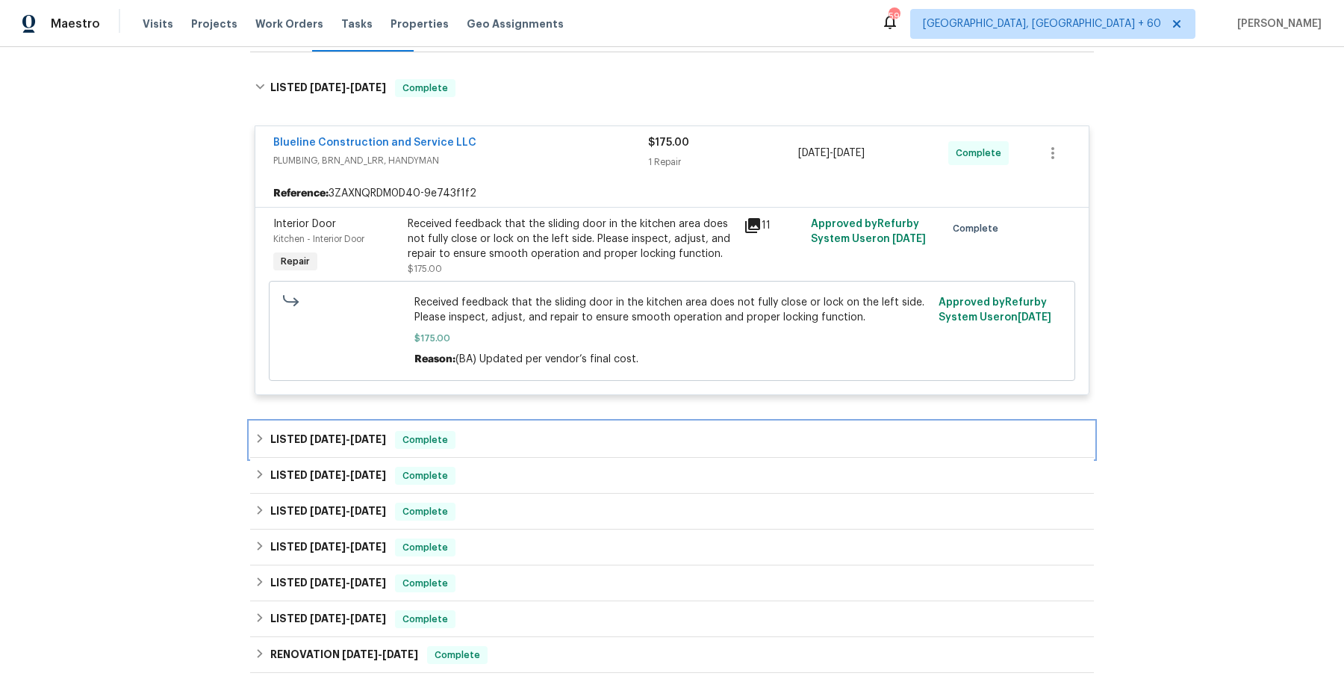
click at [498, 428] on div "LISTED [DATE] - [DATE] Complete" at bounding box center [672, 440] width 844 height 36
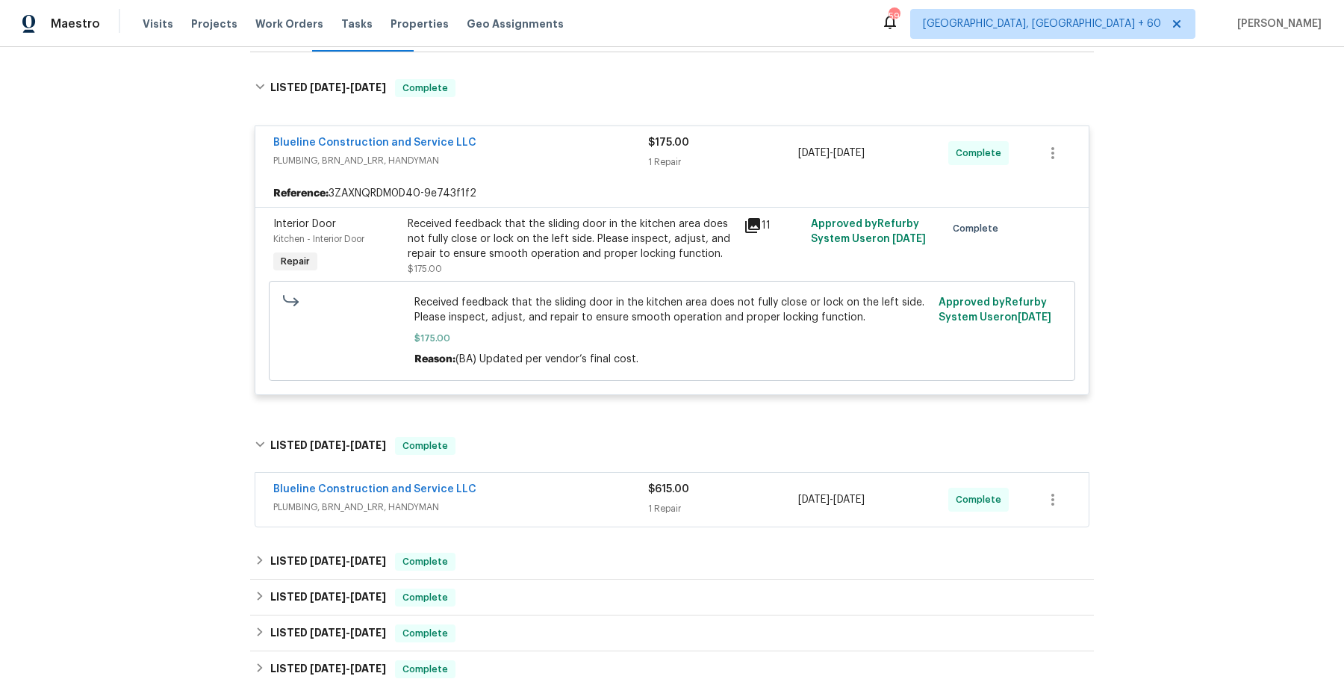
click at [504, 507] on span "PLUMBING, BRN_AND_LRR, HANDYMAN" at bounding box center [460, 507] width 375 height 15
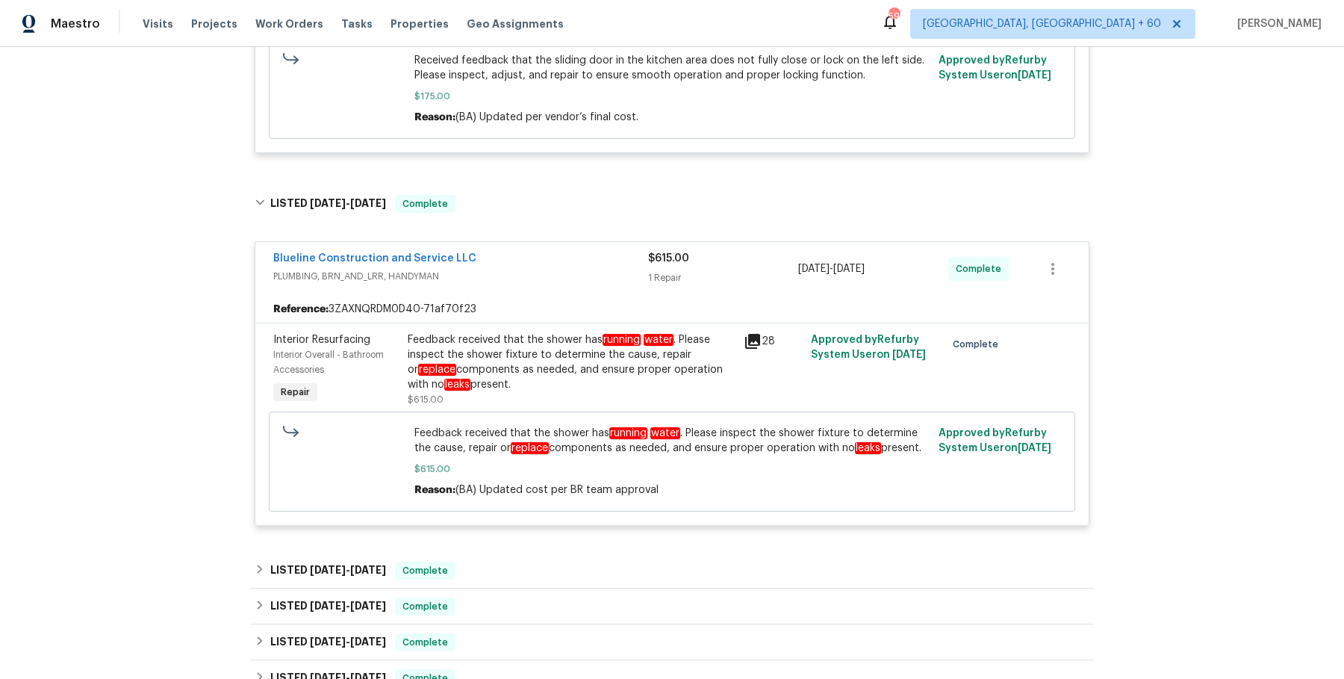
scroll to position [463, 0]
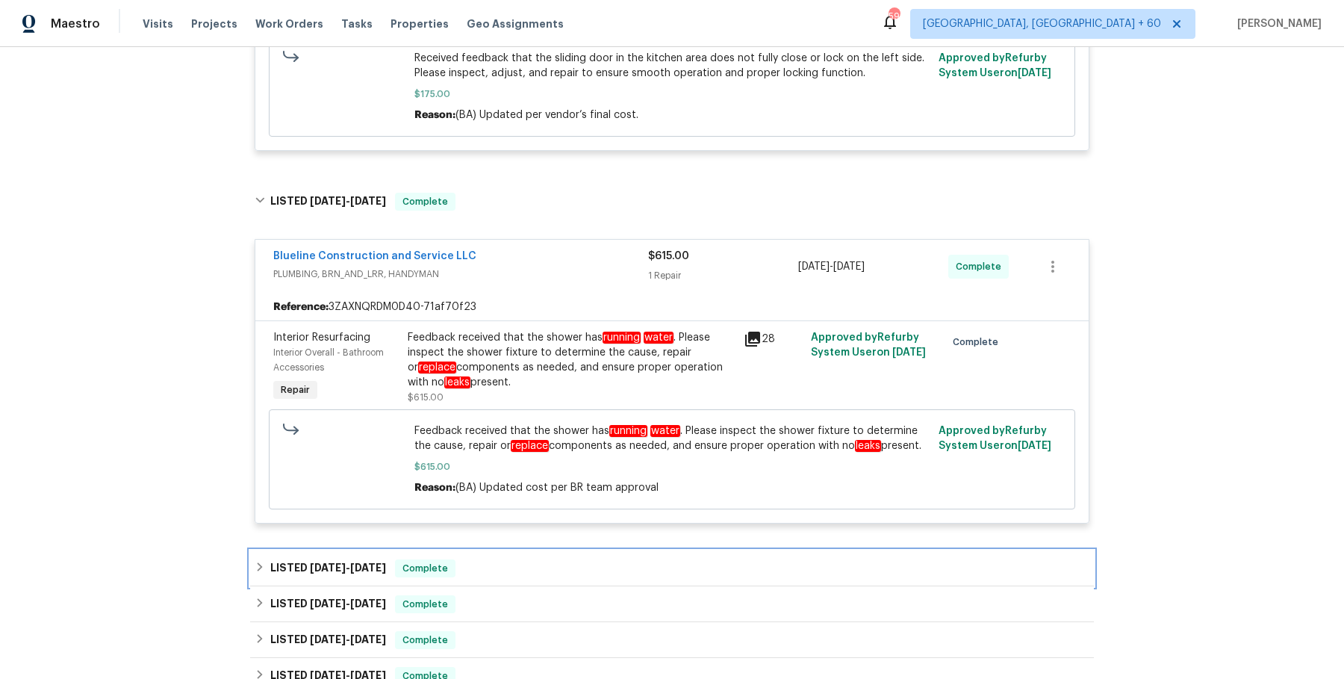
click at [531, 553] on div "LISTED [DATE] - [DATE] Complete" at bounding box center [672, 568] width 844 height 36
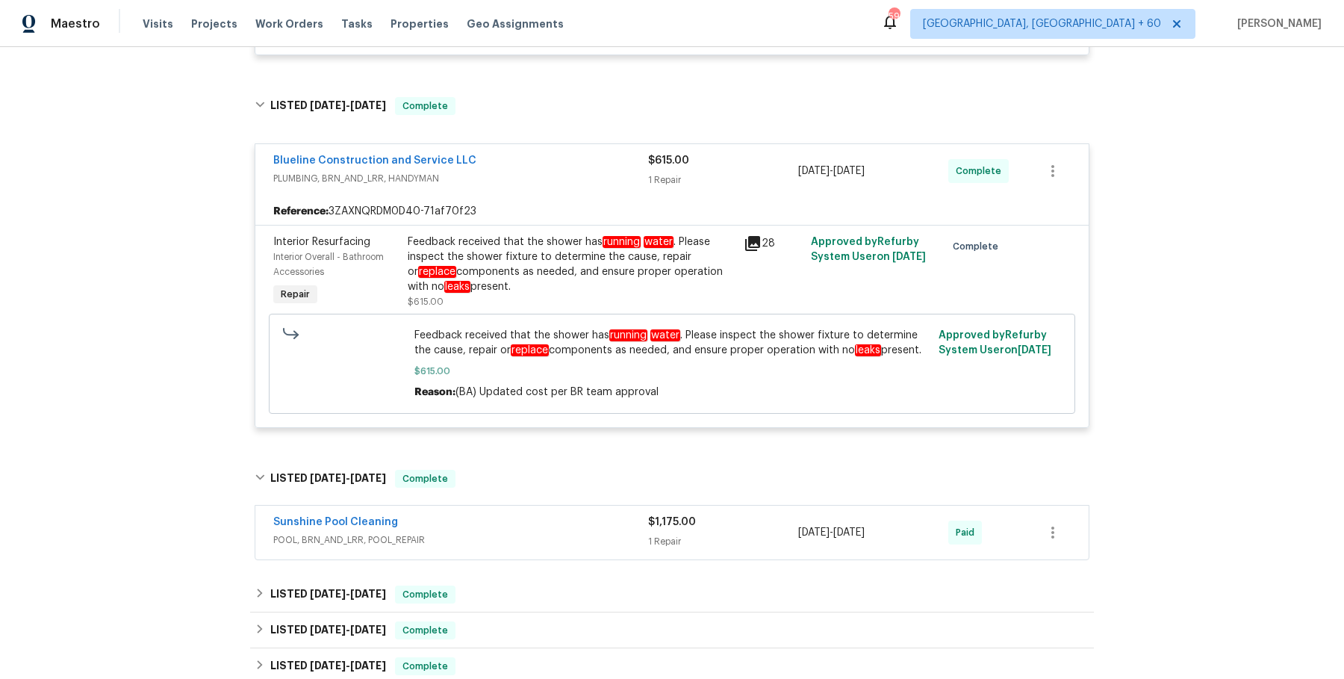
click at [543, 527] on div "Sunshine Pool Cleaning" at bounding box center [460, 524] width 375 height 18
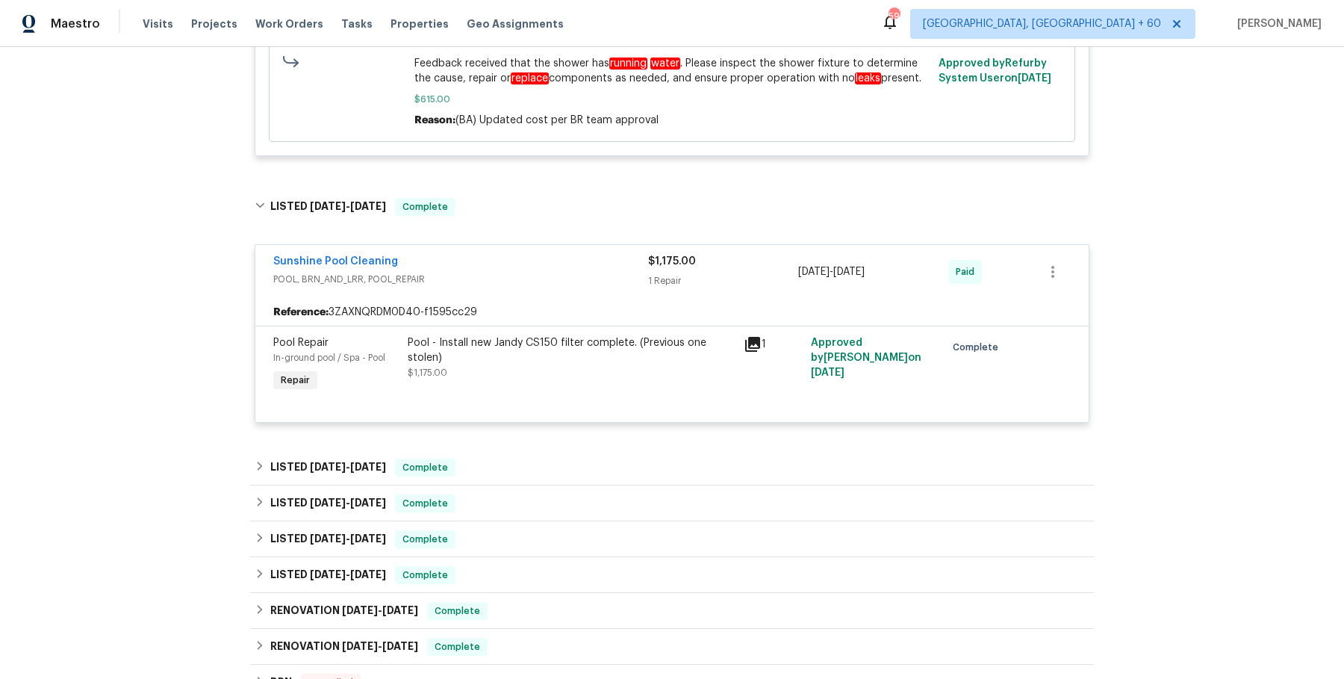
scroll to position [975, 0]
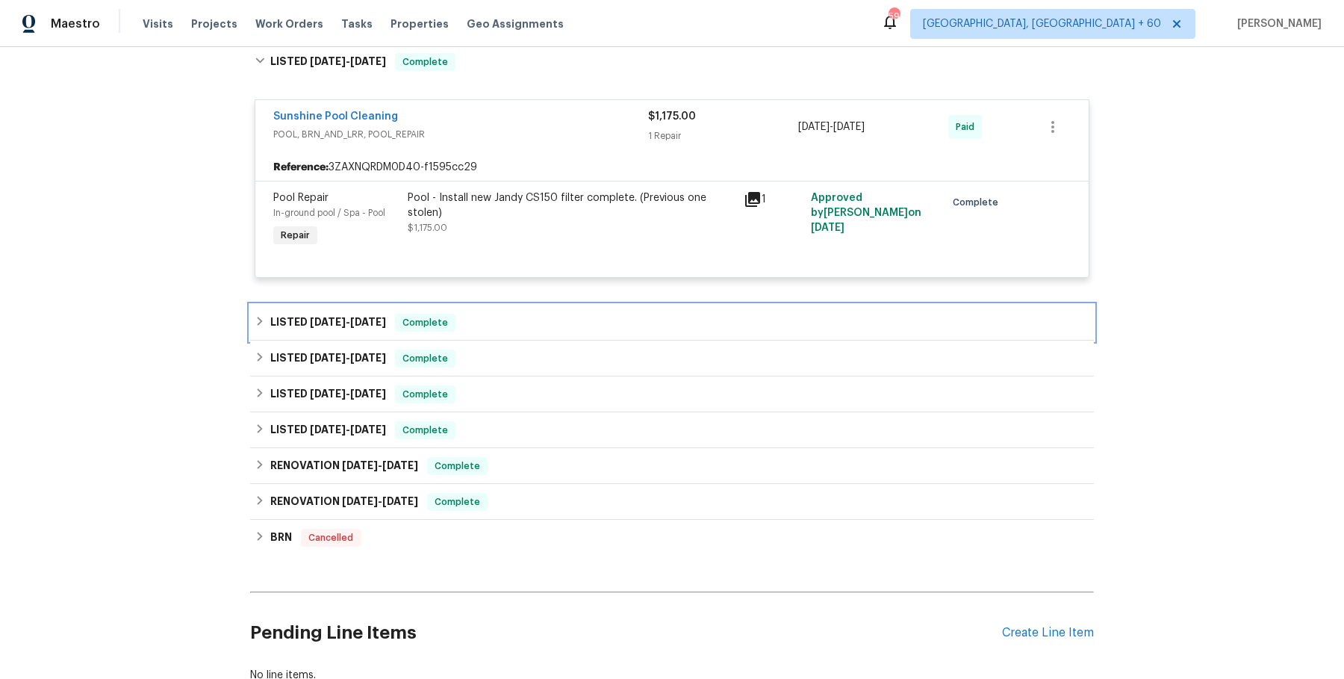
click at [530, 316] on div "LISTED [DATE] - [DATE] Complete" at bounding box center [672, 323] width 835 height 18
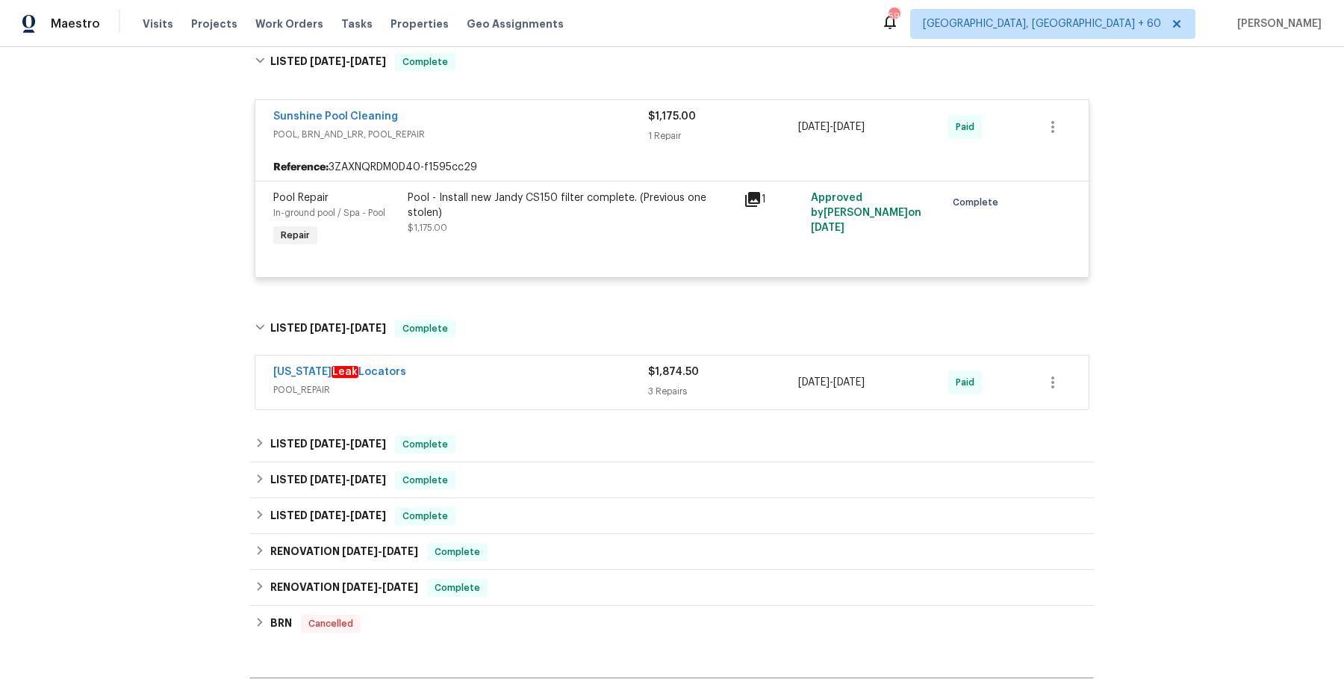
click at [526, 372] on div "[US_STATE] Leak Locators" at bounding box center [460, 373] width 375 height 18
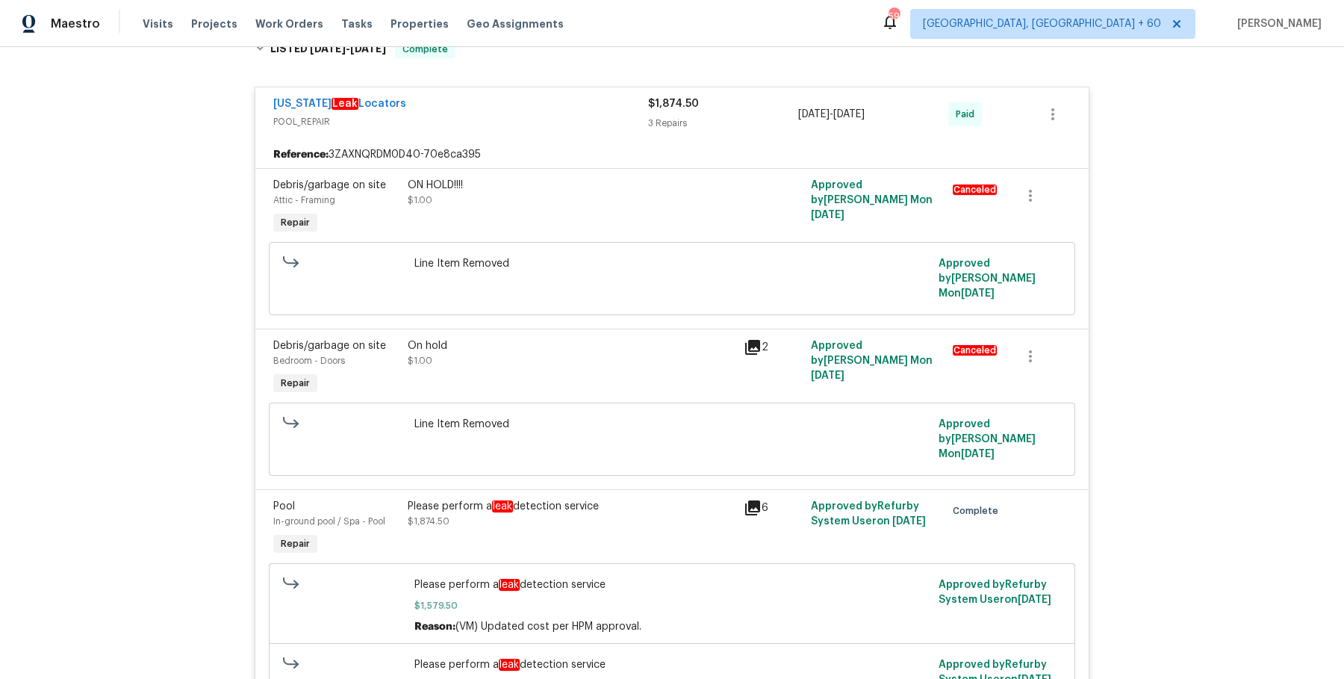
scroll to position [1755, 0]
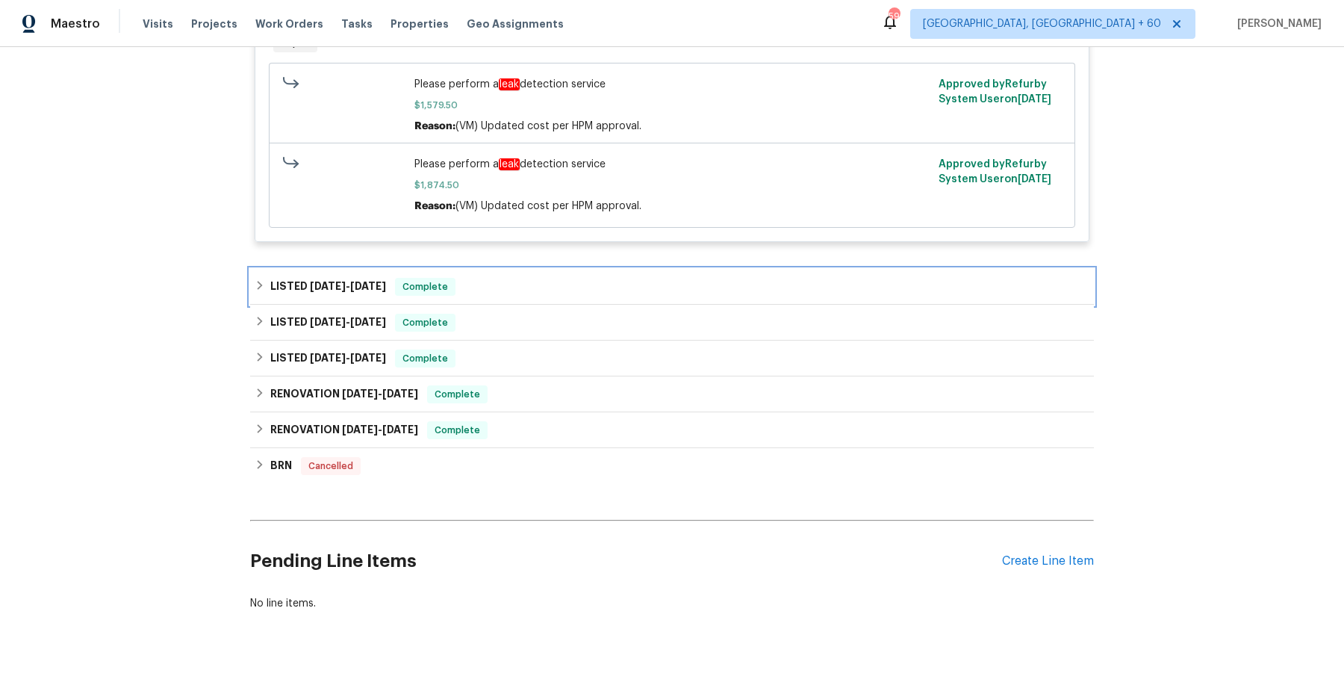
click at [519, 269] on div "LISTED [DATE] - [DATE] Complete" at bounding box center [672, 287] width 844 height 36
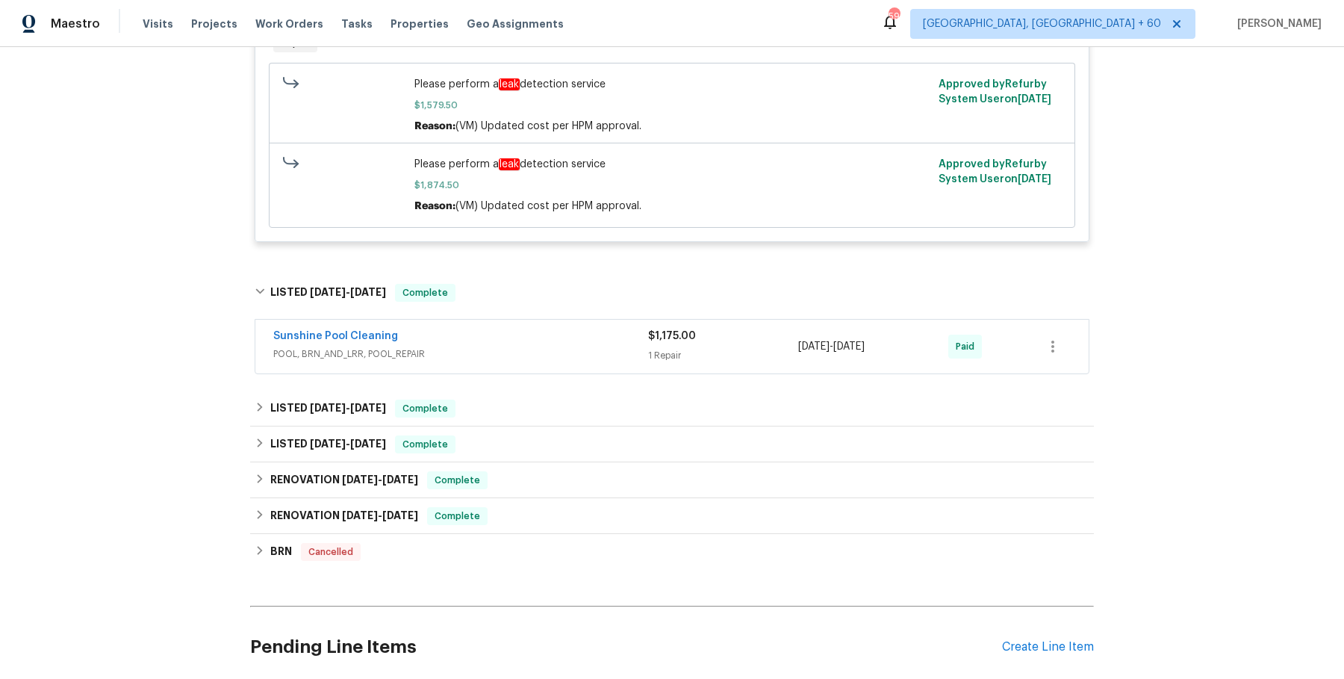
click at [517, 347] on span "POOL, BRN_AND_LRR, POOL_REPAIR" at bounding box center [460, 354] width 375 height 15
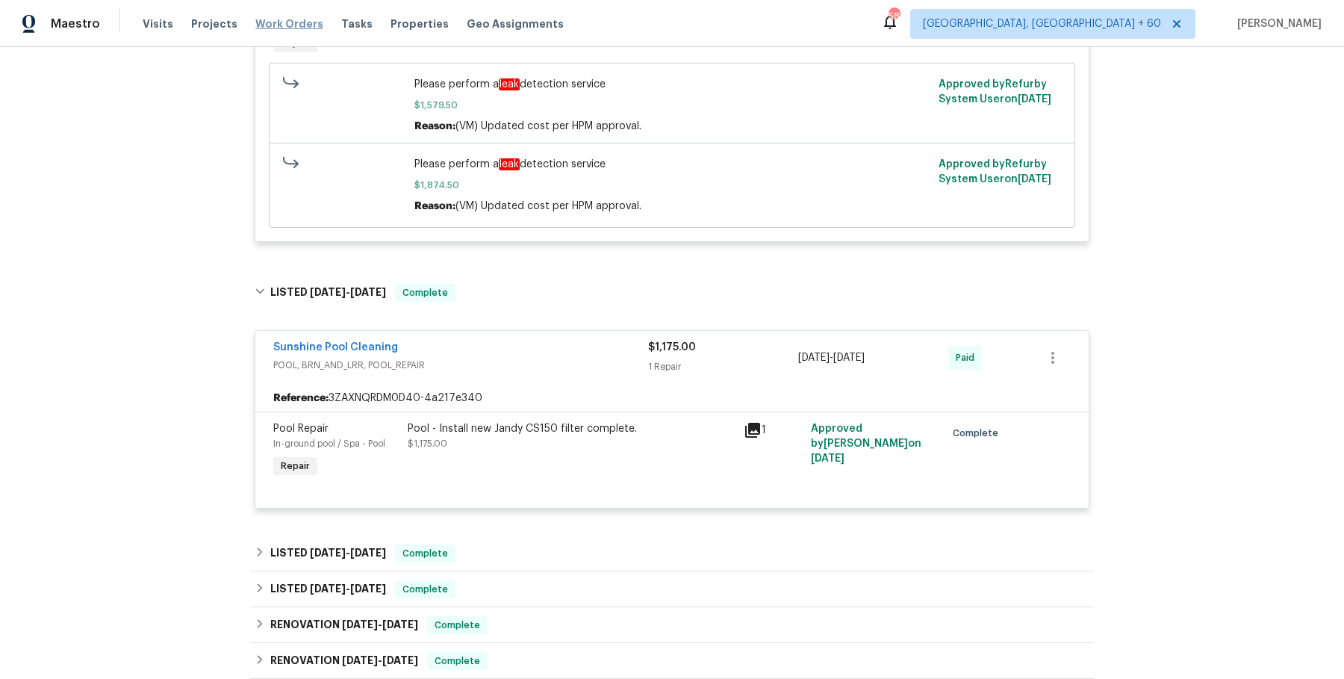
click at [294, 27] on span "Work Orders" at bounding box center [289, 23] width 68 height 15
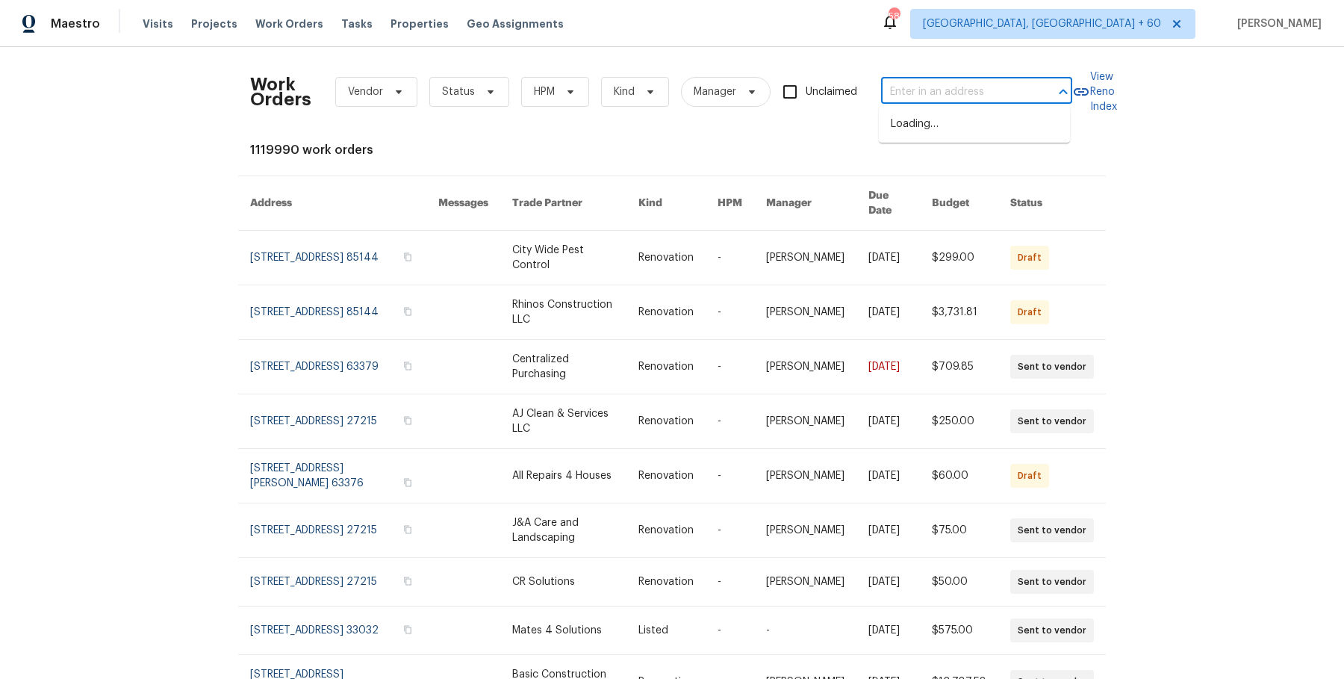
click at [995, 89] on input "text" at bounding box center [955, 92] width 149 height 23
click at [995, 95] on input "text" at bounding box center [955, 92] width 149 height 23
paste input "[STREET_ADDRESS]"
type input "x17010 [STREET_ADDRESS]"
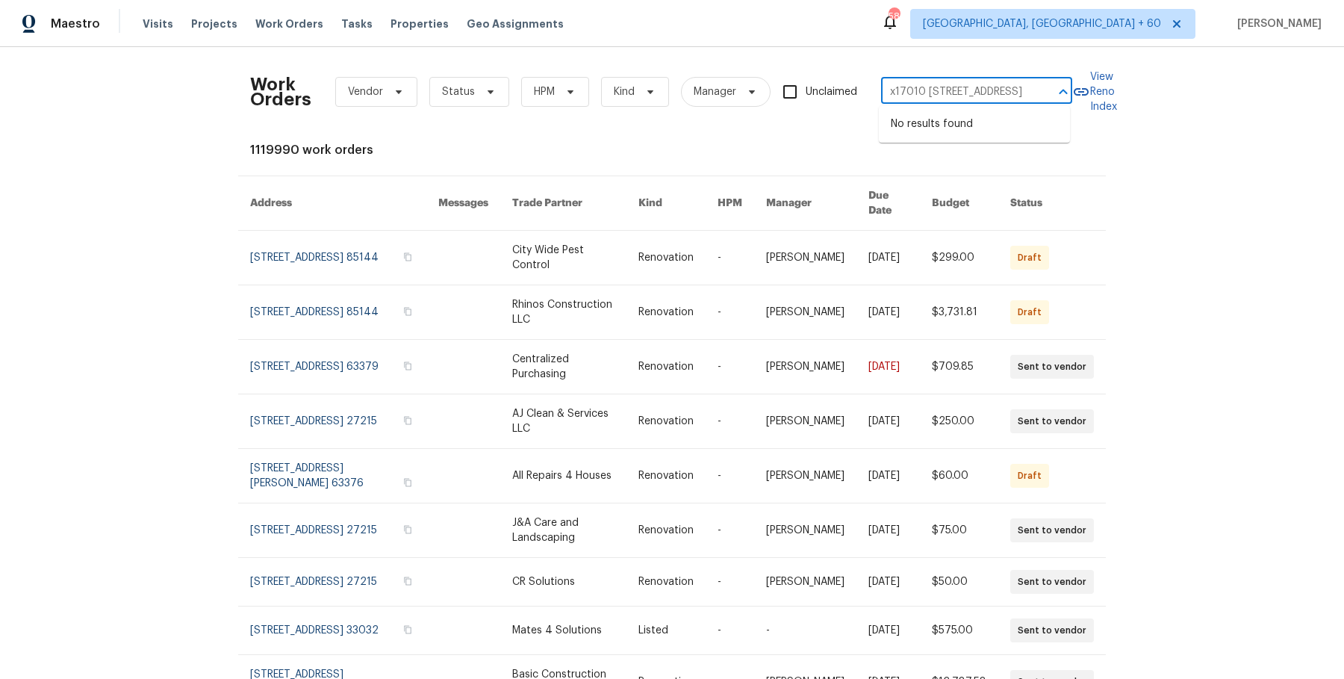
click at [1013, 96] on input "x17010 [STREET_ADDRESS]" at bounding box center [955, 92] width 149 height 23
paste input "[STREET_ADDRESS]"
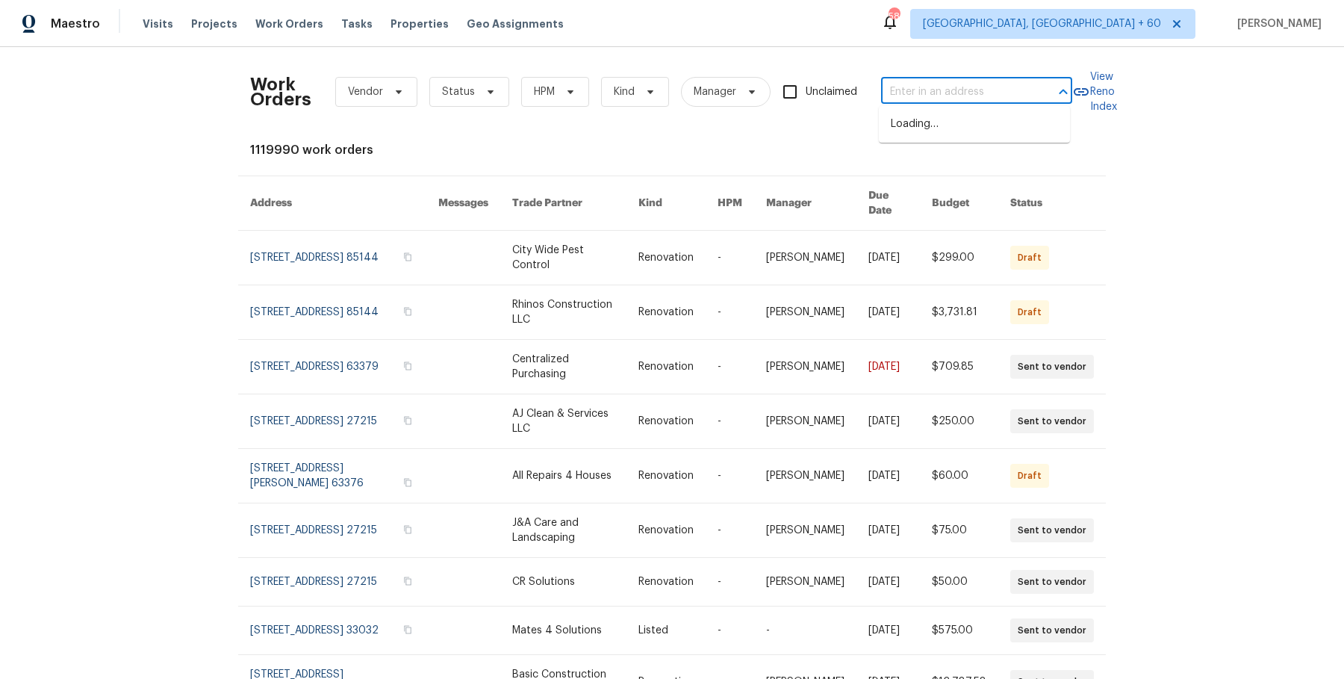
type input "[STREET_ADDRESS]"
click at [986, 130] on li "[STREET_ADDRESS]" at bounding box center [974, 124] width 191 height 25
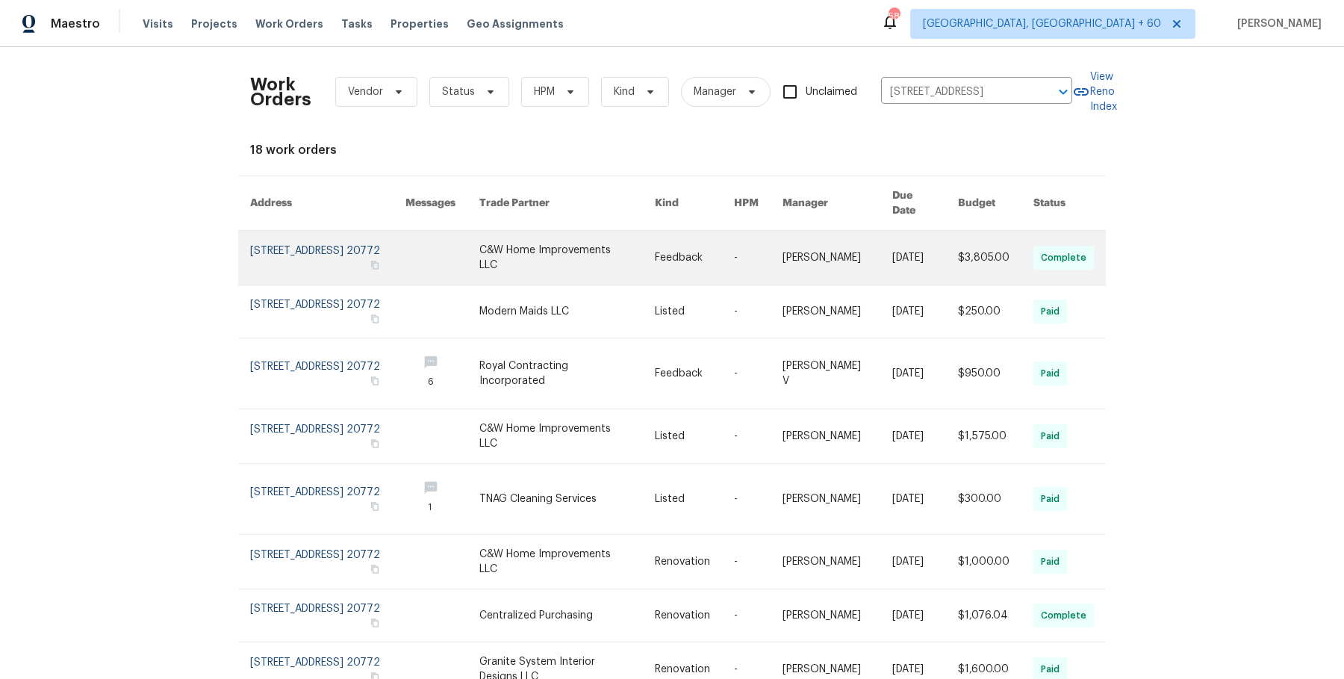
click at [806, 255] on link at bounding box center [838, 258] width 110 height 54
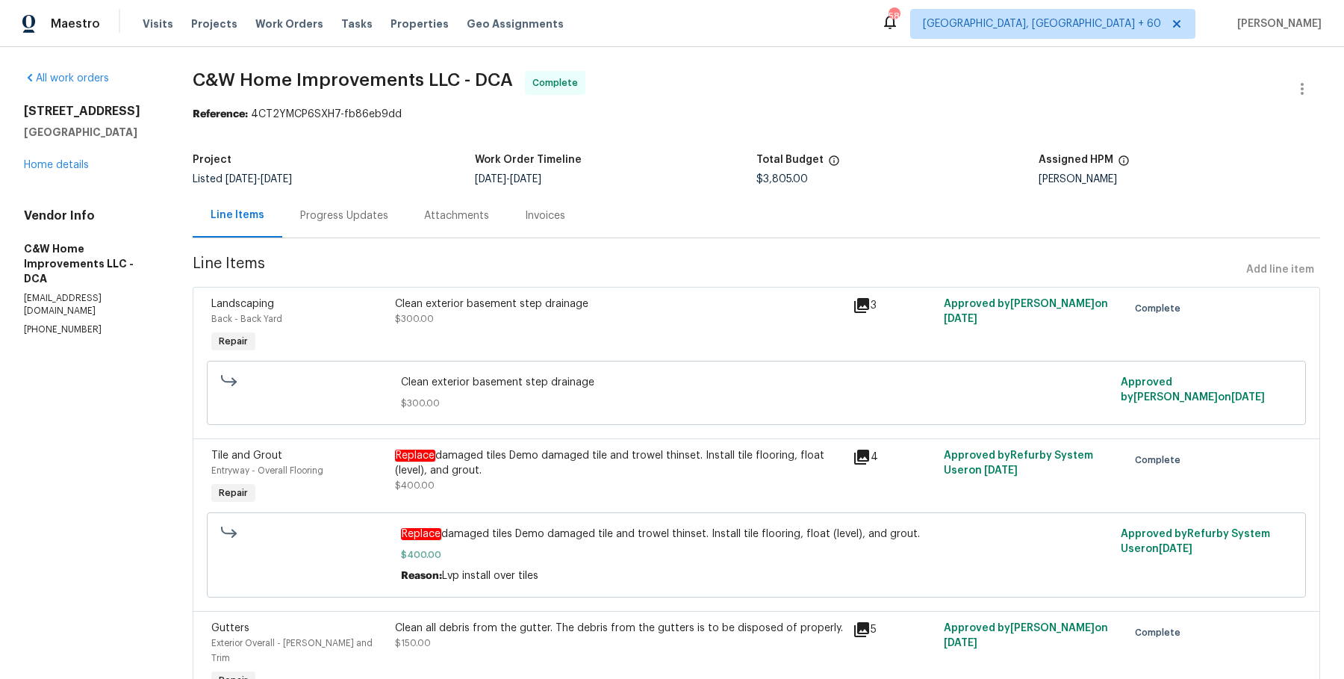
click at [67, 165] on div "[STREET_ADDRESS] Home details" at bounding box center [90, 138] width 133 height 69
click at [67, 169] on div "[STREET_ADDRESS] Home details" at bounding box center [90, 138] width 133 height 69
click at [67, 171] on div "[STREET_ADDRESS] Home details" at bounding box center [90, 138] width 133 height 69
click at [66, 170] on link "Home details" at bounding box center [56, 165] width 65 height 10
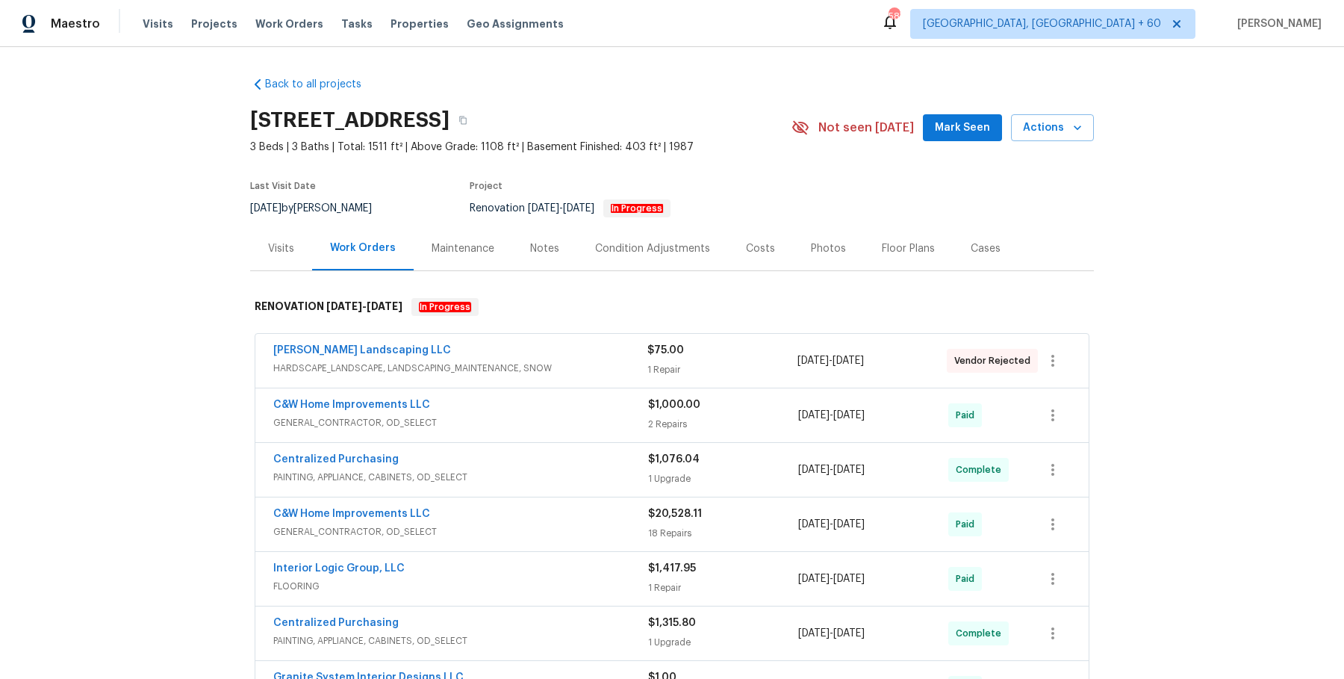
click at [603, 363] on span "HARDSCAPE_LANDSCAPE, LANDSCAPING_MAINTENANCE, SNOW" at bounding box center [460, 368] width 374 height 15
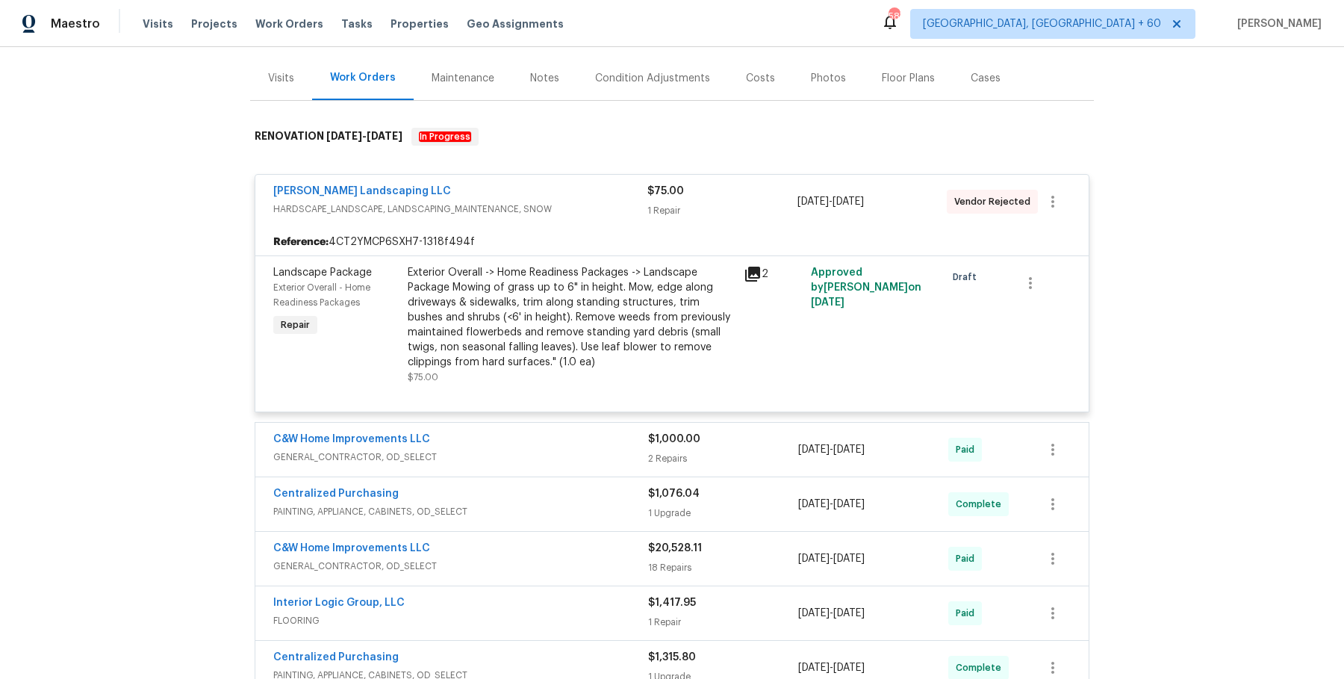
click at [684, 451] on div "2 Repairs" at bounding box center [723, 458] width 150 height 15
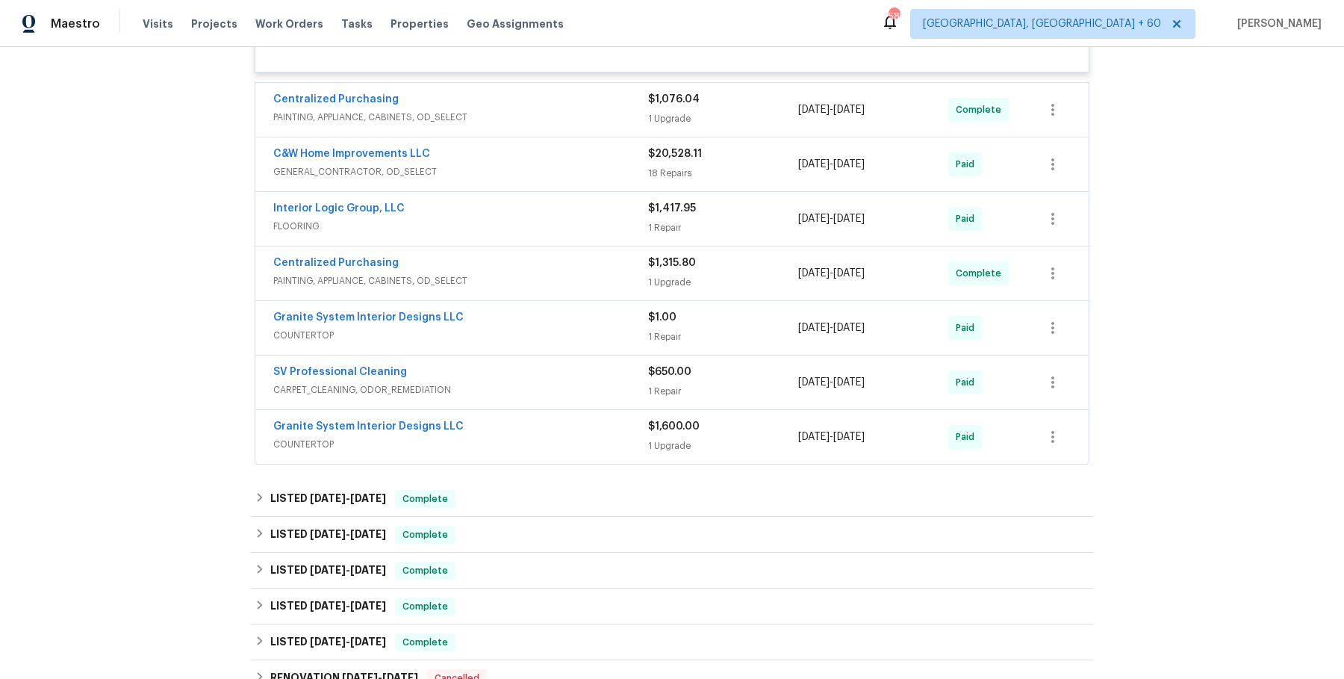
scroll to position [807, 0]
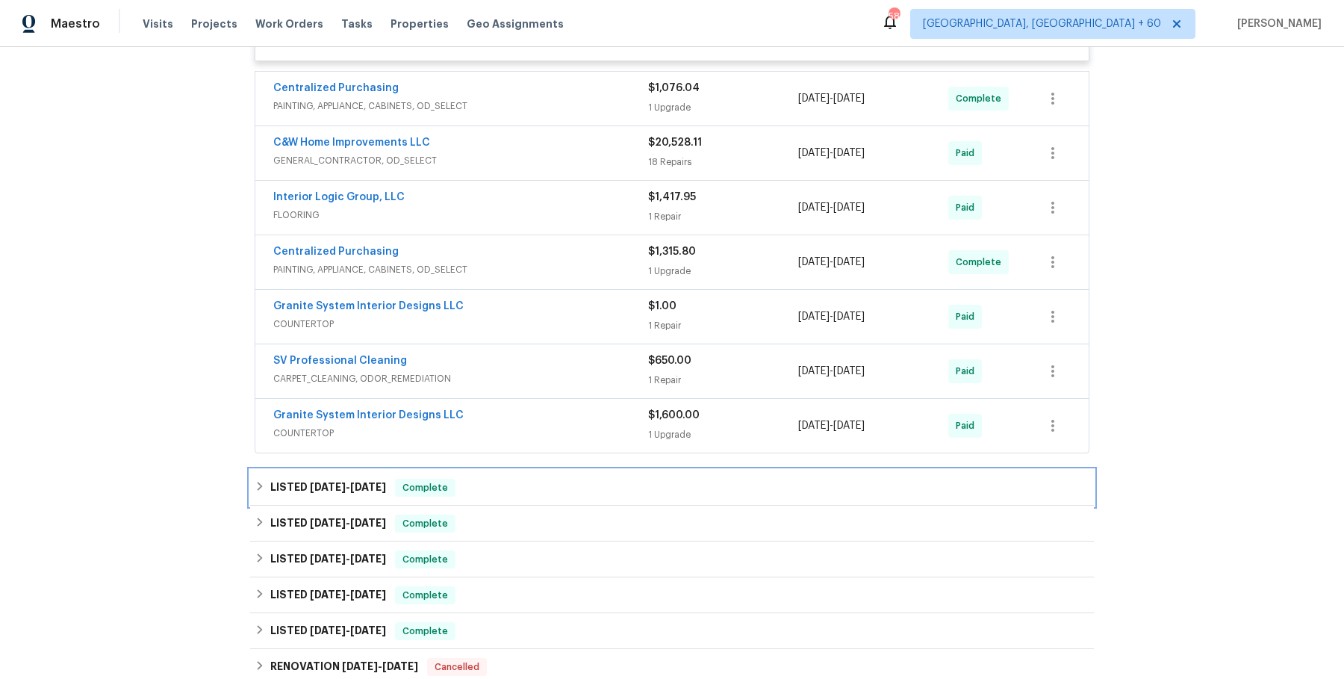
click at [585, 484] on div "LISTED [DATE] - [DATE] Complete" at bounding box center [672, 488] width 835 height 18
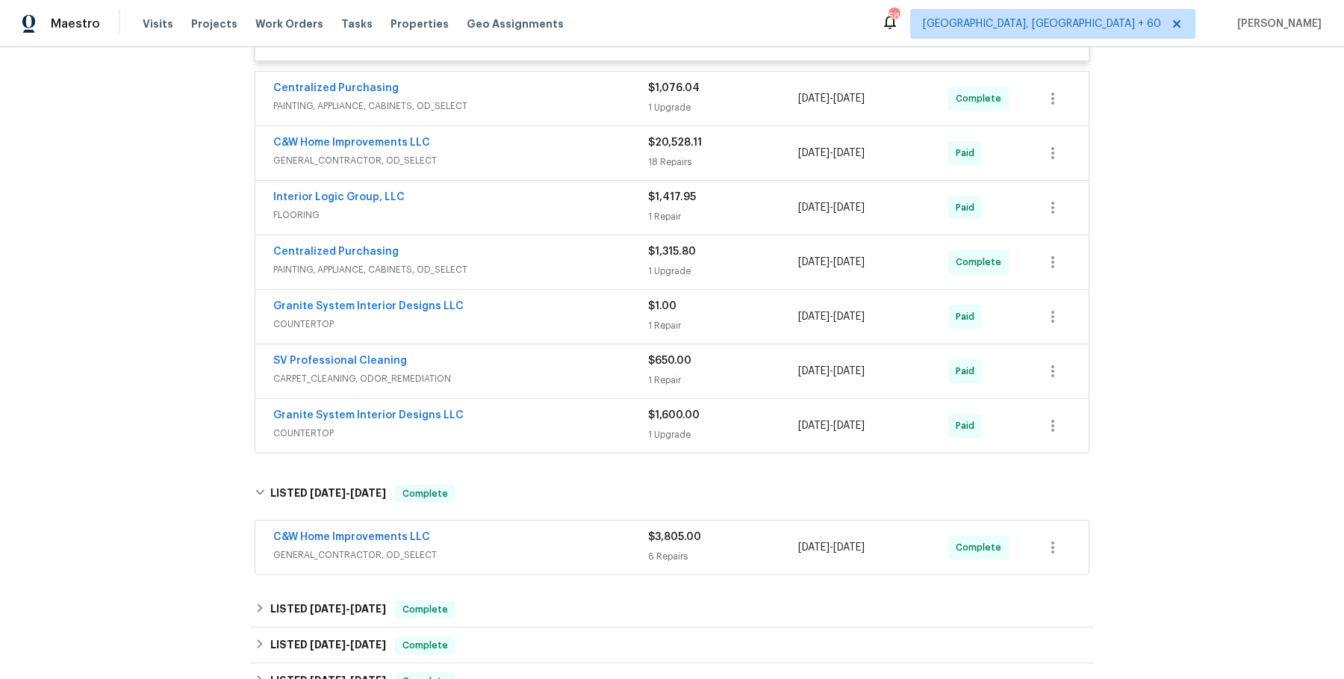
click at [571, 547] on span "GENERAL_CONTRACTOR, OD_SELECT" at bounding box center [460, 554] width 375 height 15
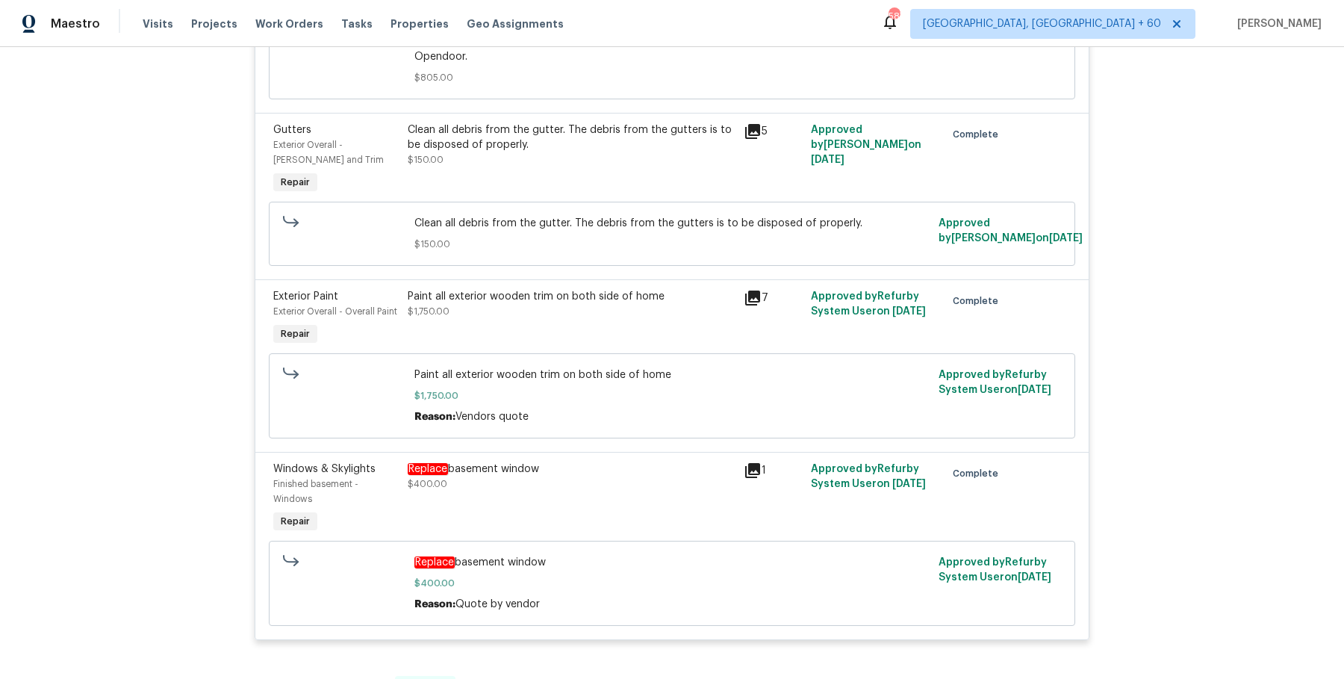
scroll to position [2065, 0]
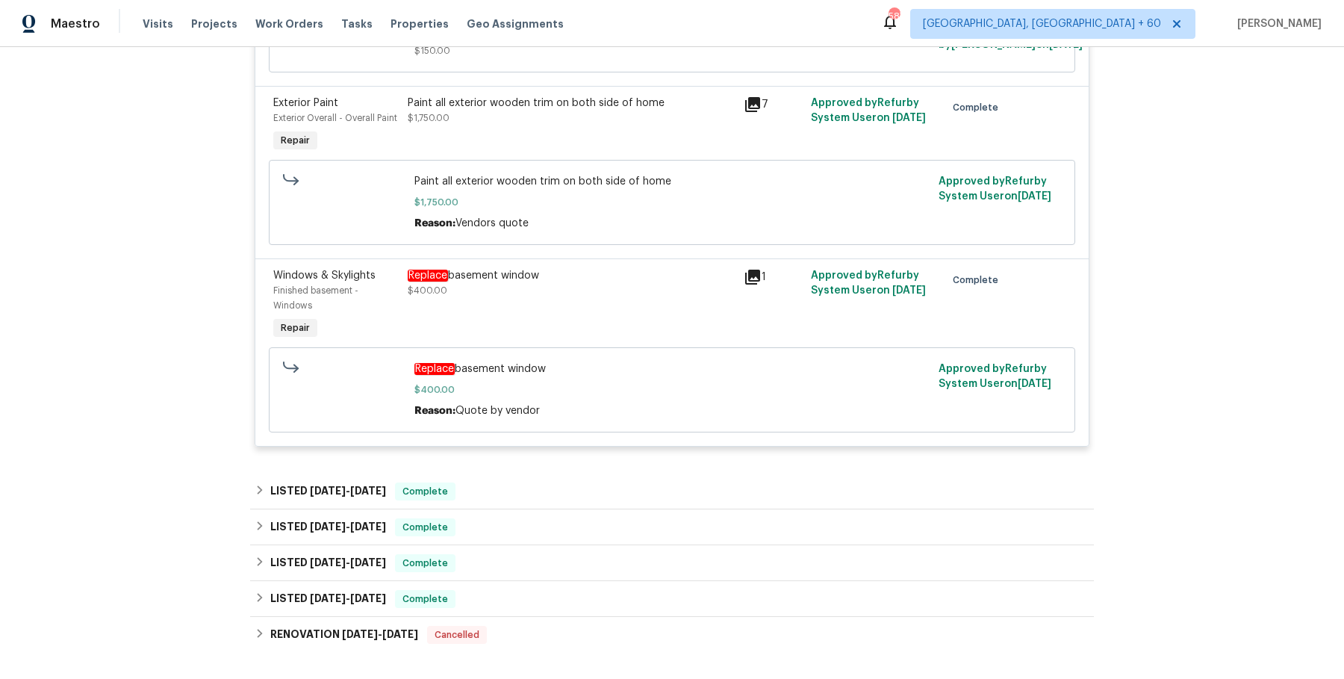
click at [642, 482] on div "LISTED [DATE] - [DATE] Complete" at bounding box center [672, 491] width 835 height 18
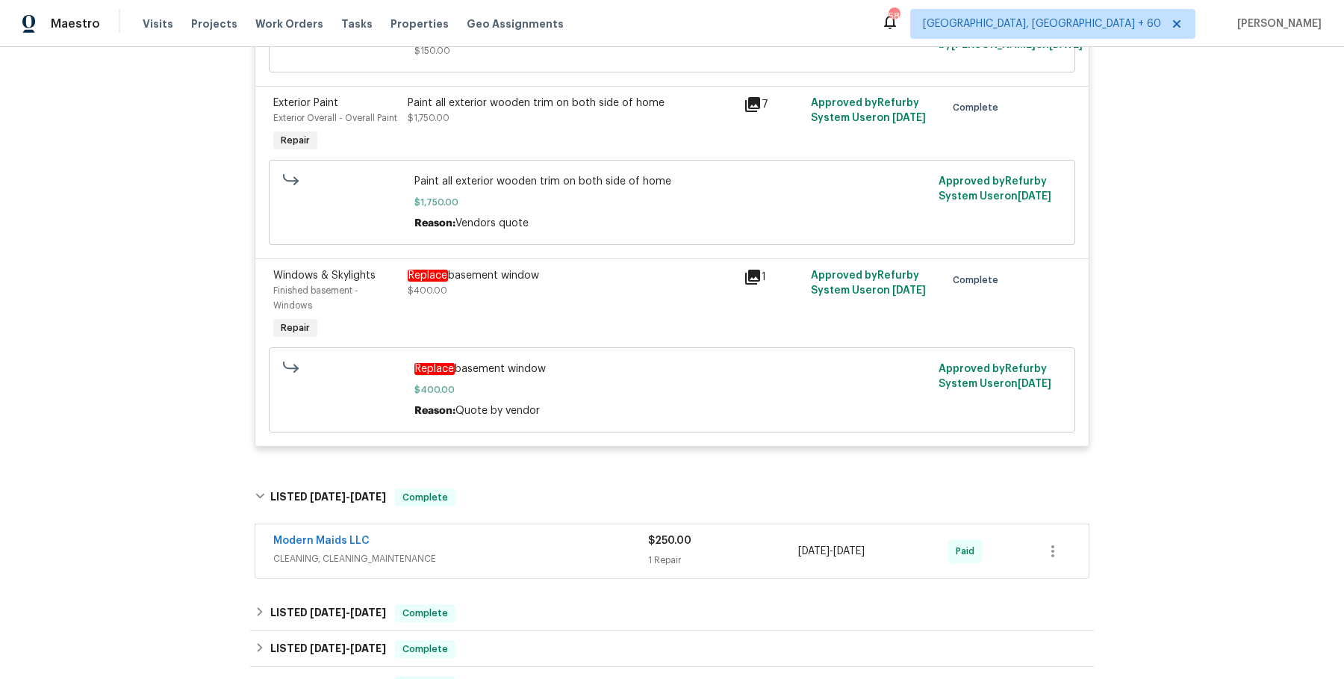
click at [604, 533] on div "Modern Maids LLC" at bounding box center [460, 542] width 375 height 18
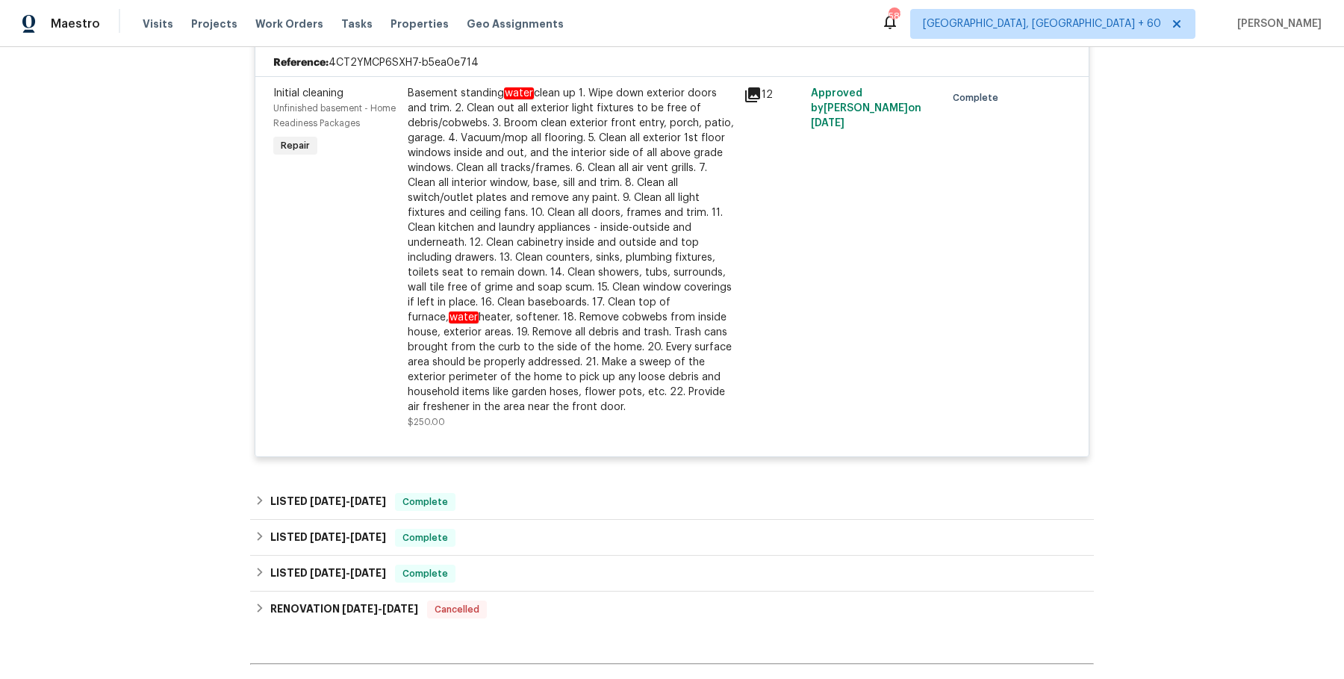
scroll to position [2729, 0]
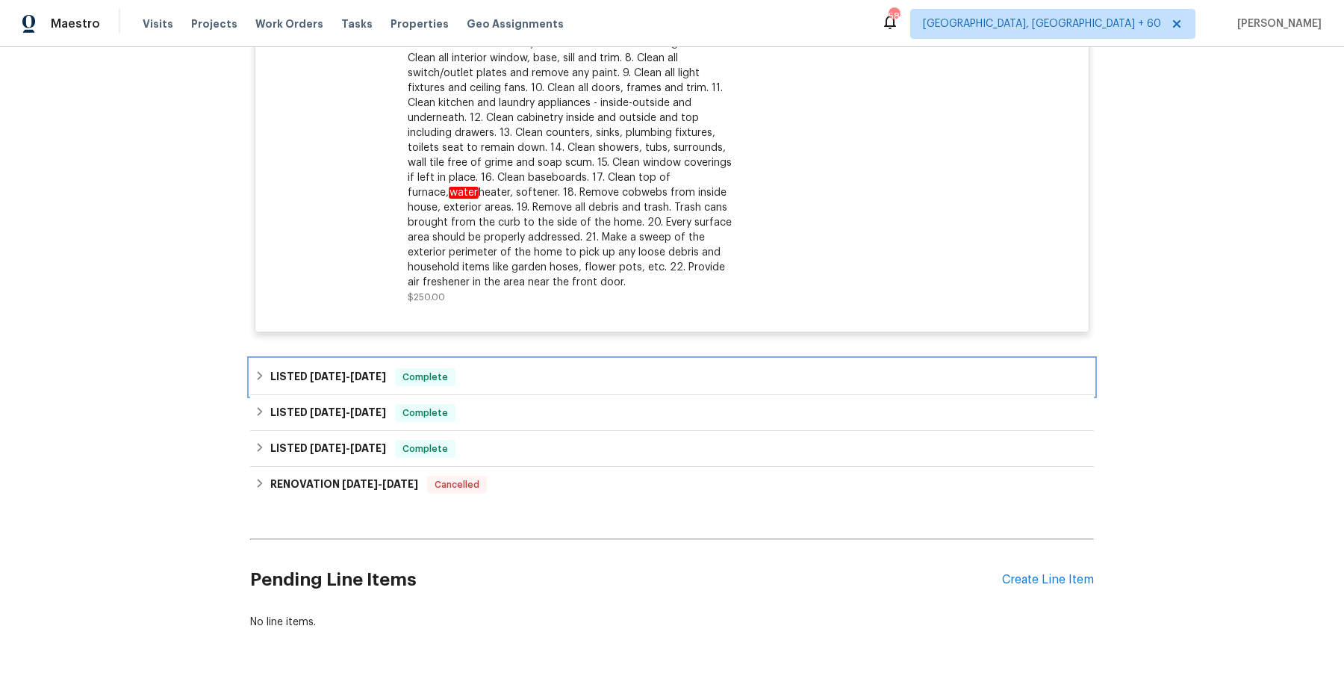
click at [612, 368] on div "LISTED [DATE] - [DATE] Complete" at bounding box center [672, 377] width 835 height 18
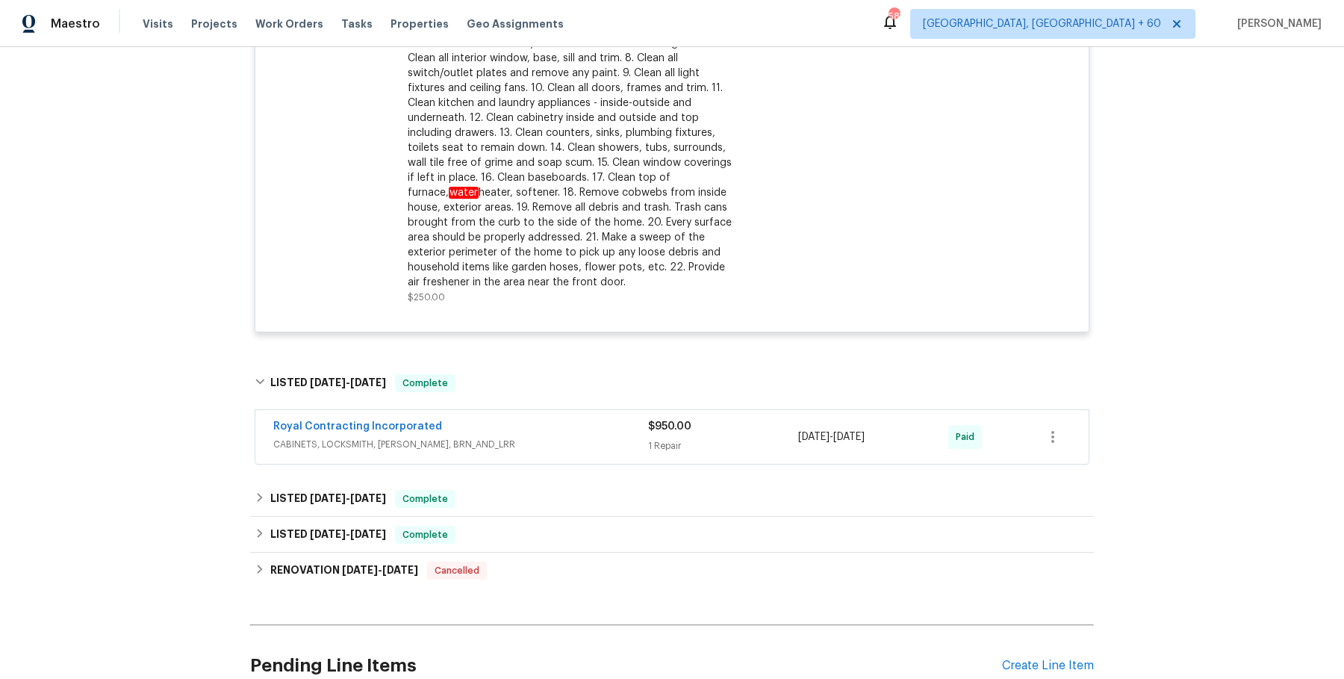
click at [581, 419] on div "Royal Contracting Incorporated" at bounding box center [460, 428] width 375 height 18
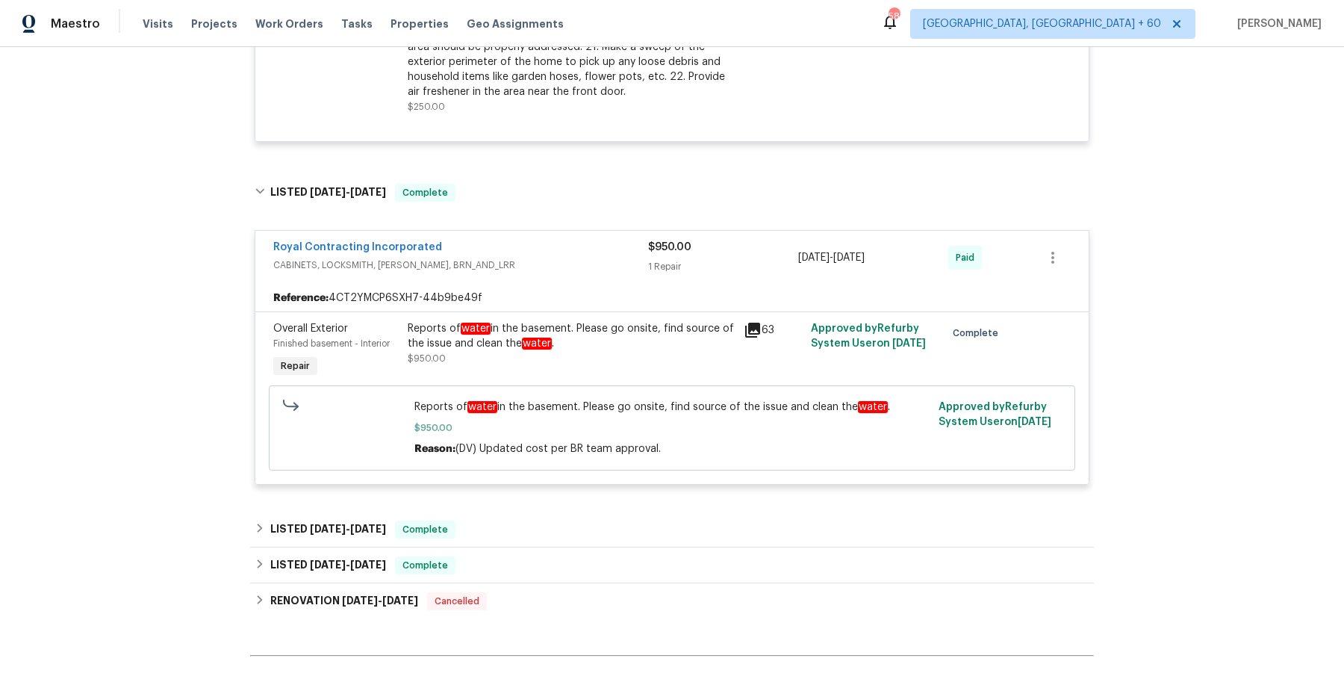
scroll to position [2930, 0]
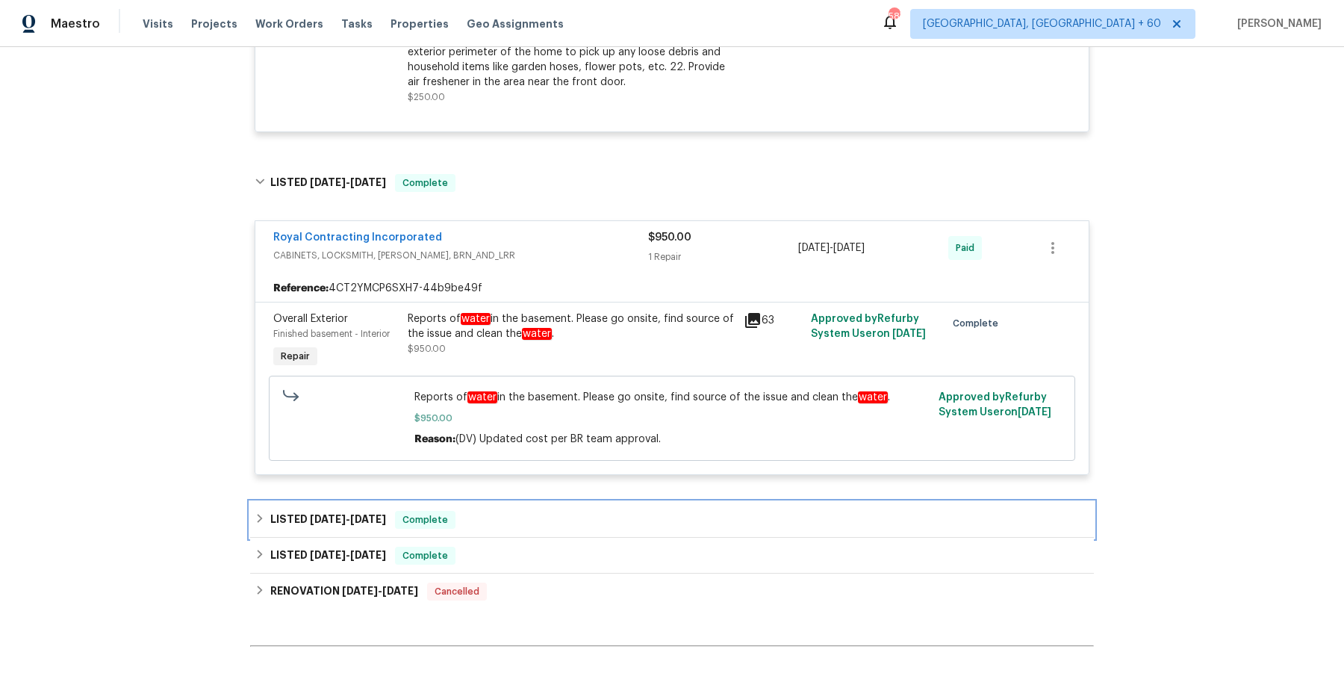
click at [665, 511] on div "LISTED [DATE] - [DATE] Complete" at bounding box center [672, 520] width 835 height 18
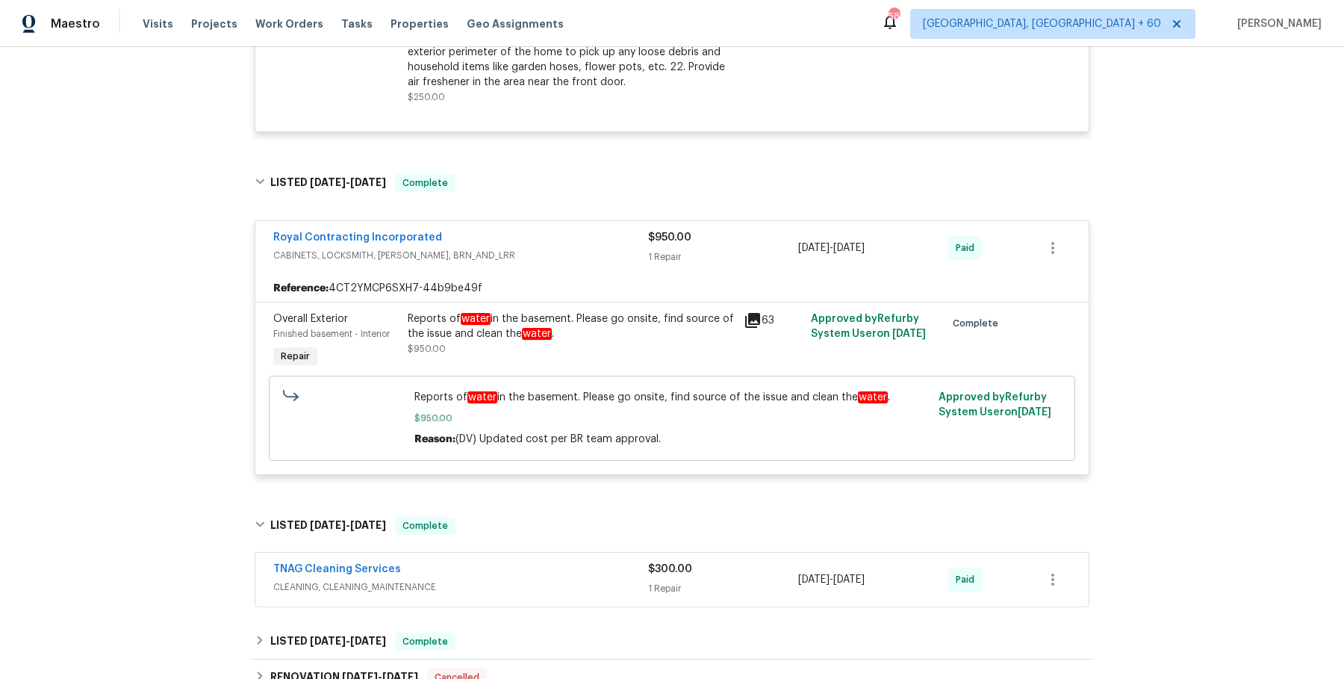
click at [607, 562] on div "TNAG Cleaning Services" at bounding box center [460, 571] width 375 height 18
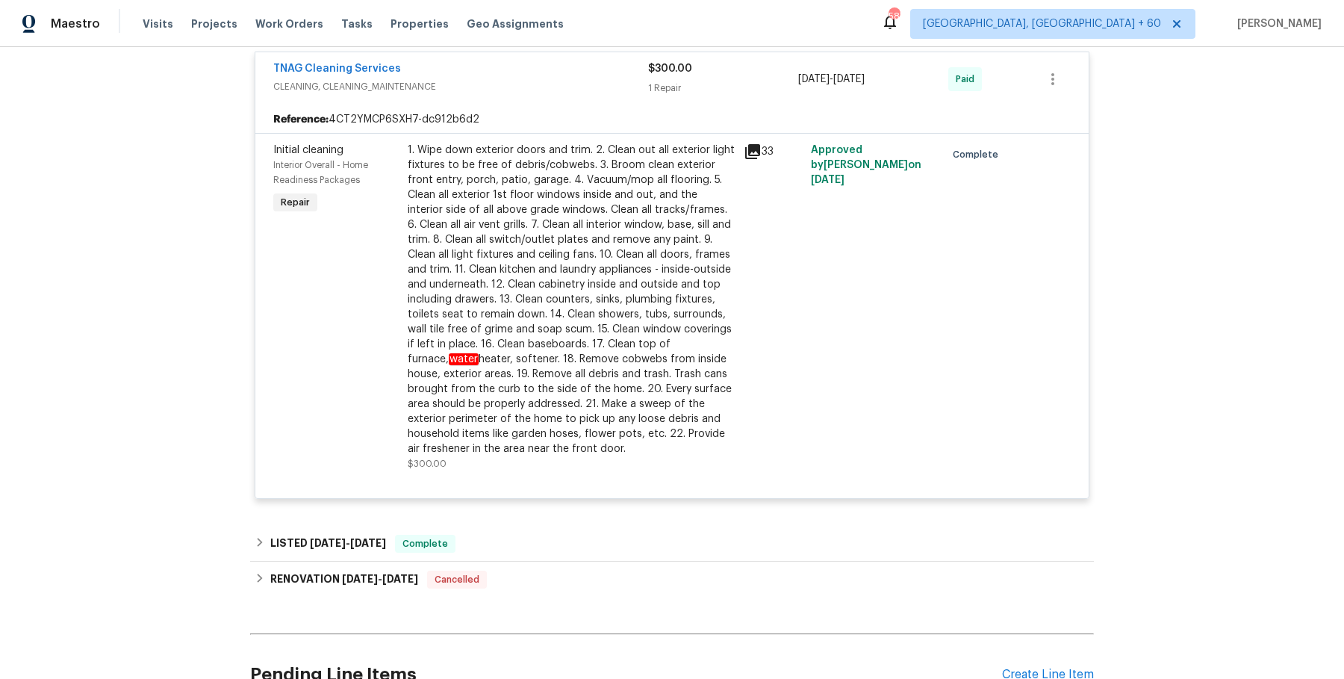
scroll to position [3443, 0]
click at [599, 524] on div "LISTED [DATE] - [DATE] Complete" at bounding box center [672, 542] width 844 height 36
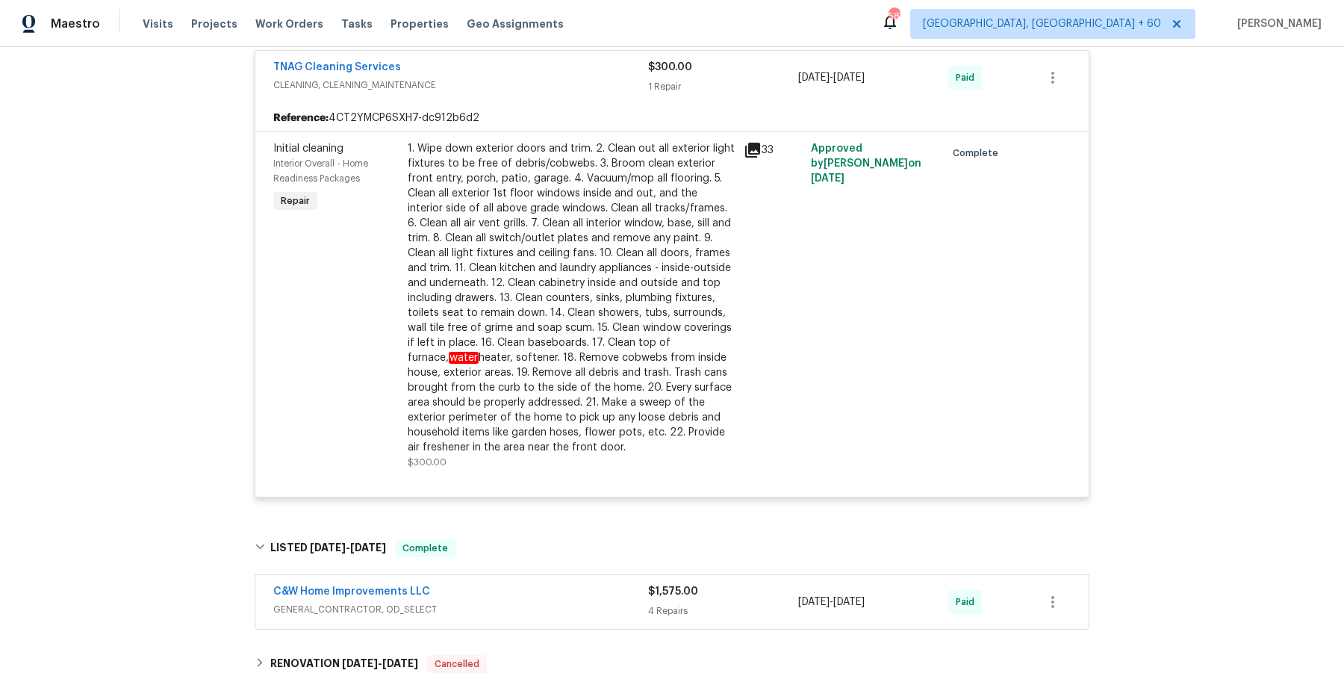
click at [559, 584] on div "C&W Home Improvements LLC" at bounding box center [460, 593] width 375 height 18
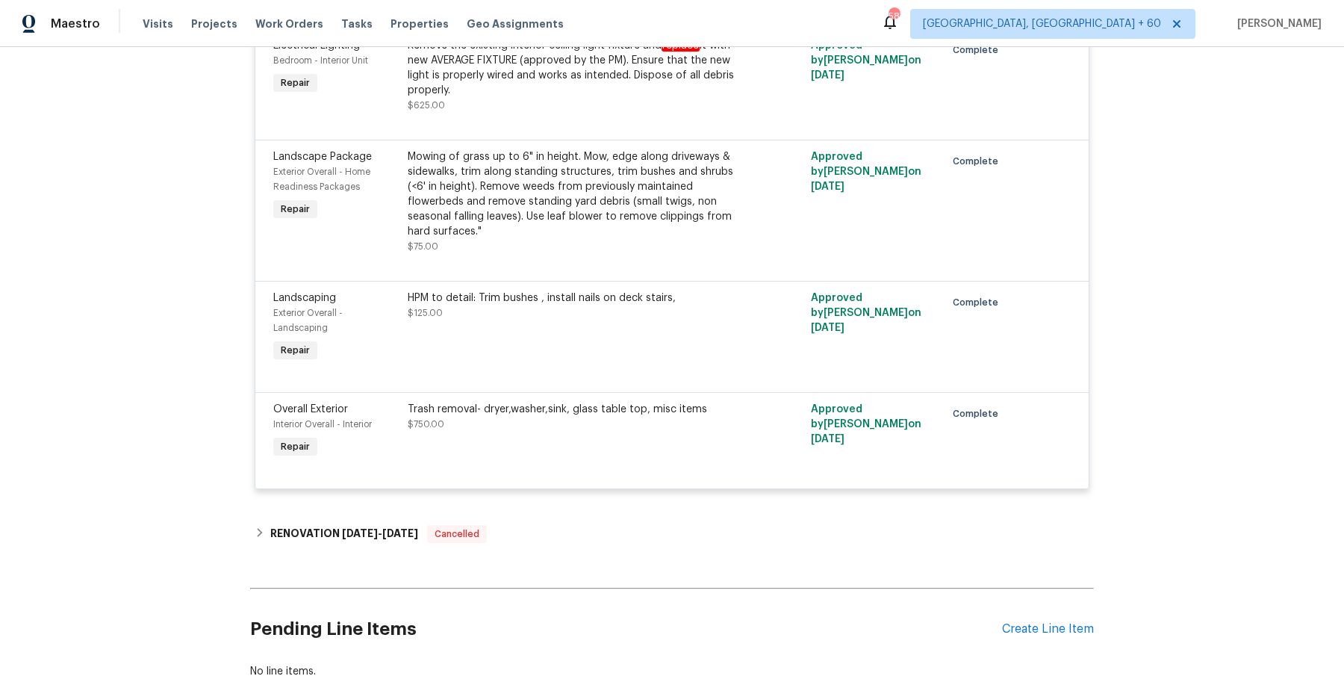
scroll to position [4130, 0]
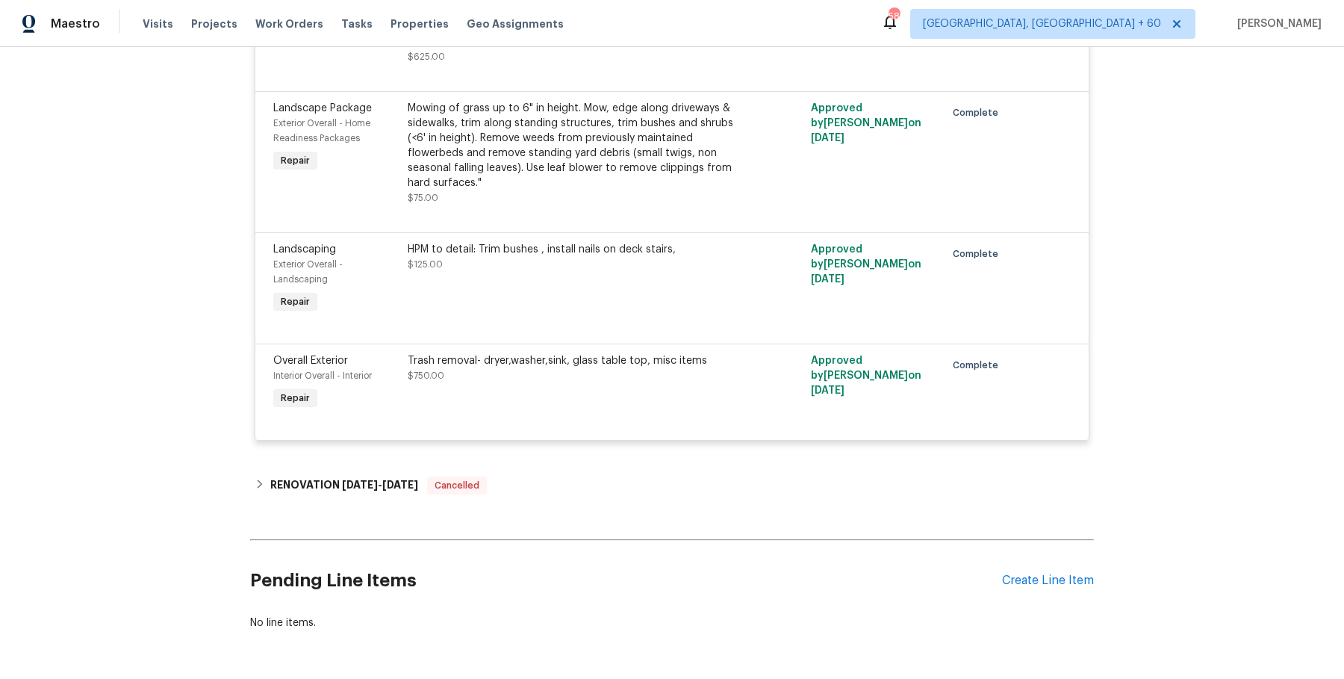
click at [539, 476] on div "RENOVATION [DATE] - [DATE] Cancelled" at bounding box center [672, 485] width 835 height 18
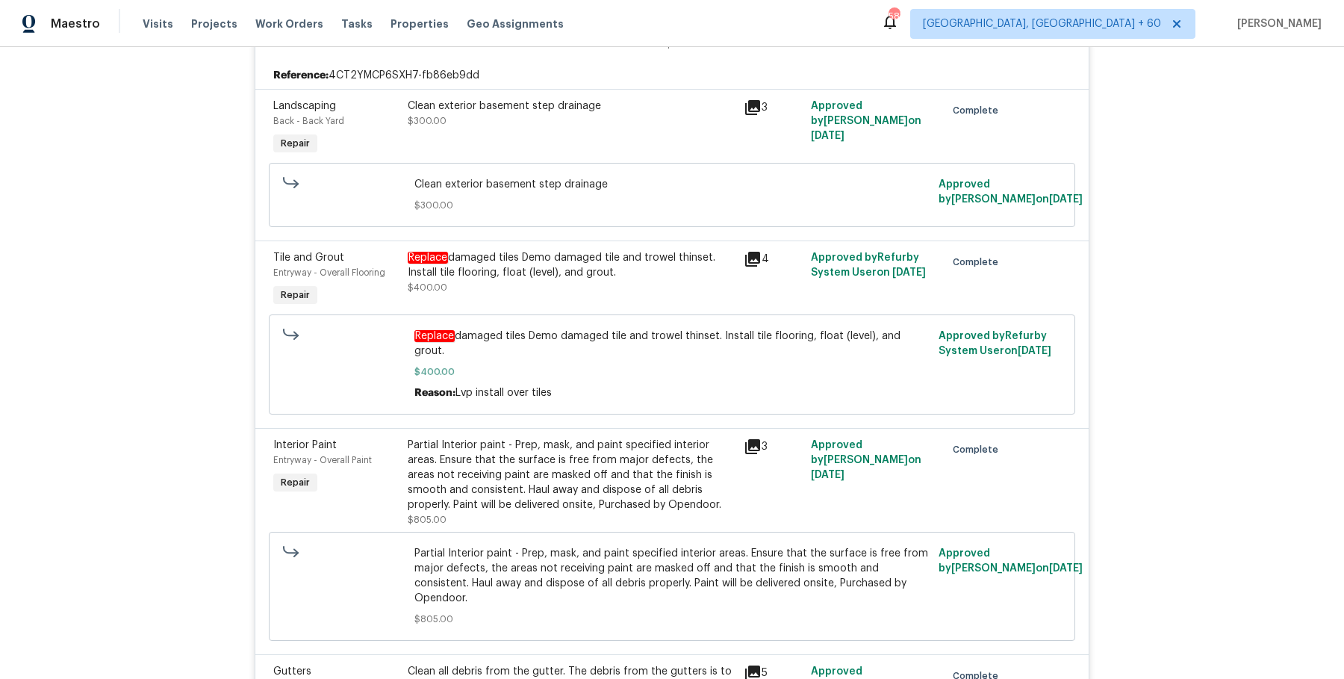
scroll to position [0, 0]
